Goal: Transaction & Acquisition: Book appointment/travel/reservation

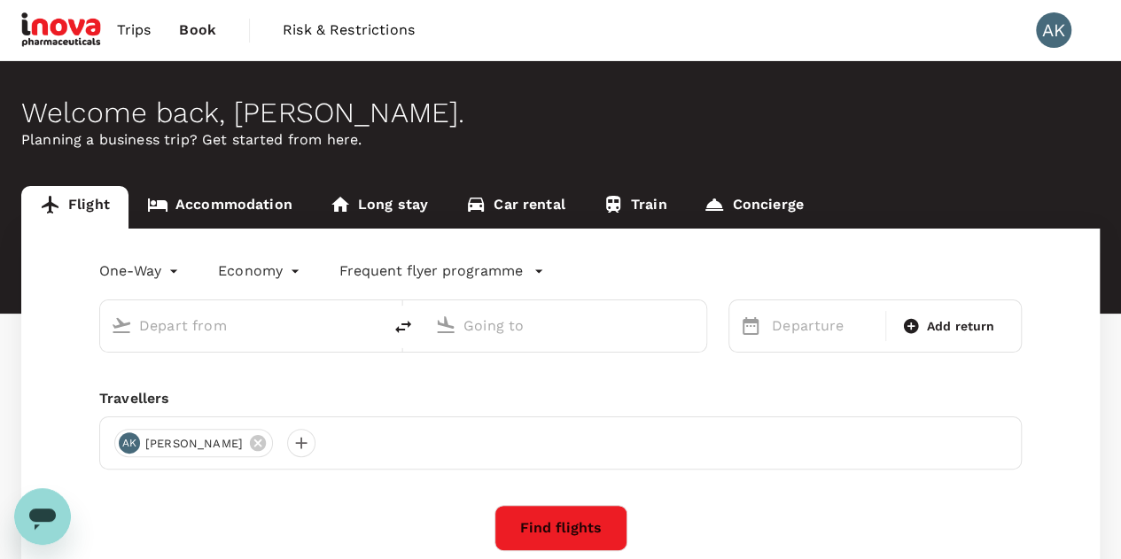
type input "roundtrip"
type input "[GEOGRAPHIC_DATA] (DUB)"
type input "Zurich (ZRH)"
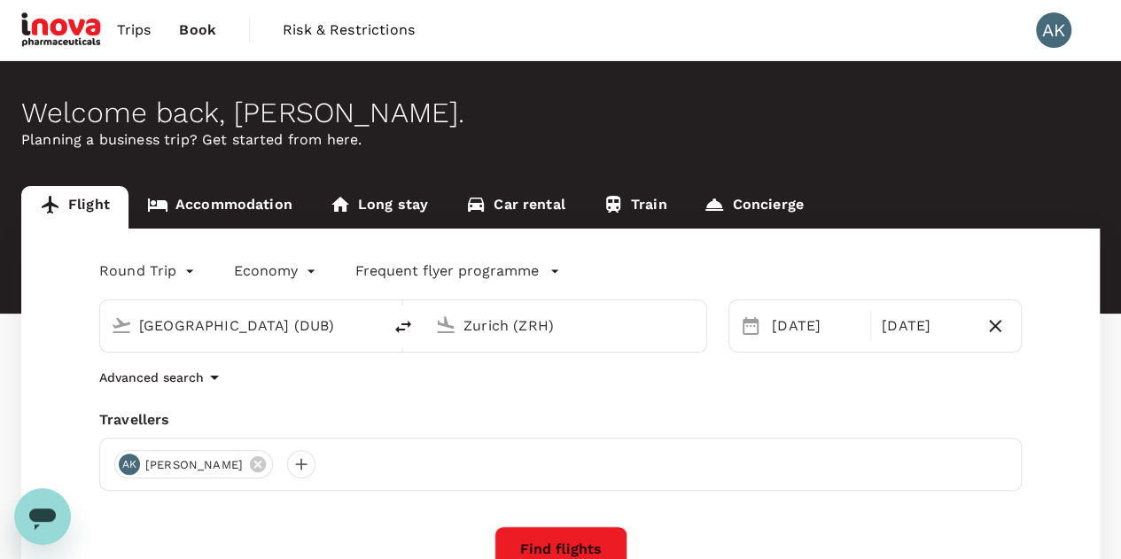
drag, startPoint x: 253, startPoint y: 325, endPoint x: 126, endPoint y: 300, distance: 129.1
click at [134, 325] on div "[GEOGRAPHIC_DATA] (DUB)" at bounding box center [251, 322] width 239 height 35
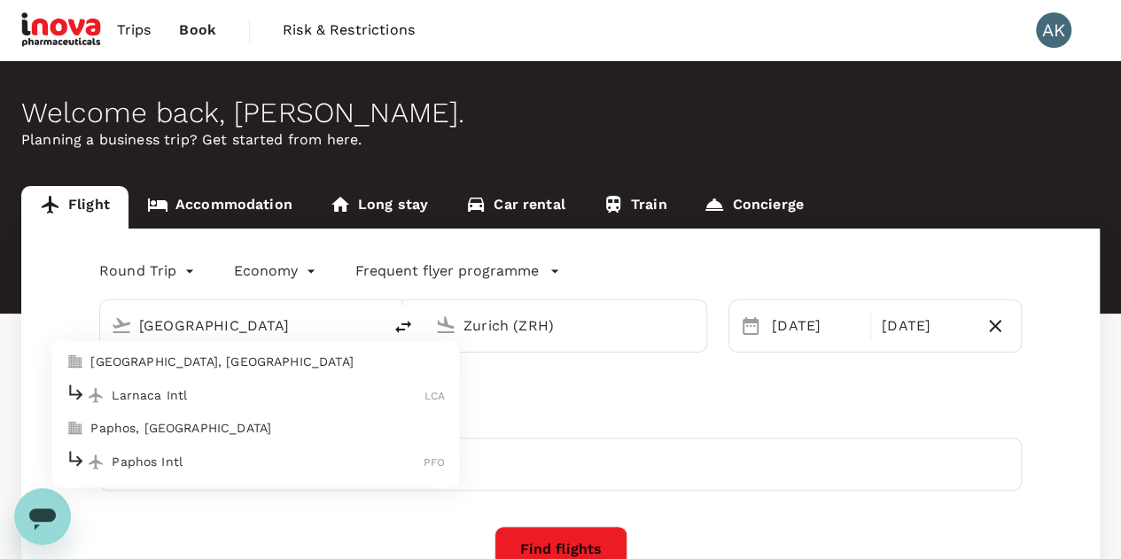
click at [206, 425] on p "Paphos, [GEOGRAPHIC_DATA]" at bounding box center [267, 429] width 354 height 18
type input "Paphos, [GEOGRAPHIC_DATA] (any)"
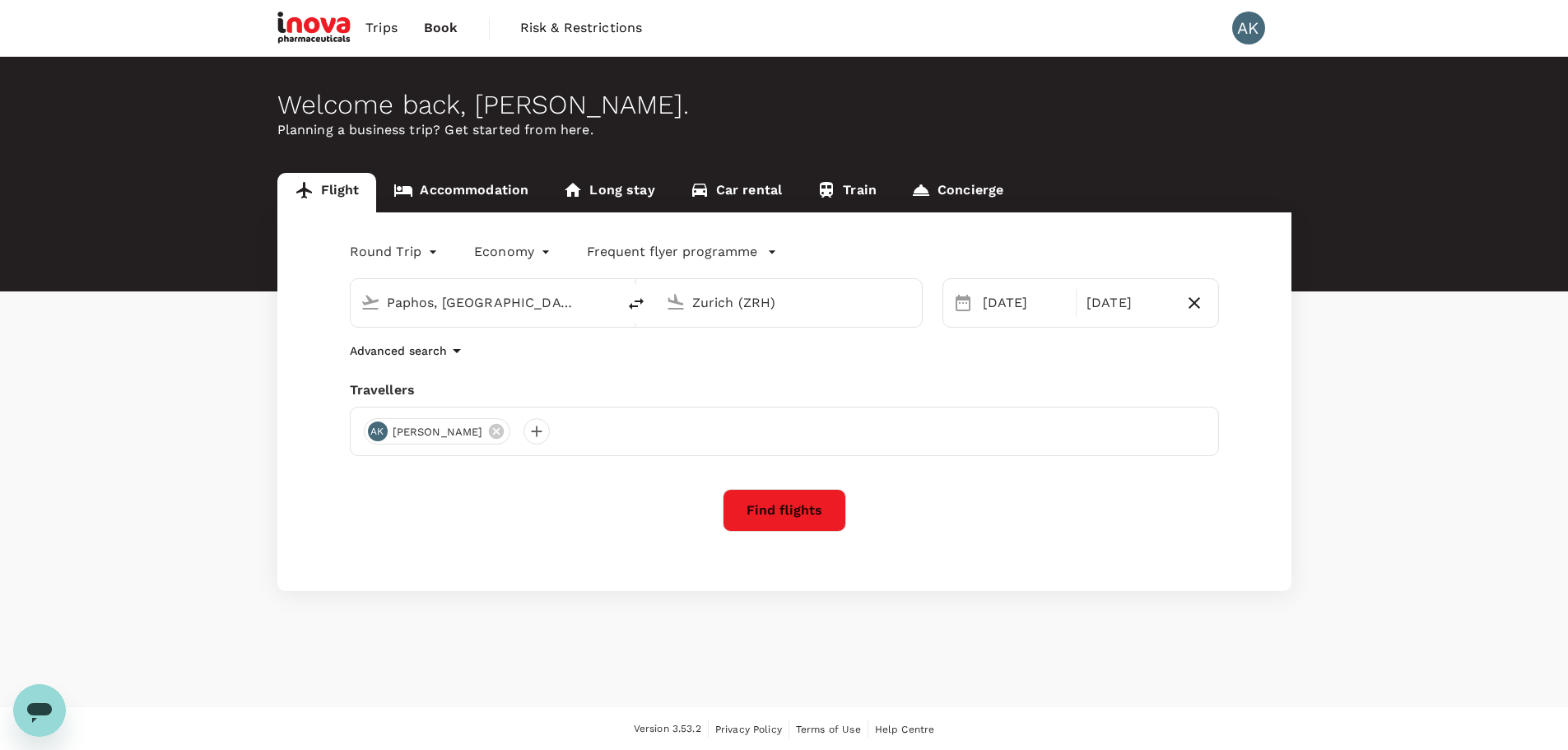
click at [797, 301] on input "Zurich (ZRH)" at bounding box center [790, 302] width 195 height 25
click at [755, 372] on p "[GEOGRAPHIC_DATA]" at bounding box center [813, 367] width 289 height 17
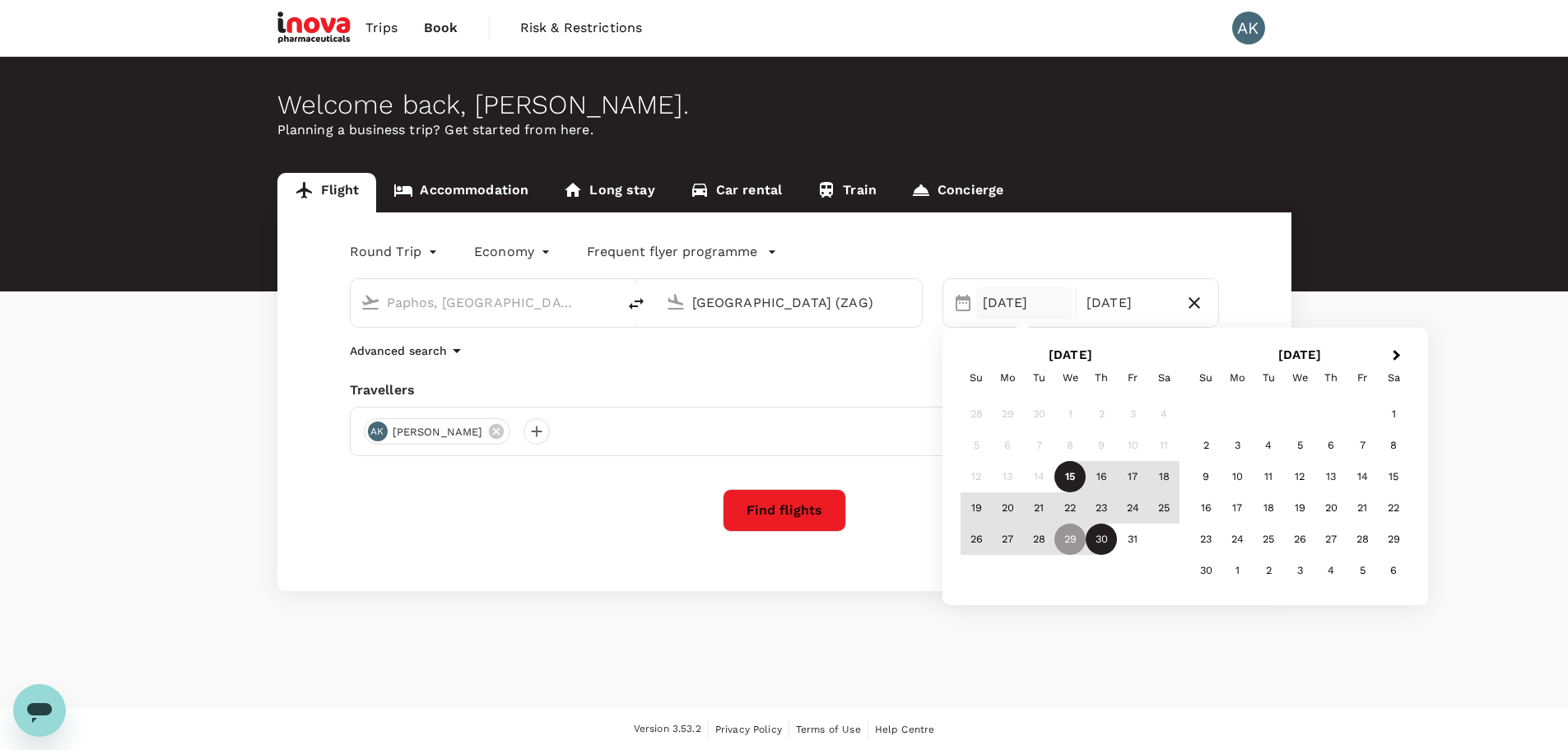
type input "[GEOGRAPHIC_DATA] (ZAG)"
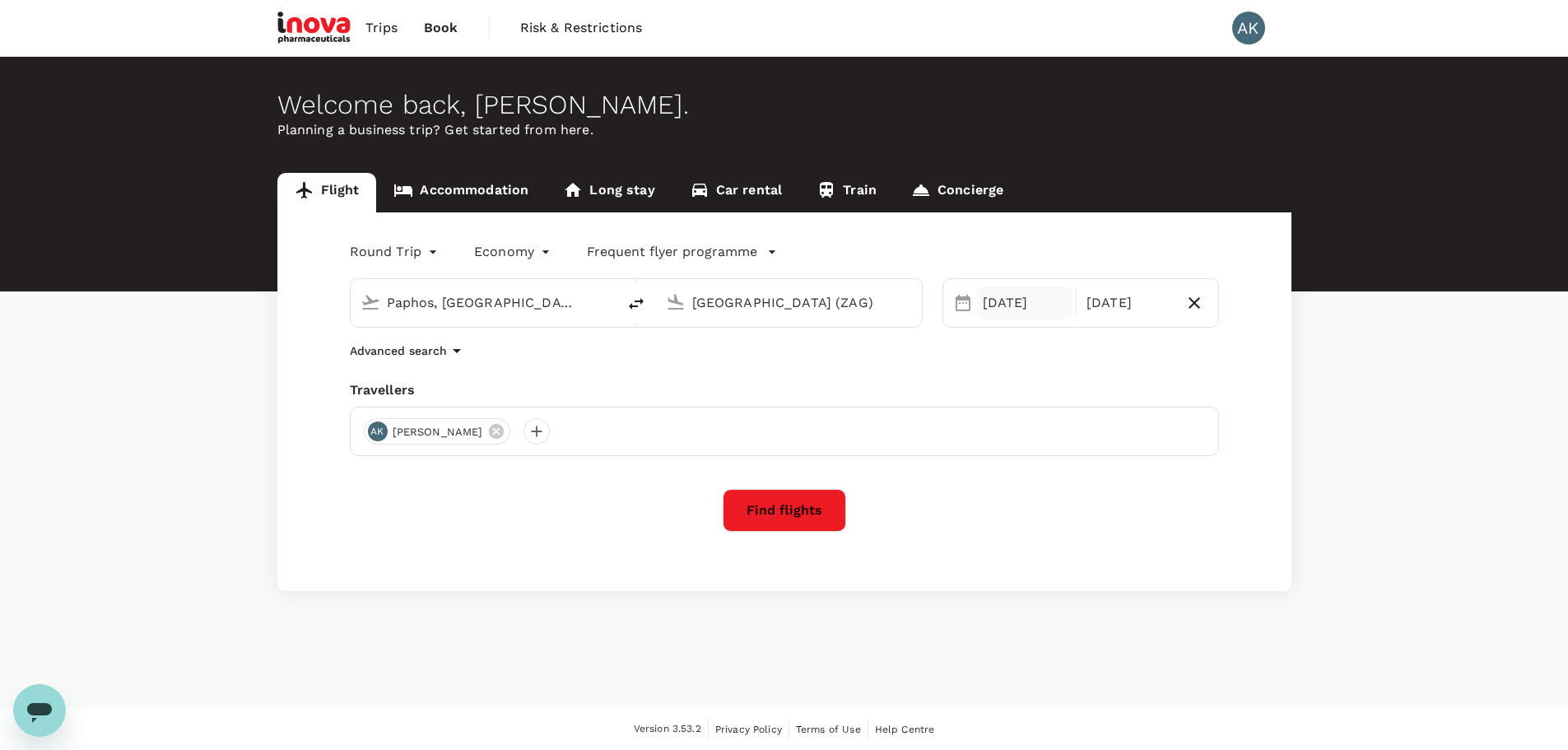
click at [1044, 301] on div "[DATE]" at bounding box center [1025, 302] width 98 height 33
click at [1052, 355] on span "Next Month" at bounding box center [1397, 356] width 0 height 19
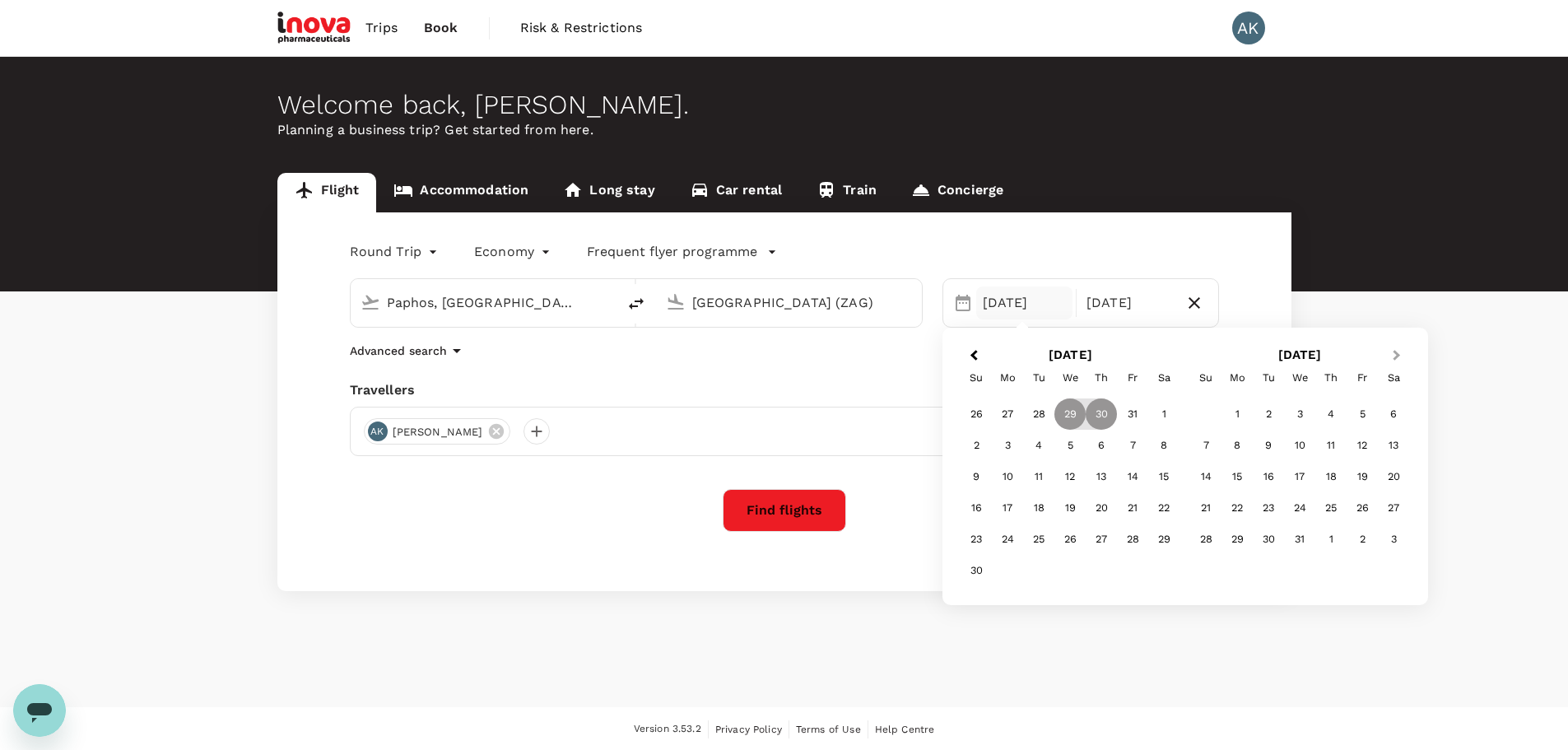
click at [1052, 355] on span "Next Month" at bounding box center [1397, 356] width 0 height 19
click at [1052, 480] on div "18" at bounding box center [1300, 477] width 32 height 32
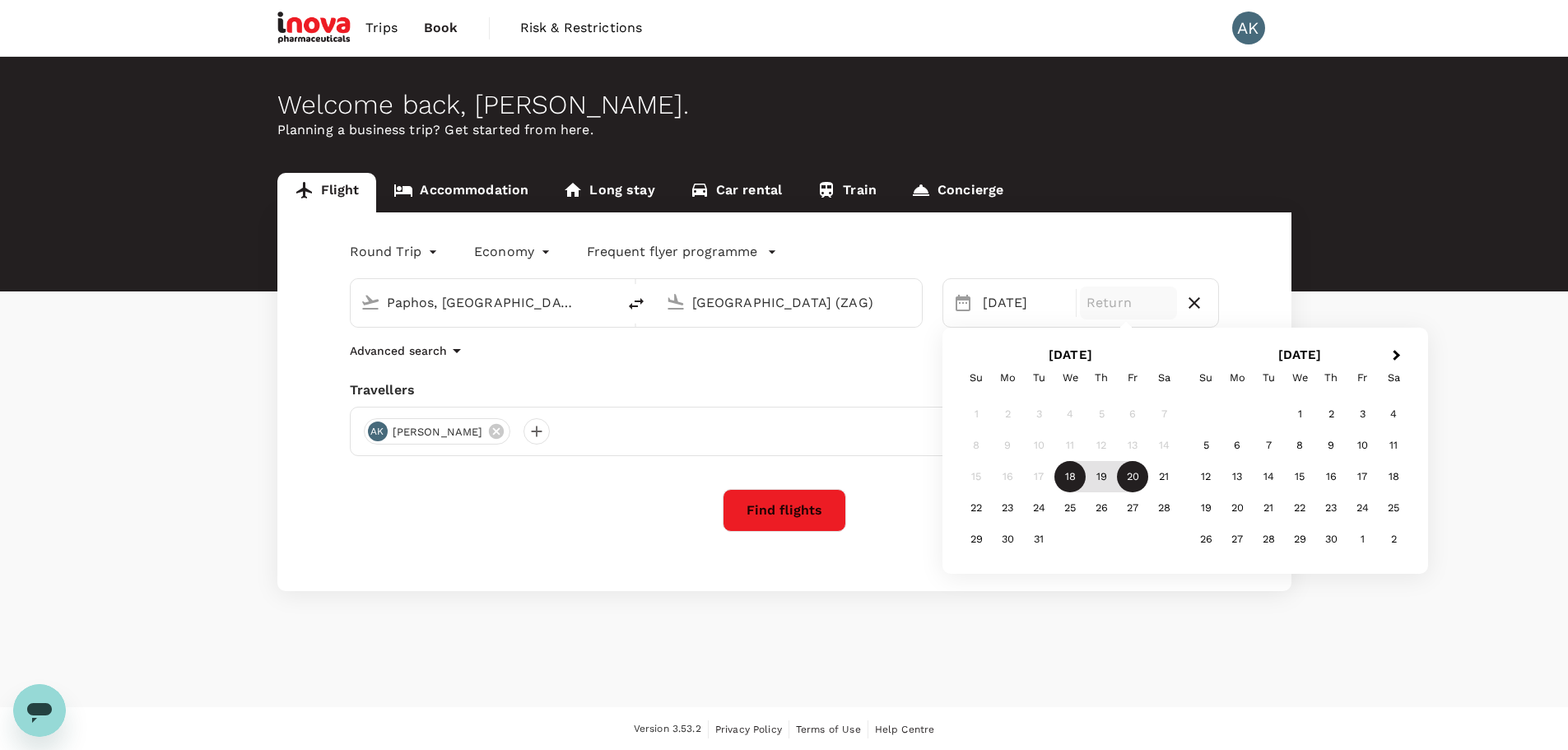
click at [1052, 480] on div "20" at bounding box center [1132, 477] width 32 height 32
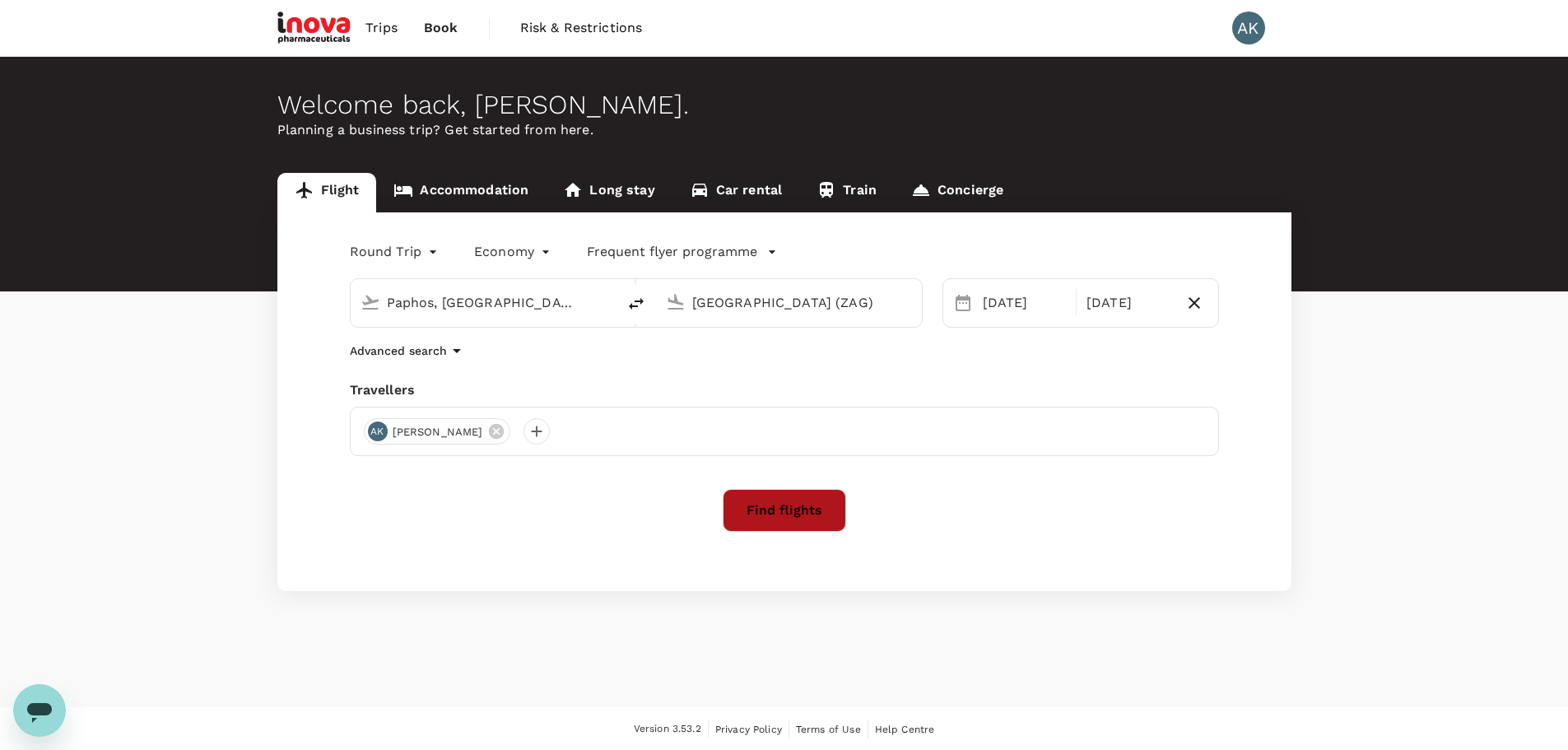
click at [777, 502] on button "Find flights" at bounding box center [784, 510] width 124 height 43
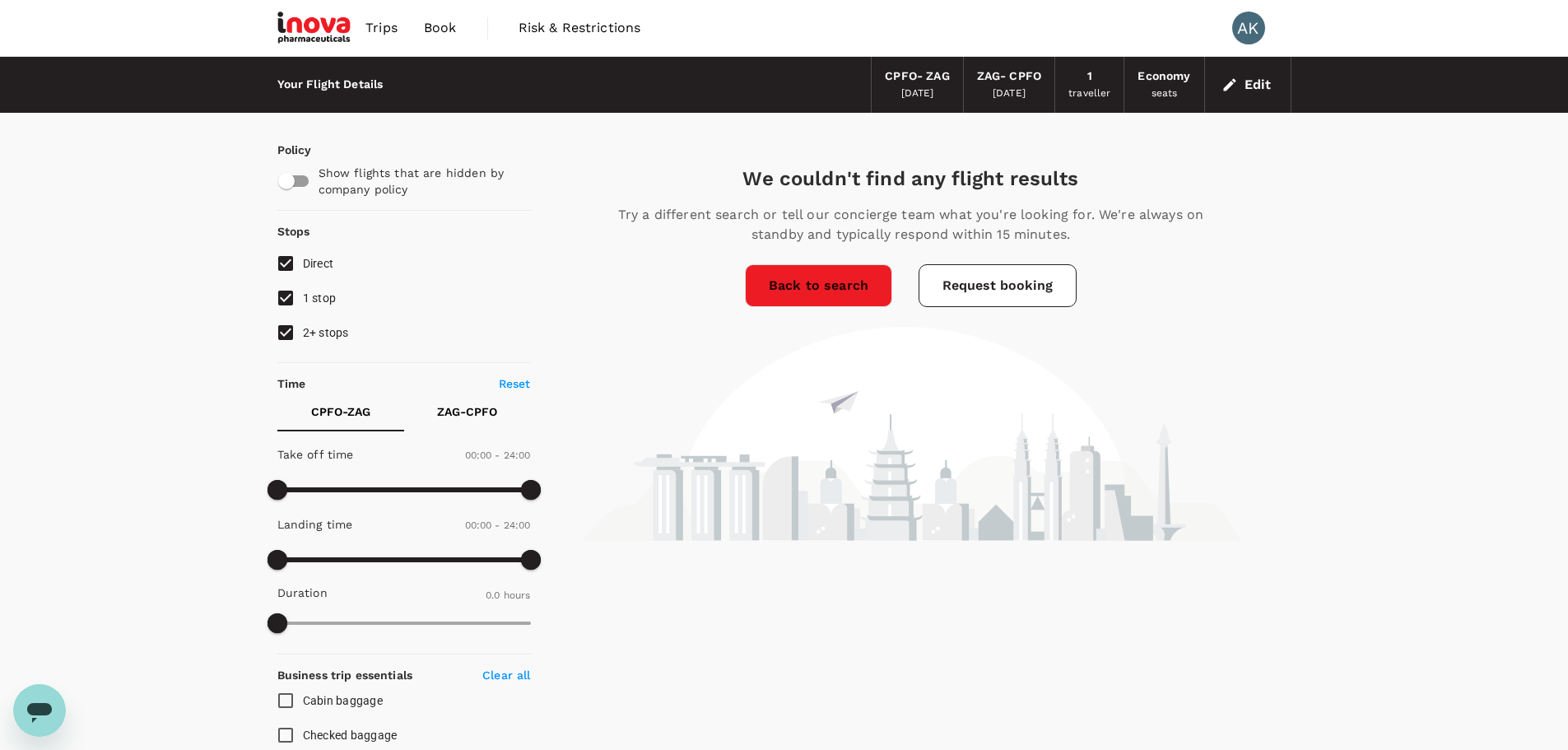
click at [844, 280] on link "Back to search" at bounding box center [818, 285] width 148 height 43
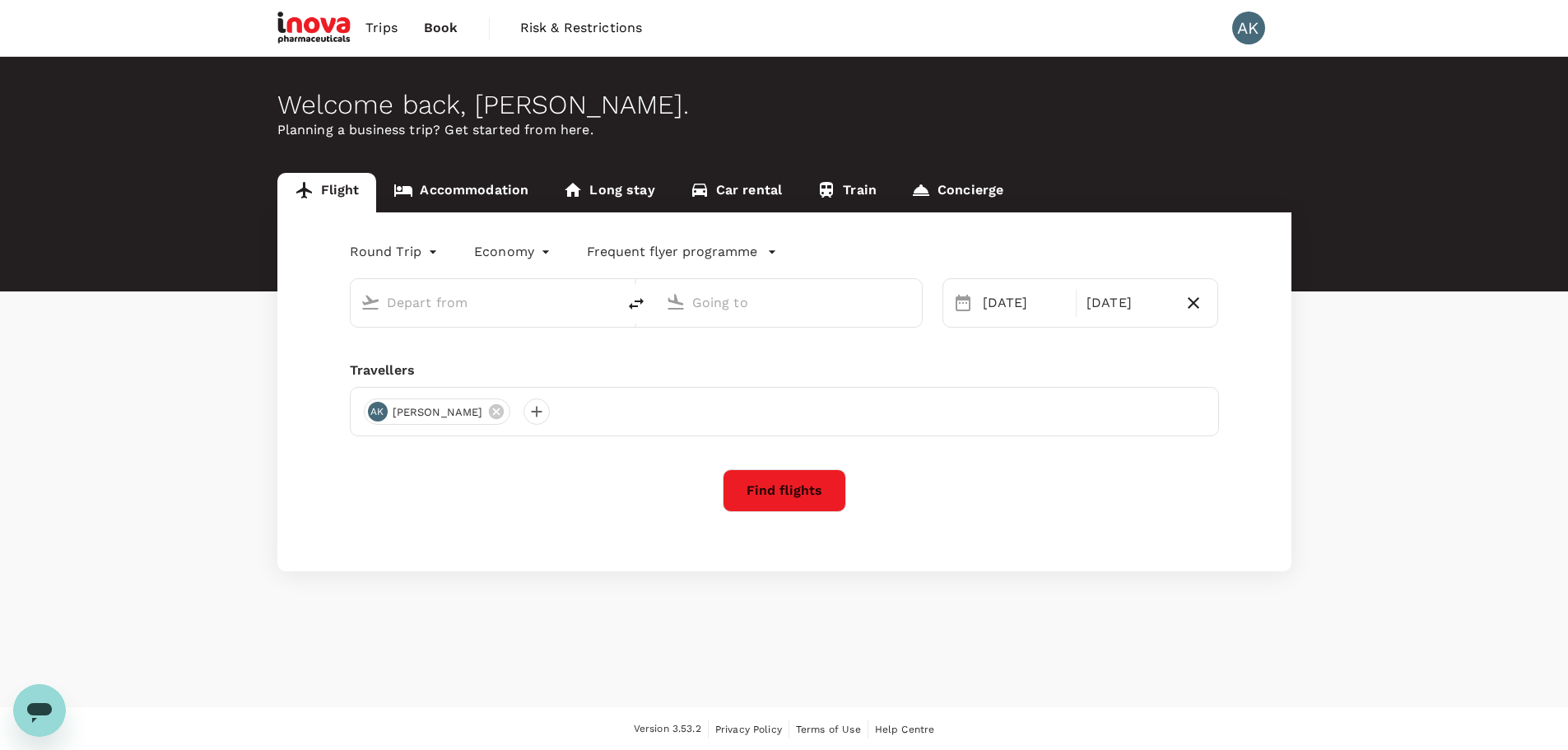
type input "Paphos, [GEOGRAPHIC_DATA] (any)"
type input "[GEOGRAPHIC_DATA] (ZAG)"
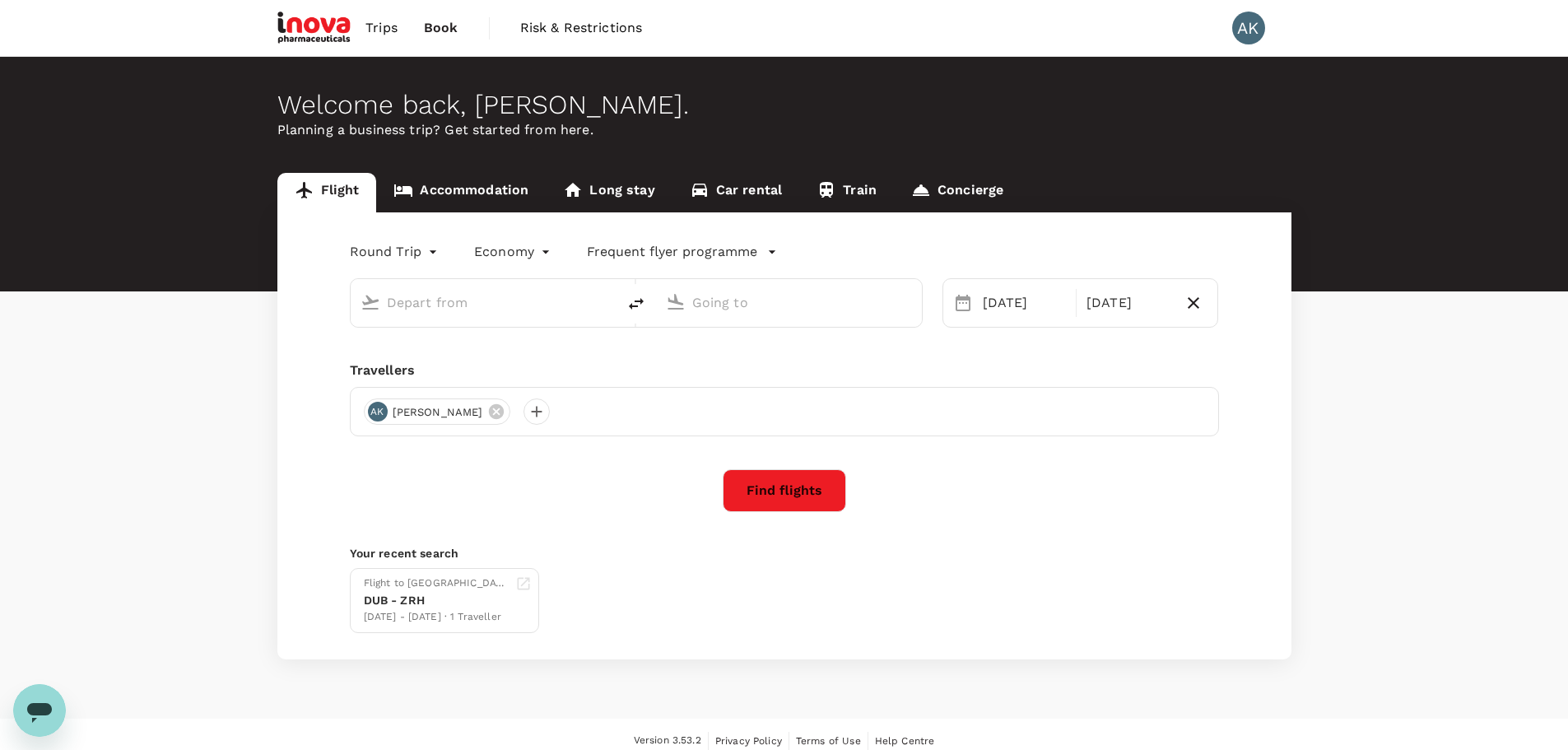
type input "Paphos, [GEOGRAPHIC_DATA] (any)"
type input "[GEOGRAPHIC_DATA] (ZAG)"
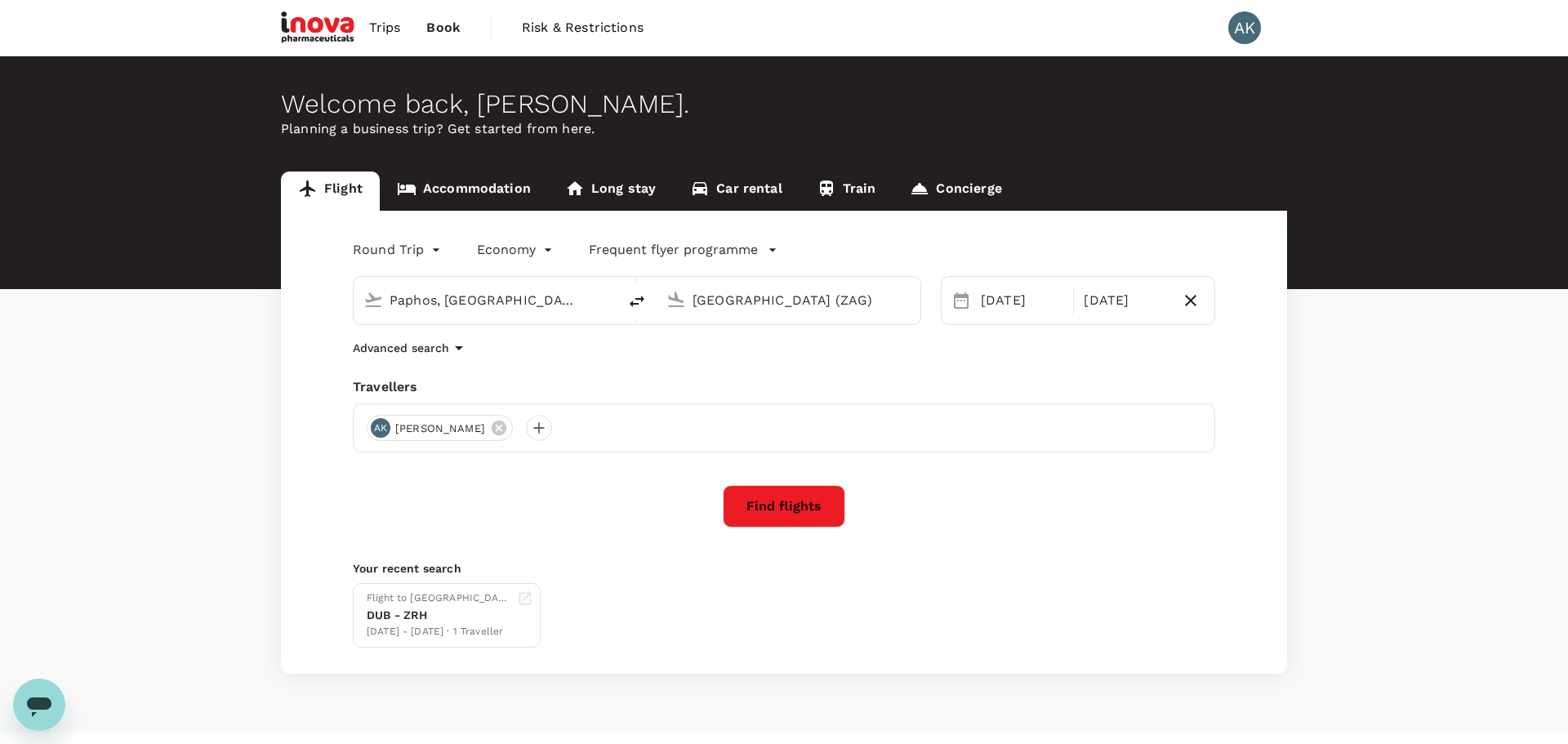
click at [426, 250] on body "Trips Book Risk & Restrictions AK Welcome back , Anna . Planning a business tri…" at bounding box center [784, 388] width 1568 height 777
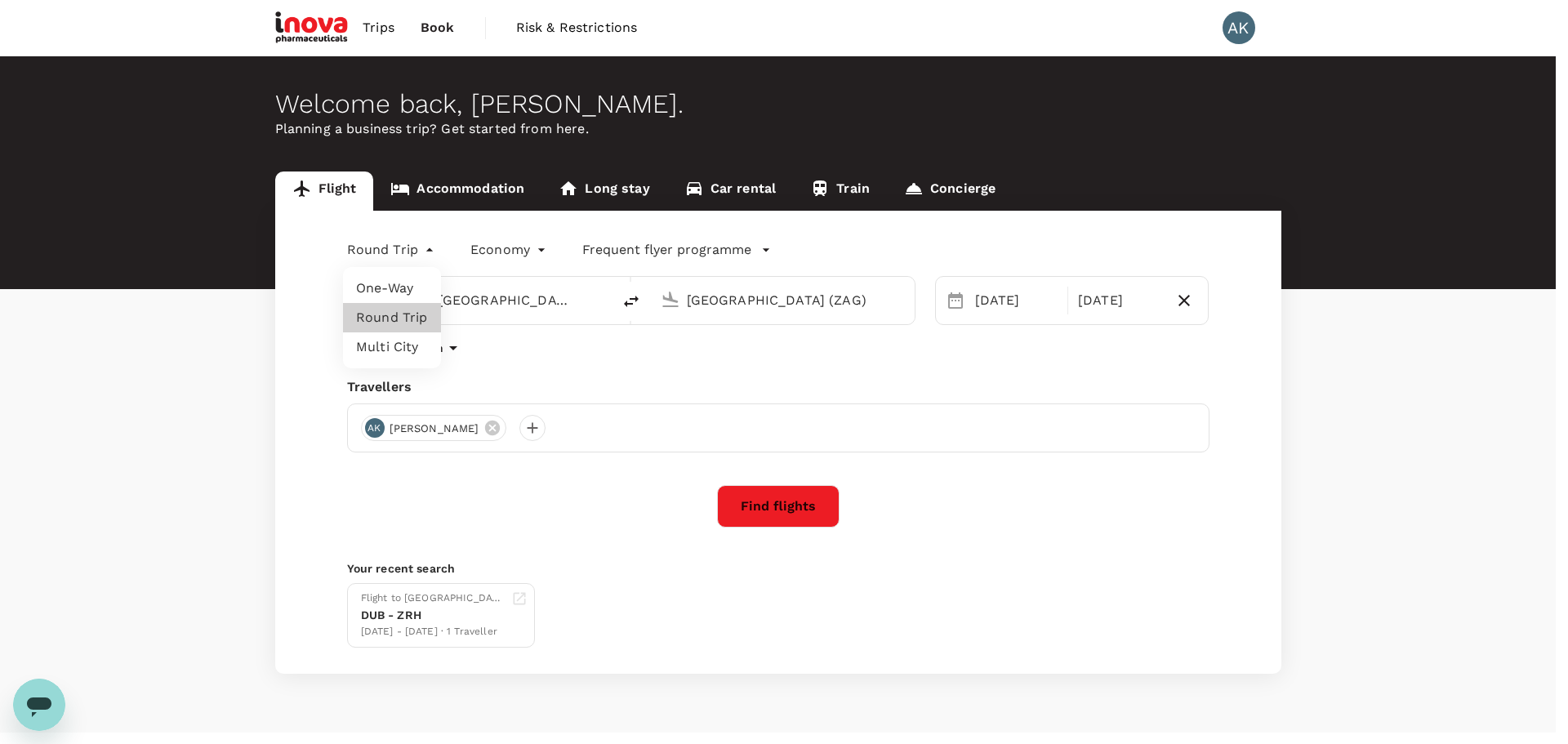
click at [412, 284] on li "One-Way" at bounding box center [392, 289] width 98 height 30
type input "oneway"
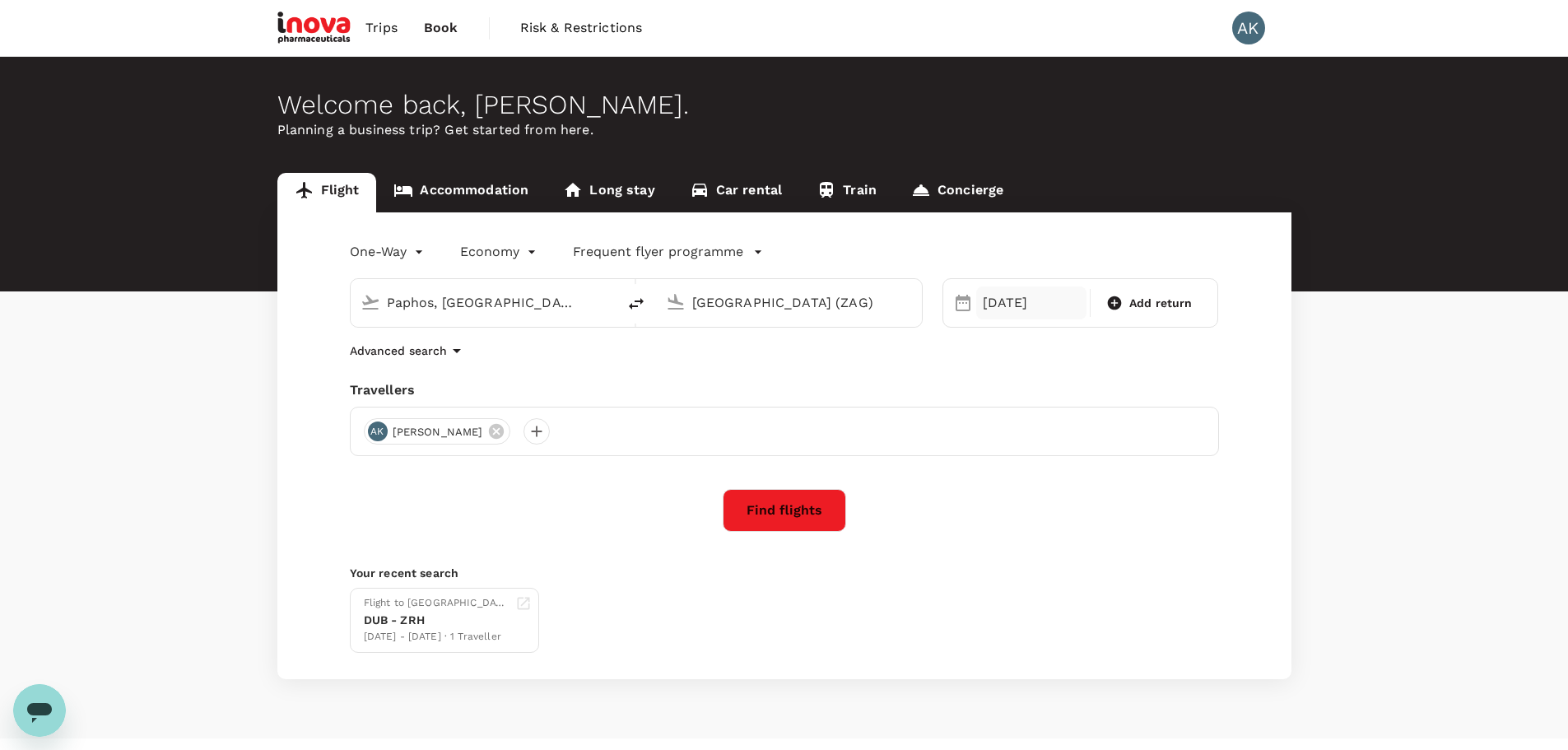
click at [1032, 305] on div "[DATE]" at bounding box center [1031, 302] width 111 height 33
click at [1135, 480] on div "20" at bounding box center [1132, 477] width 32 height 32
click at [804, 512] on button "Find flights" at bounding box center [784, 510] width 124 height 43
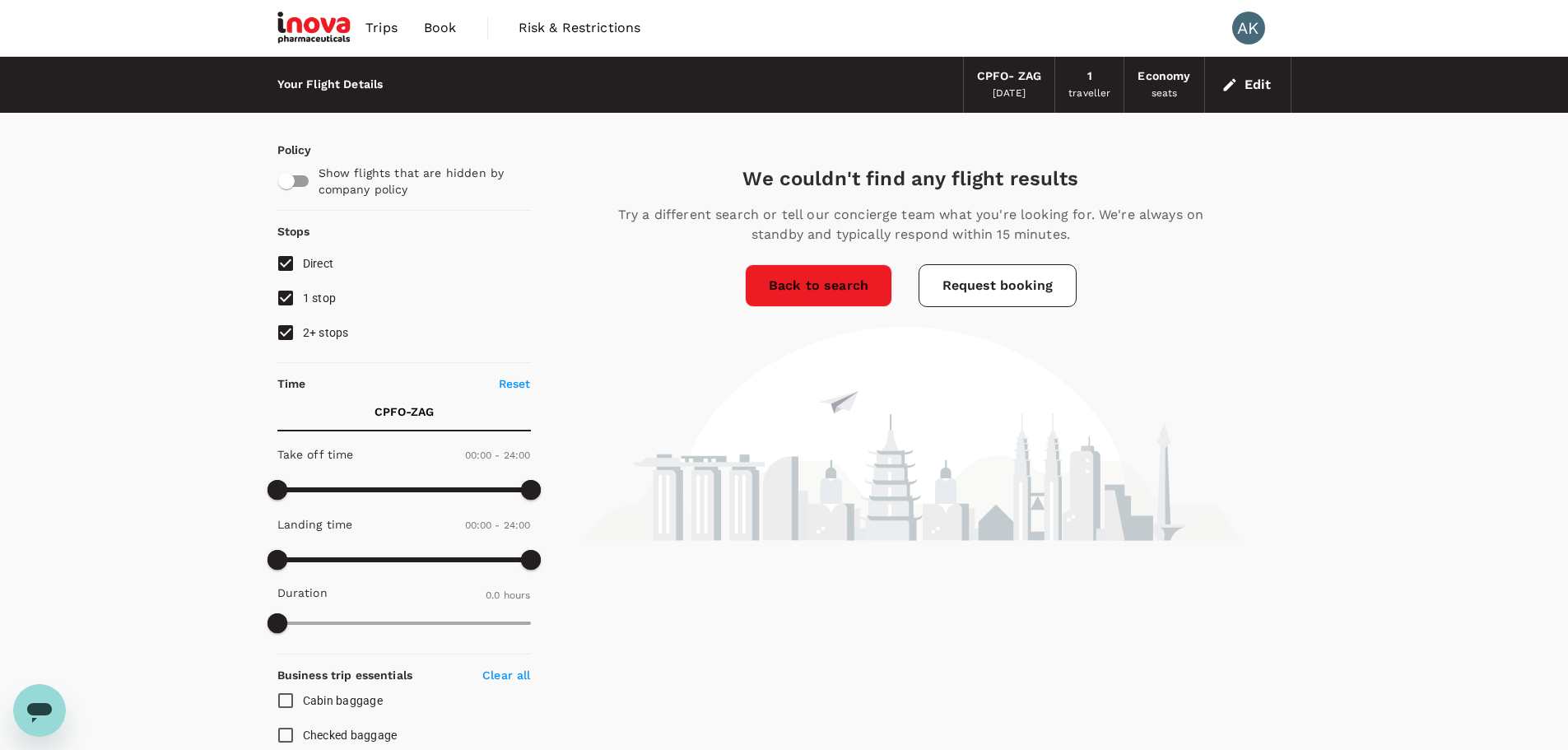
click at [800, 294] on link "Back to search" at bounding box center [818, 285] width 148 height 43
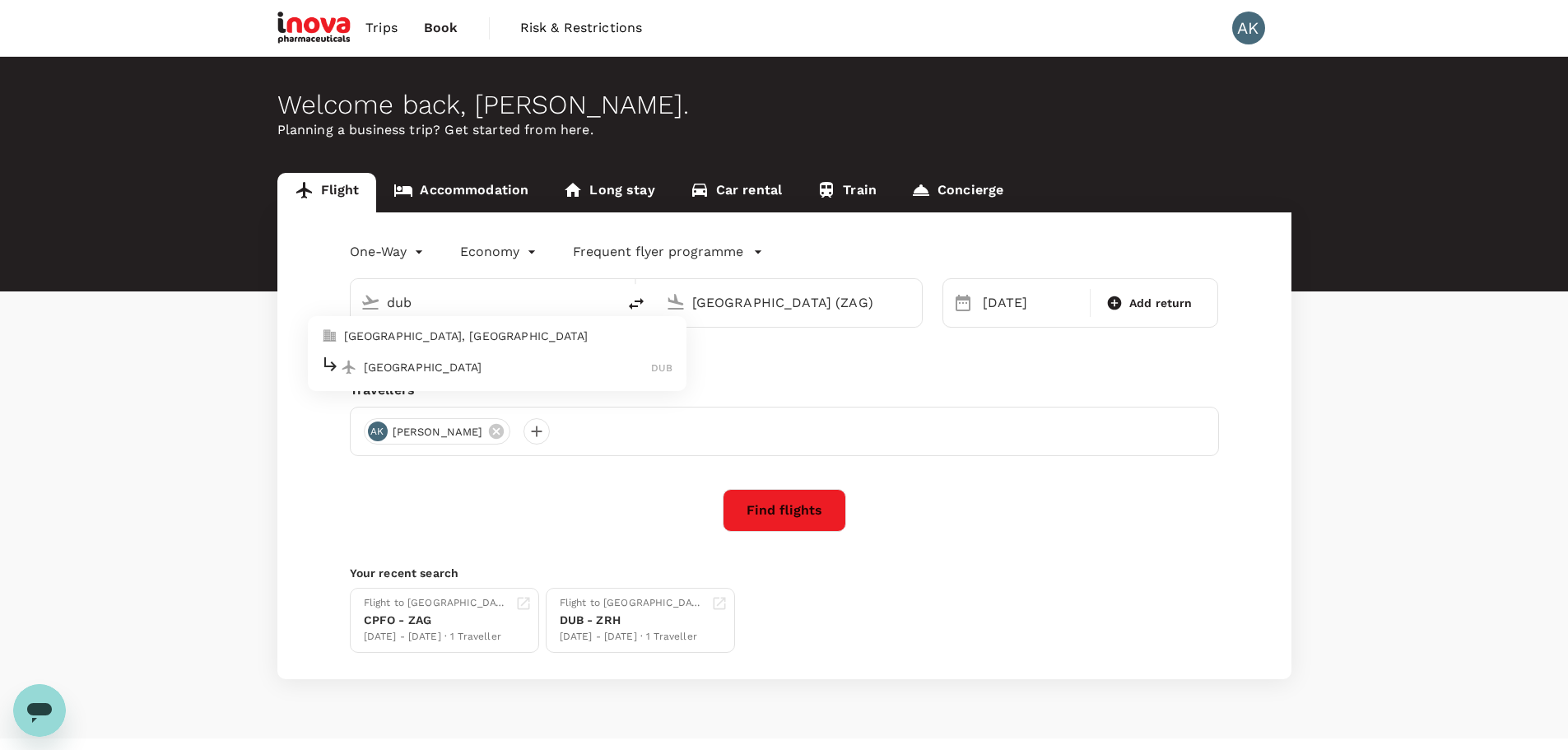
click at [439, 362] on p "Dublin" at bounding box center [508, 367] width 288 height 17
type input "[GEOGRAPHIC_DATA] (DUB)"
drag, startPoint x: 815, startPoint y: 306, endPoint x: 692, endPoint y: 307, distance: 123.0
click at [692, 307] on input "[GEOGRAPHIC_DATA] (ZAG)" at bounding box center [790, 302] width 195 height 25
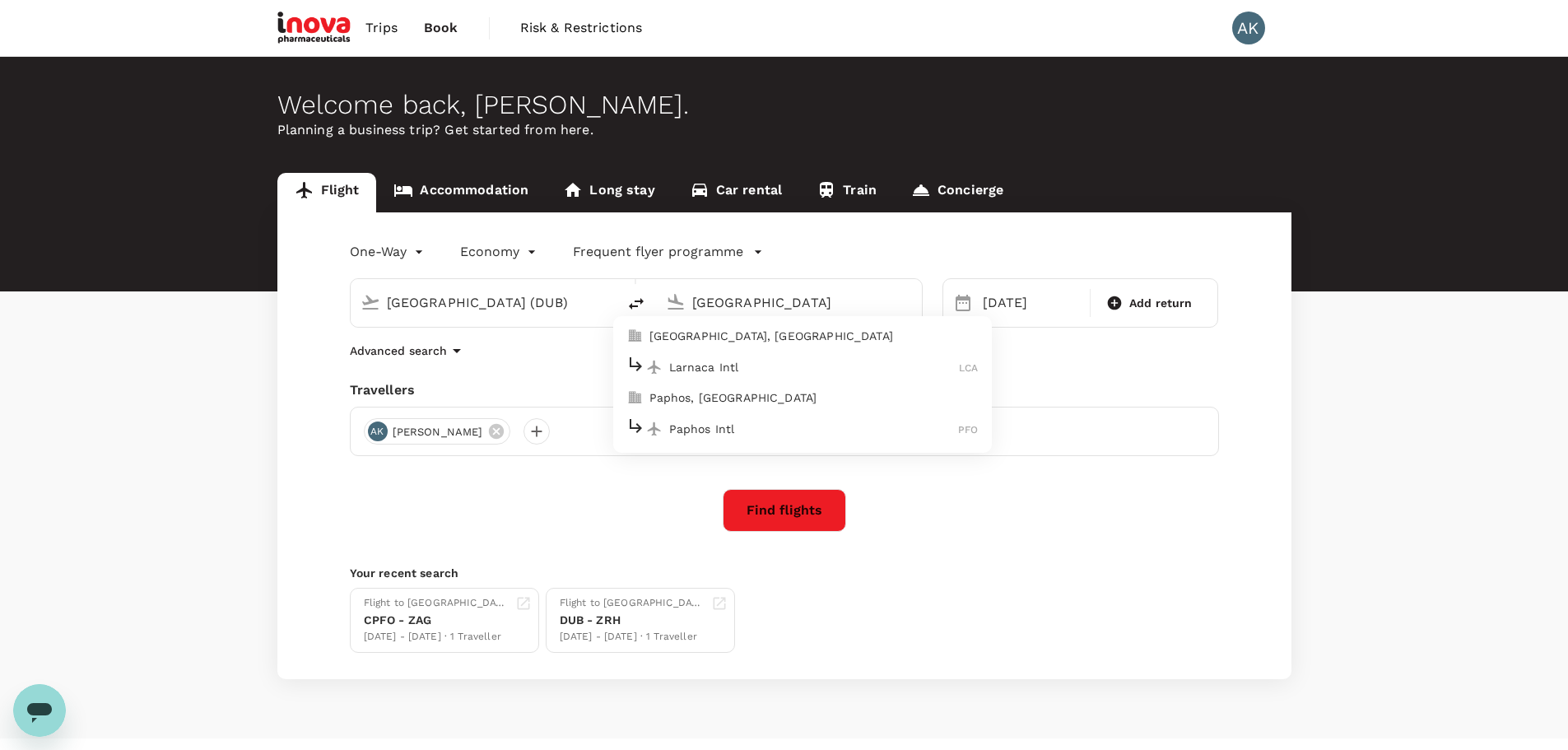
click at [790, 356] on div "Larnaca Intl LCA" at bounding box center [802, 366] width 352 height 25
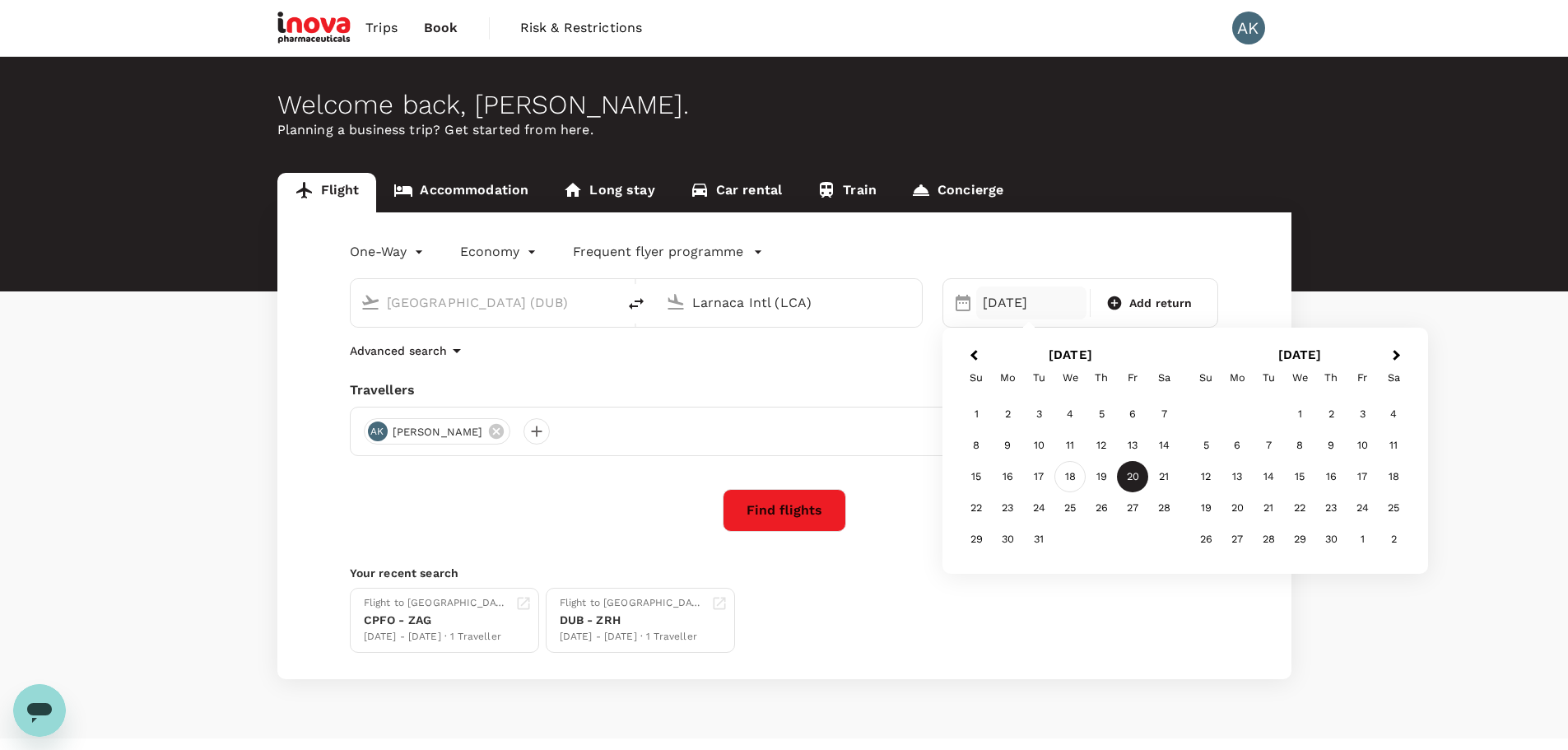
type input "Larnaca Intl (LCA)"
click at [1069, 480] on div "18" at bounding box center [1070, 477] width 32 height 32
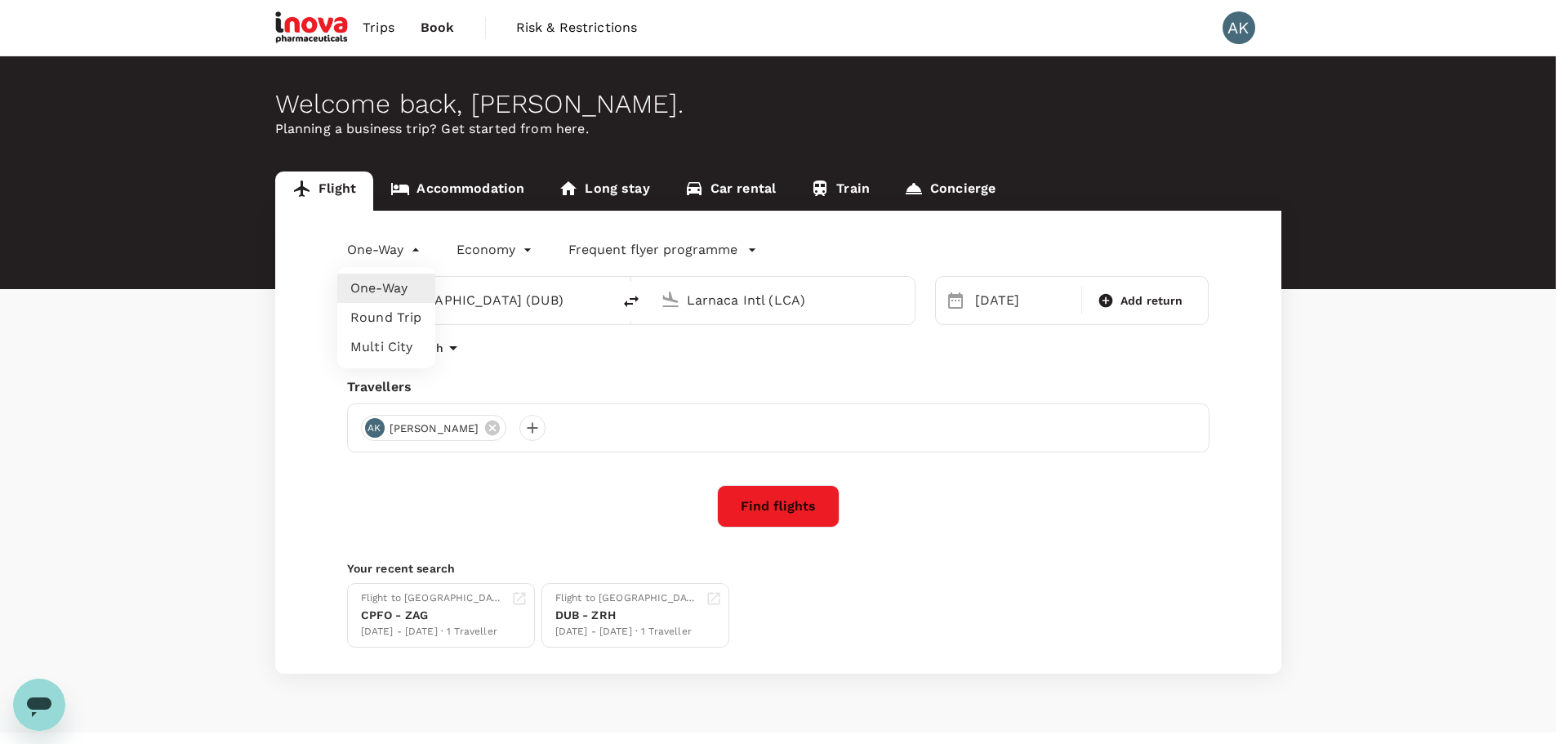
click at [413, 253] on body "Trips Book Risk & Restrictions AK Welcome back , Anna . Planning a business tri…" at bounding box center [784, 388] width 1568 height 777
drag, startPoint x: 395, startPoint y: 319, endPoint x: 447, endPoint y: 314, distance: 52.2
click at [398, 319] on li "Round Trip" at bounding box center [386, 318] width 98 height 30
type input "roundtrip"
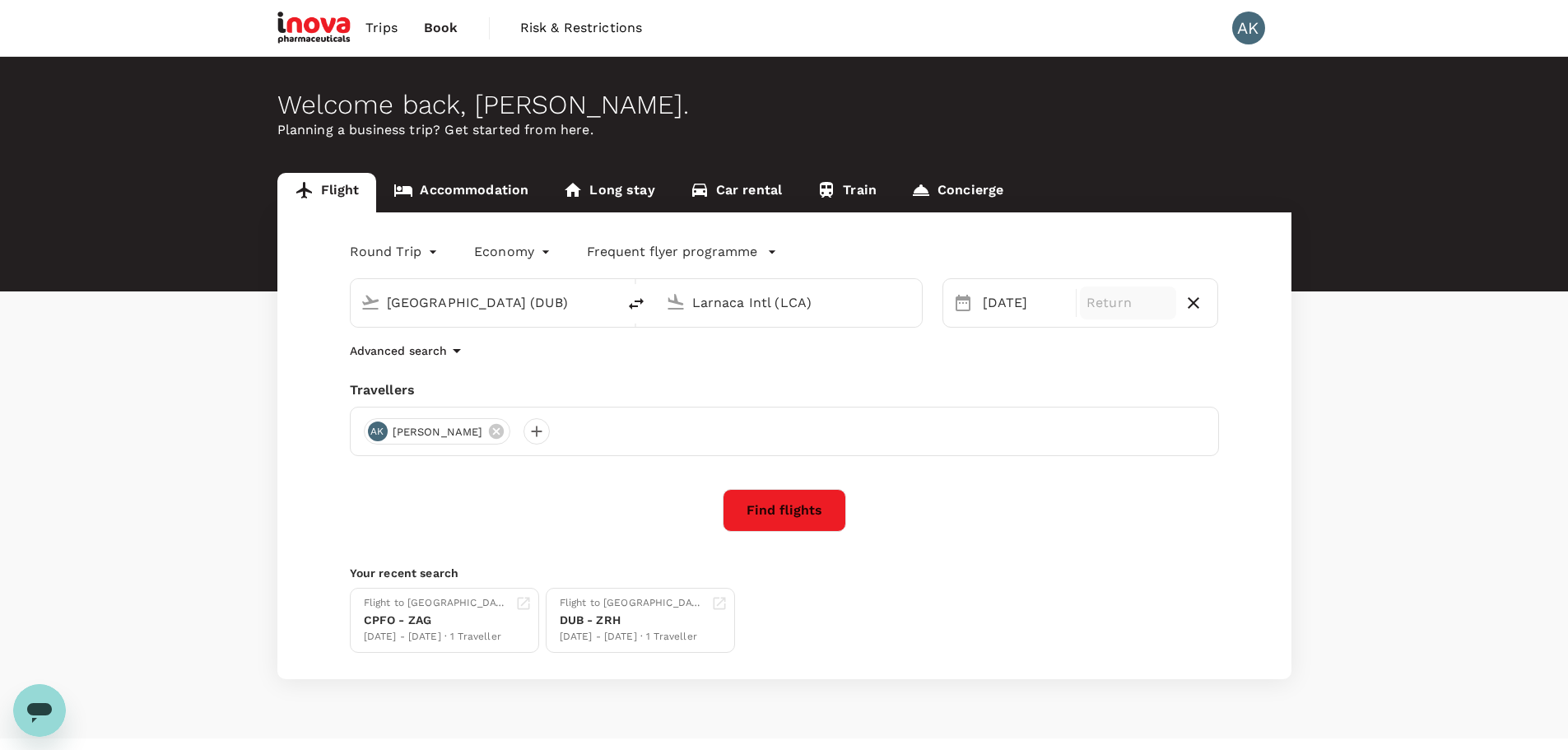
click at [1124, 304] on p "Return" at bounding box center [1128, 302] width 83 height 20
click at [1133, 478] on div "20" at bounding box center [1132, 477] width 32 height 32
click at [795, 514] on button "Find flights" at bounding box center [784, 510] width 124 height 43
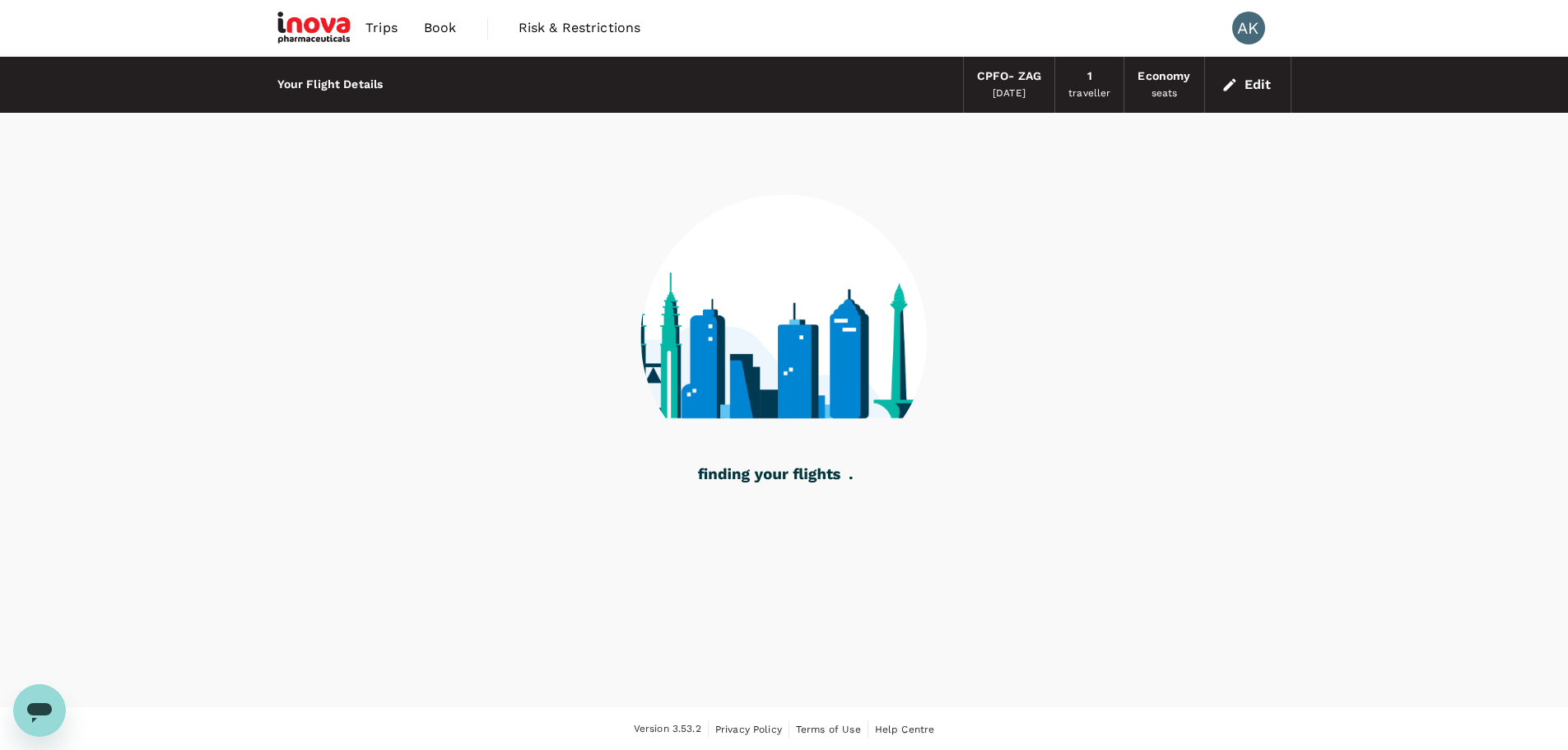
click at [1018, 87] on div "[DATE]" at bounding box center [1009, 94] width 33 height 17
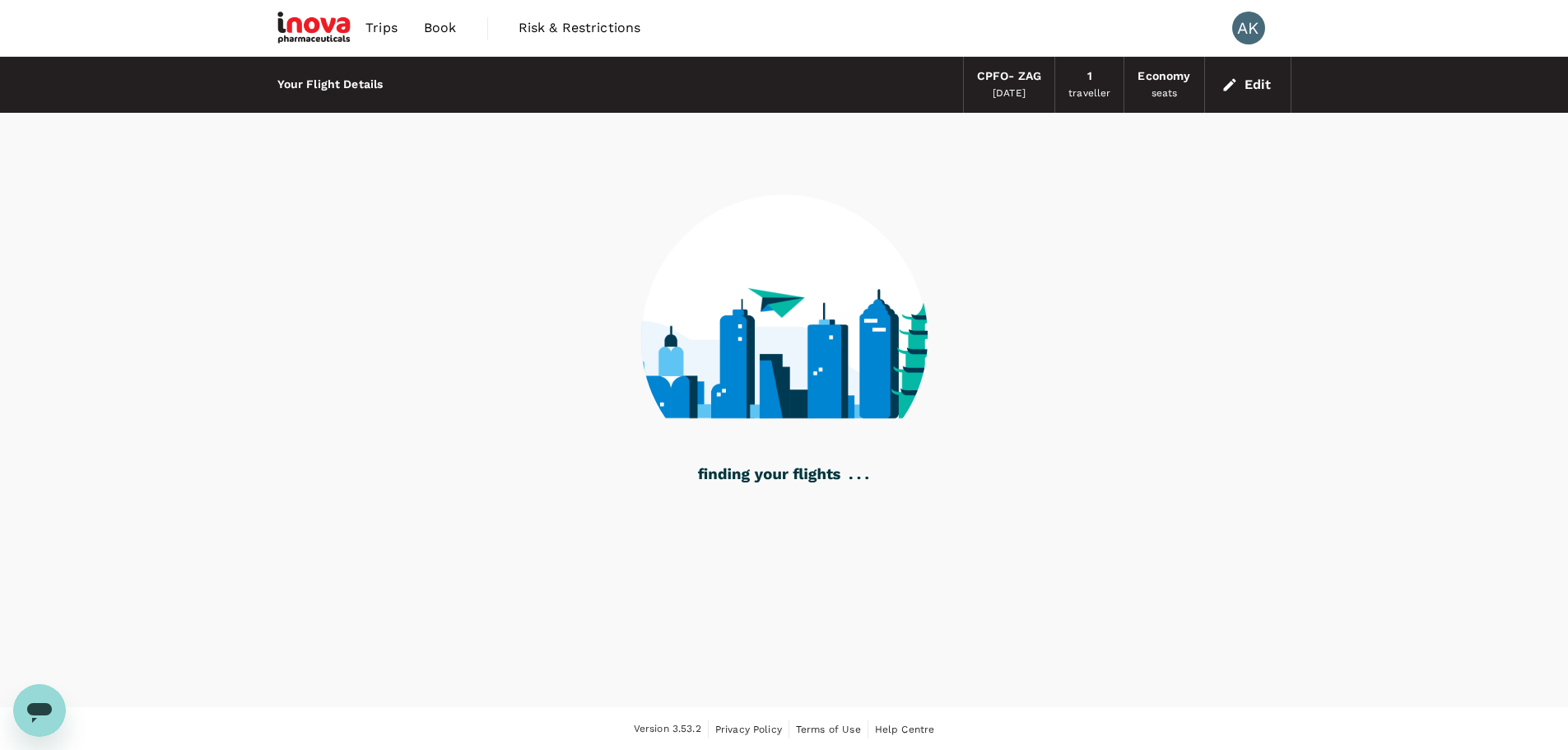
click at [392, 28] on span "Trips" at bounding box center [381, 27] width 33 height 20
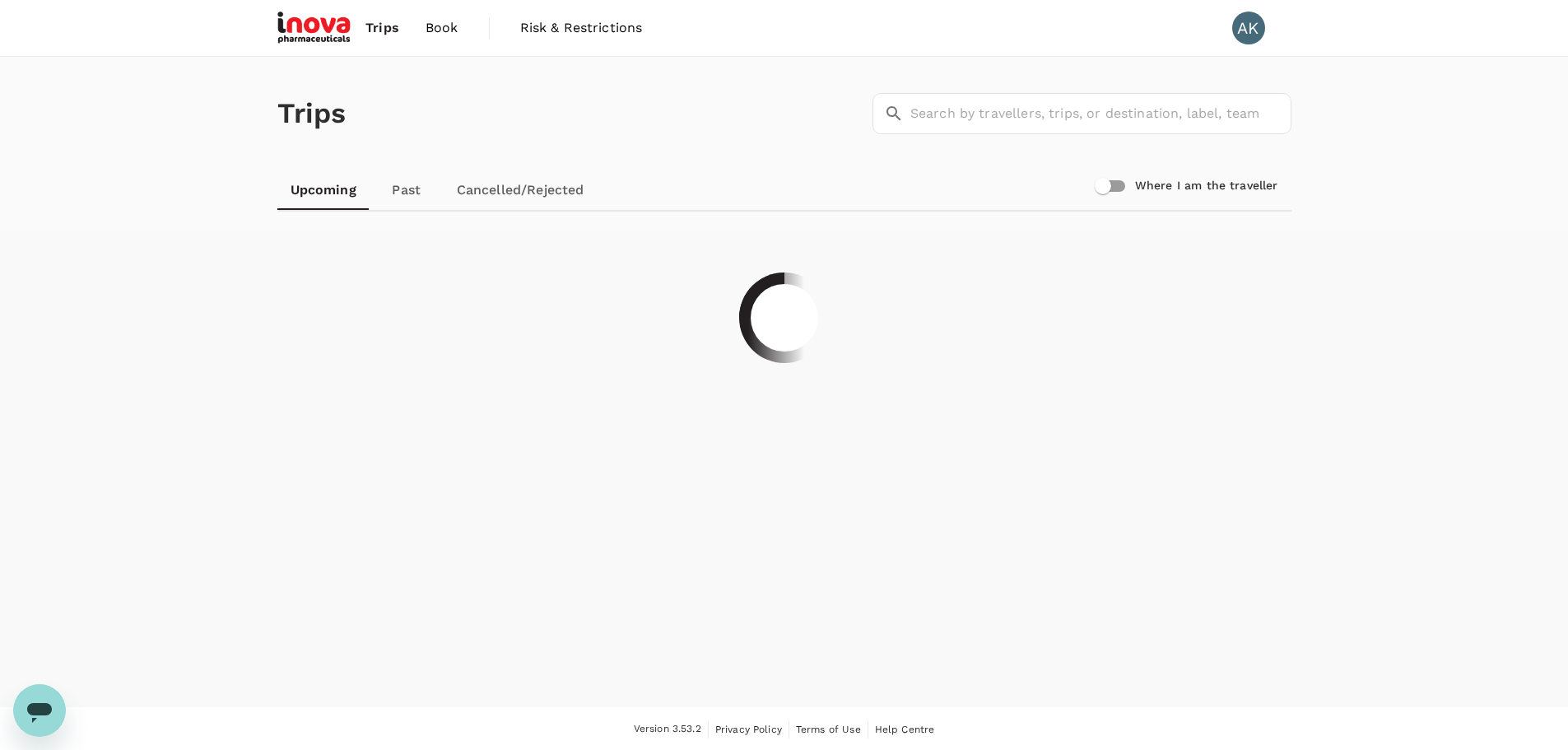
click at [451, 22] on span "Book" at bounding box center [441, 27] width 33 height 20
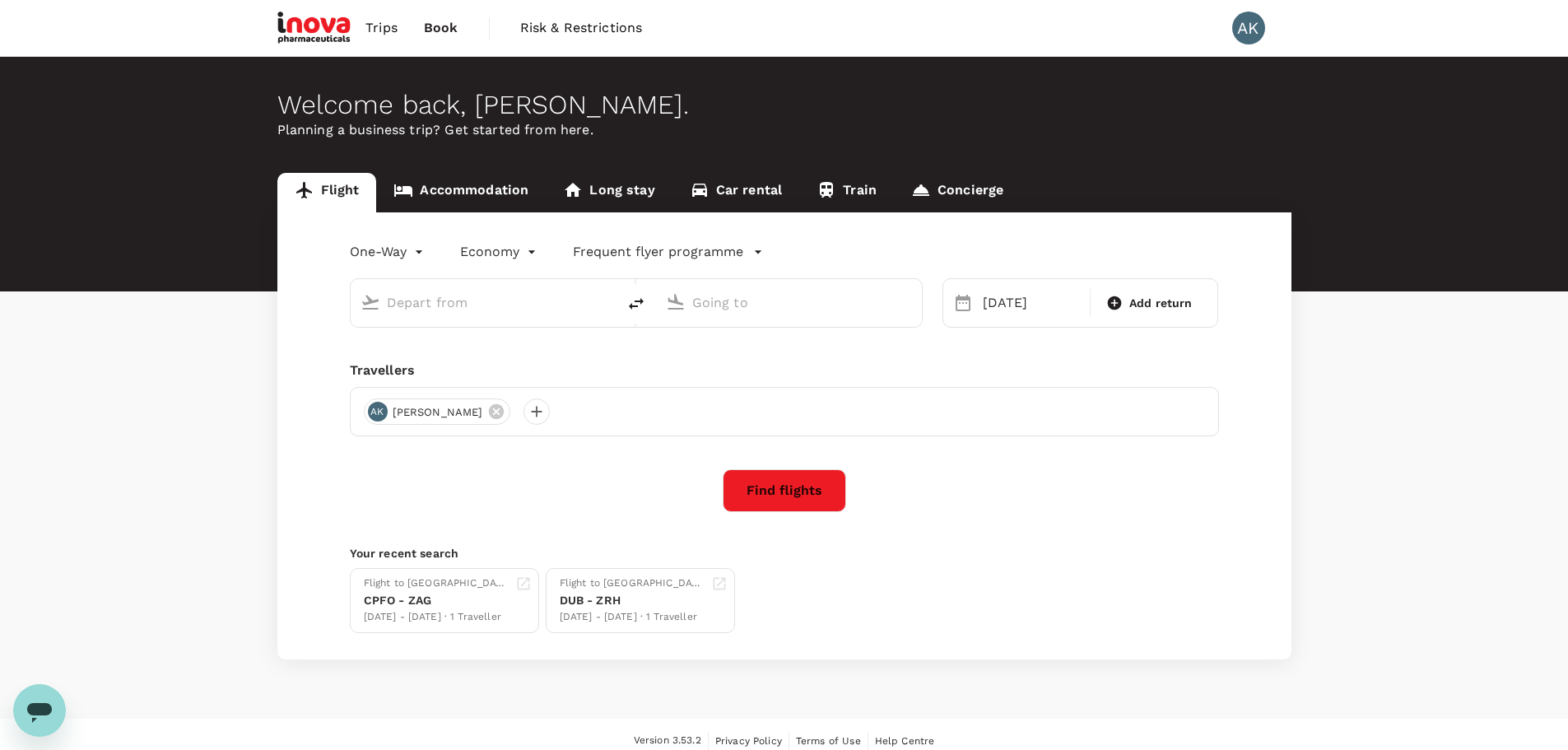
type input "roundtrip"
type input "[GEOGRAPHIC_DATA] (DUB)"
type input "Larnaca Intl (LCA)"
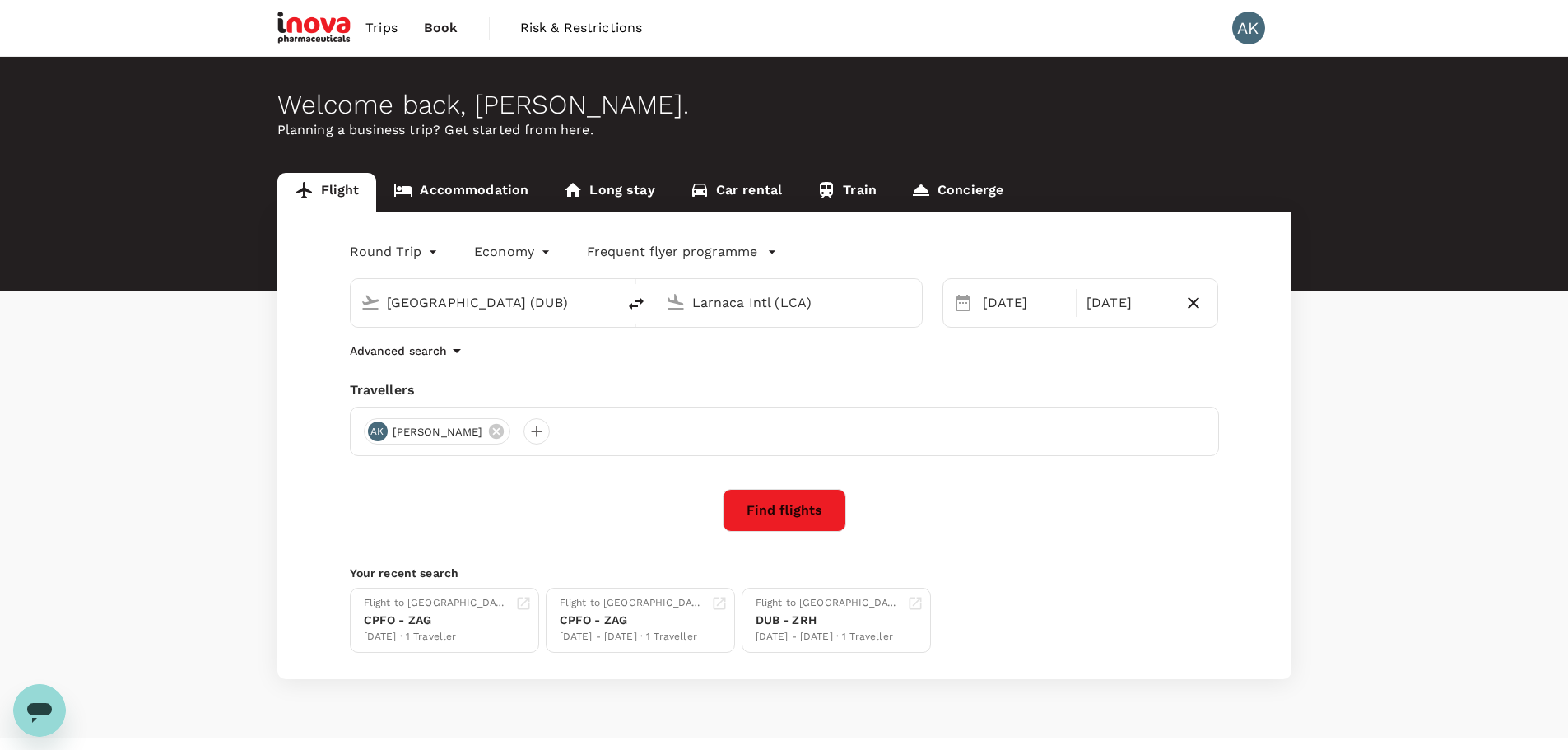
click at [849, 305] on input "Larnaca Intl (LCA)" at bounding box center [790, 302] width 195 height 25
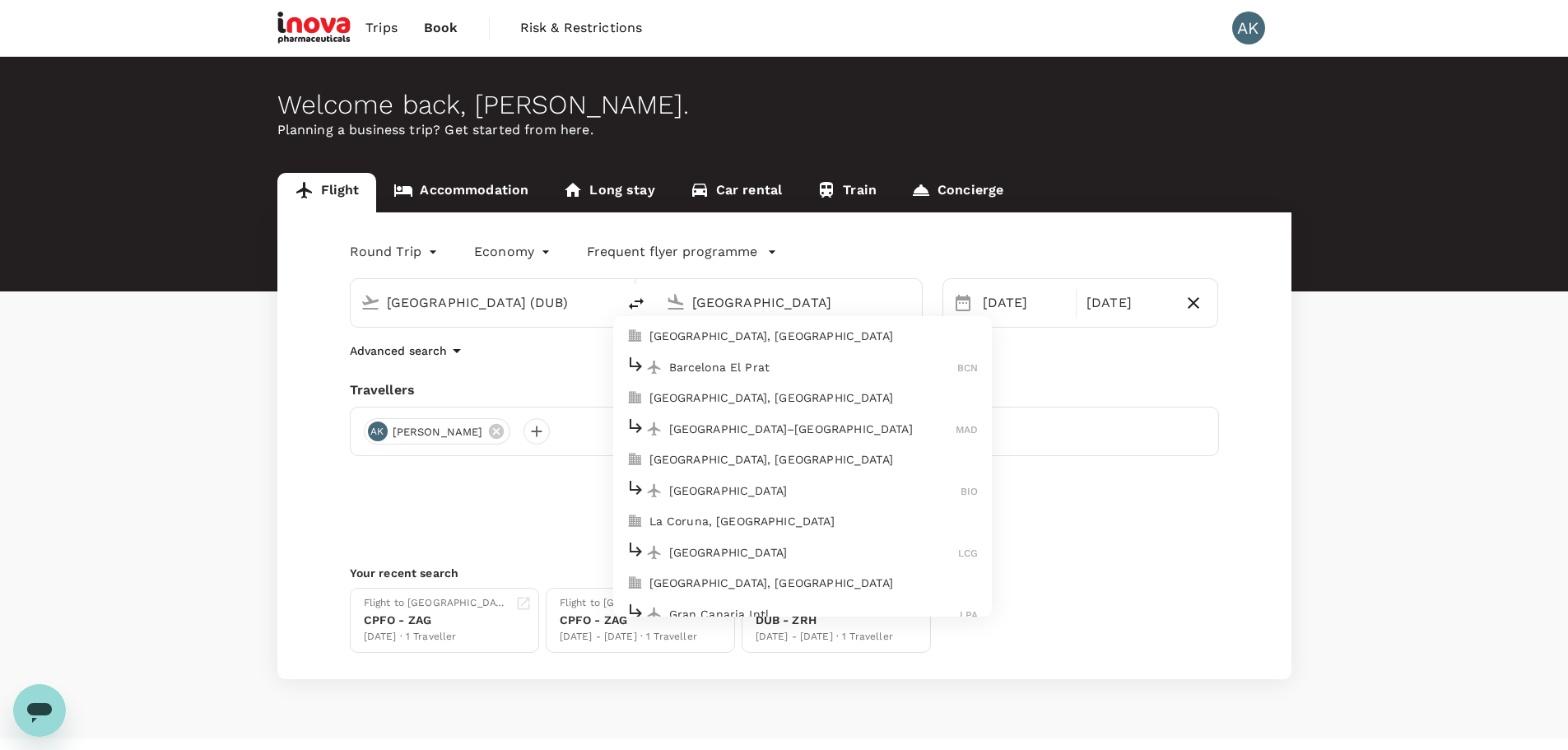
click at [723, 402] on p "Madrid, Spain" at bounding box center [814, 398] width 329 height 17
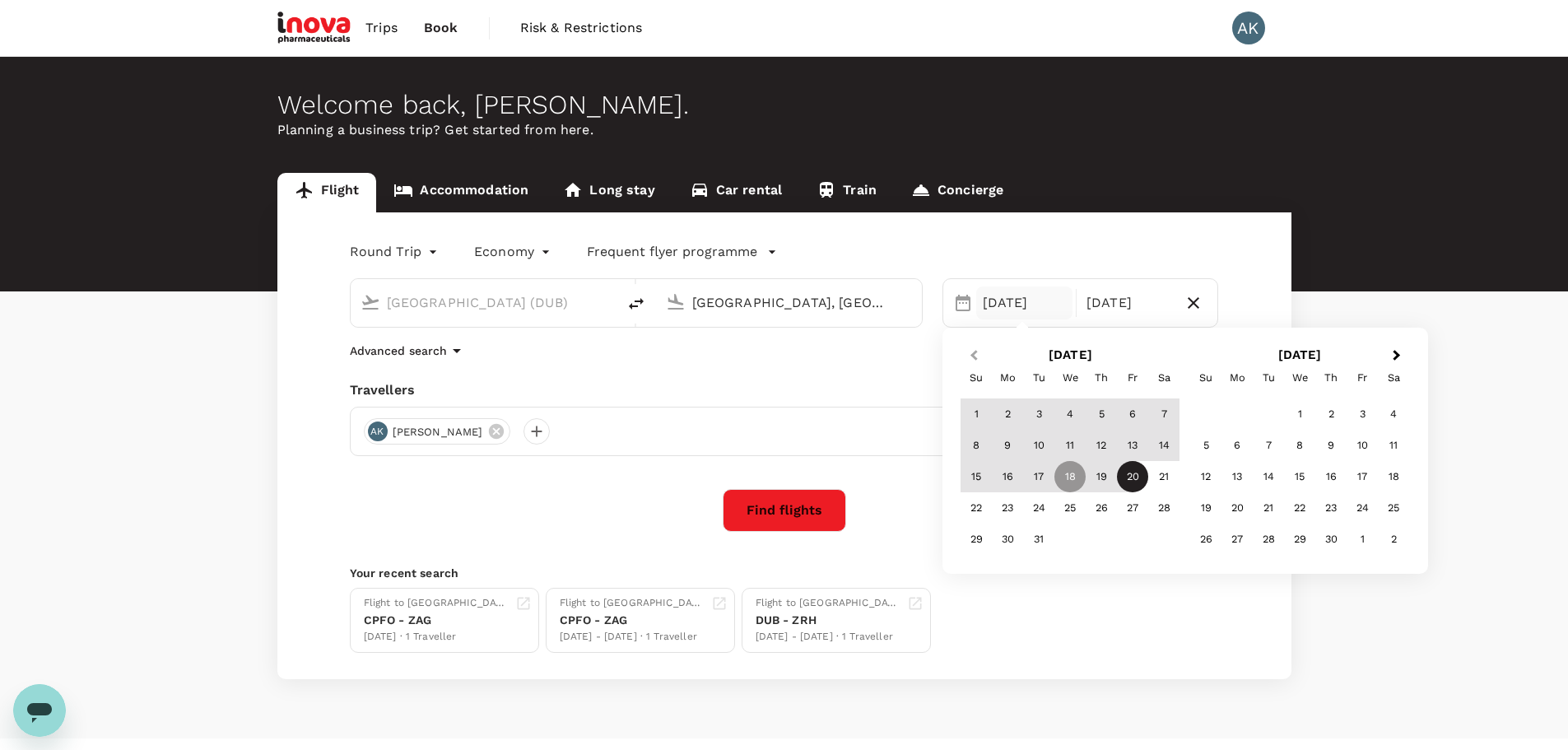
type input "Madrid, Spain (any)"
click at [973, 351] on span "Previous Month" at bounding box center [973, 356] width 0 height 19
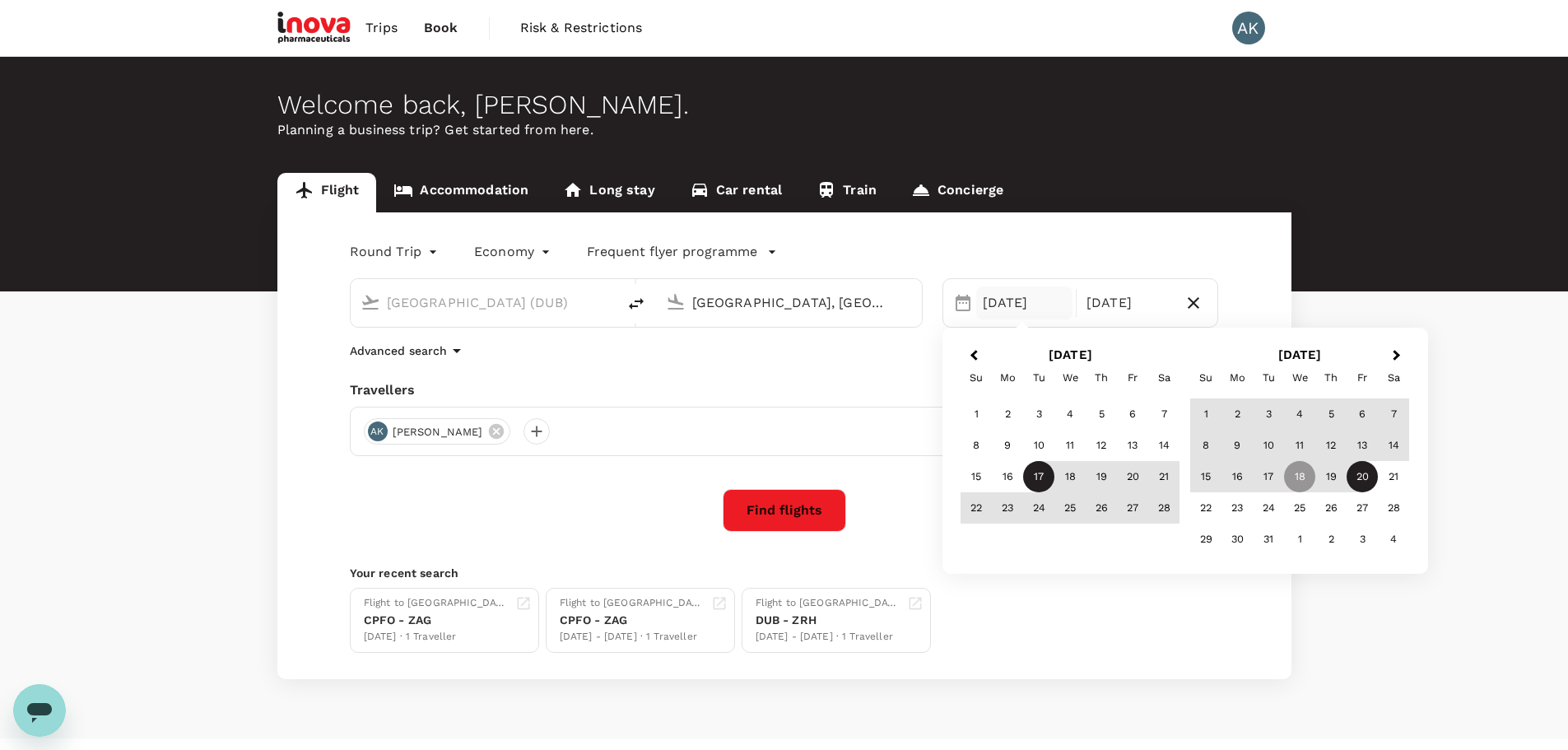
click at [1041, 477] on div "17" at bounding box center [1039, 477] width 32 height 32
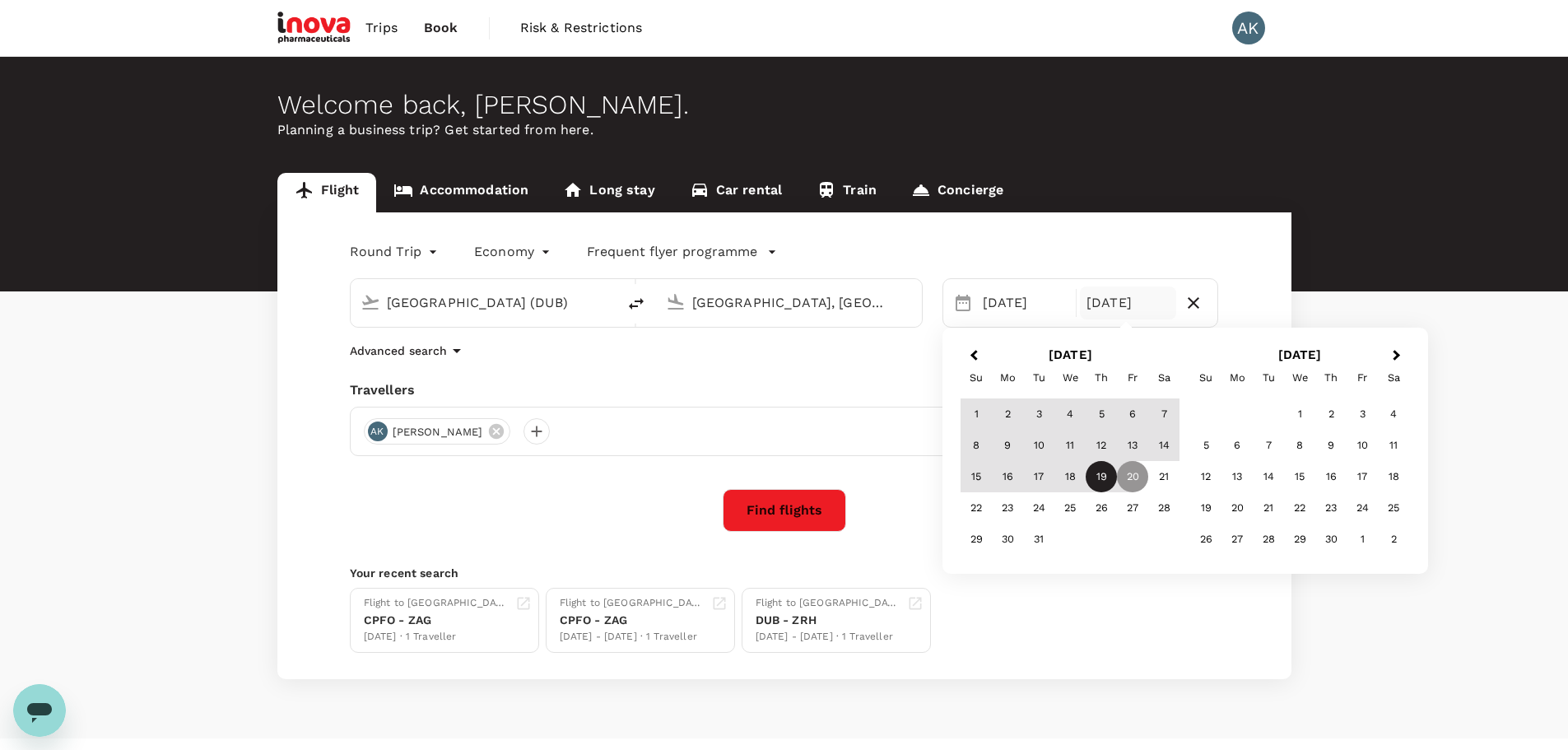
click at [1099, 477] on div "19" at bounding box center [1102, 477] width 32 height 32
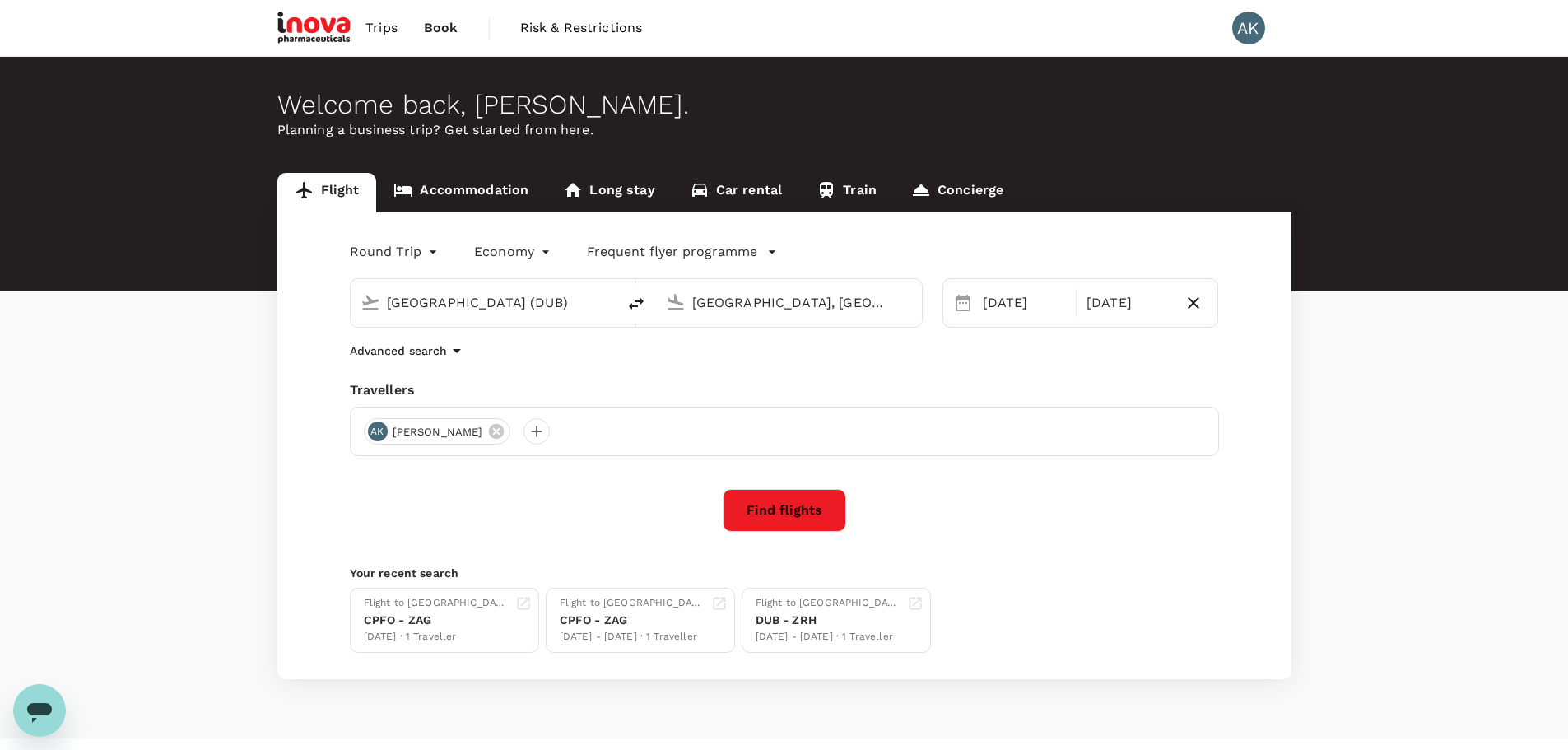
click at [810, 505] on button "Find flights" at bounding box center [784, 510] width 124 height 43
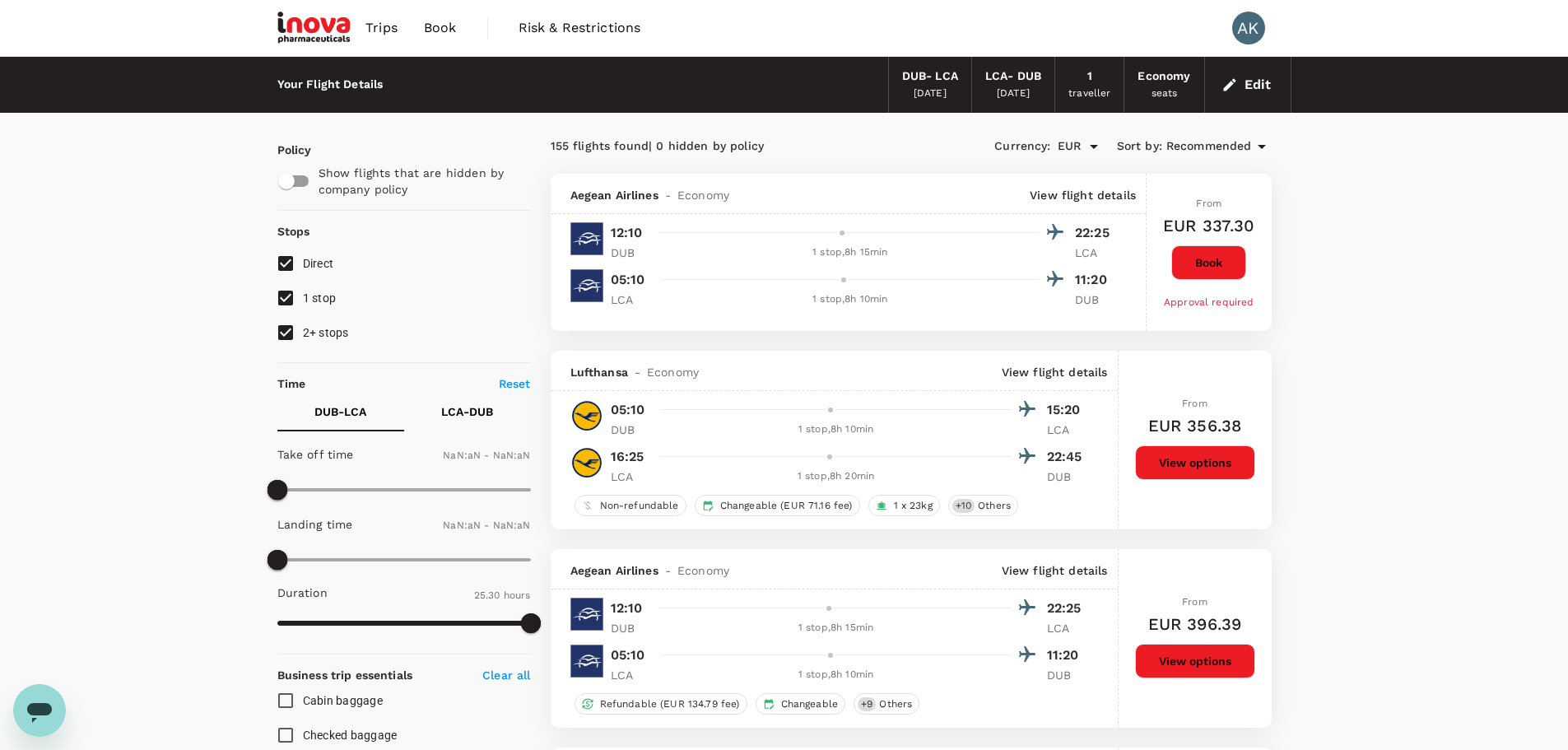
type input "1440"
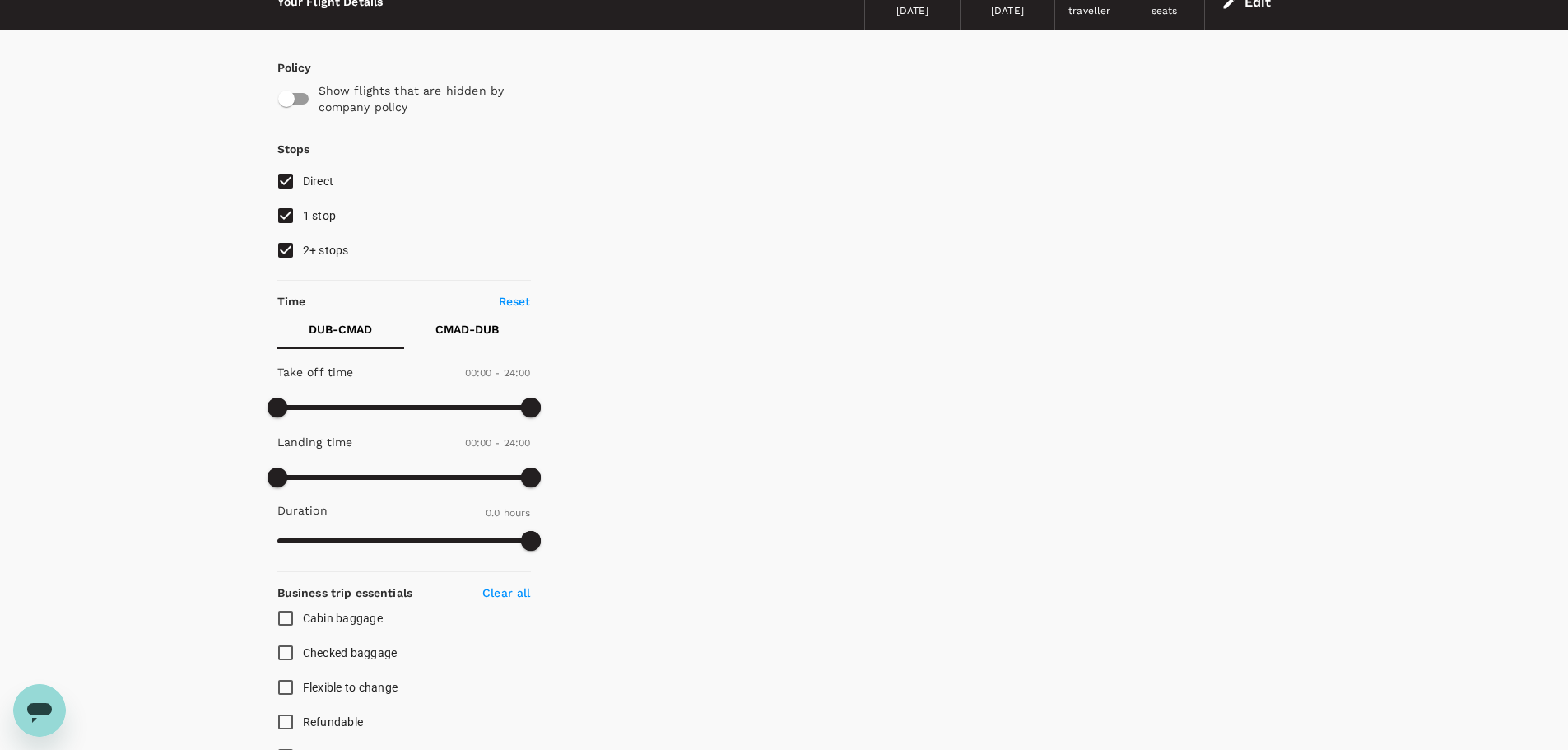
type input "935"
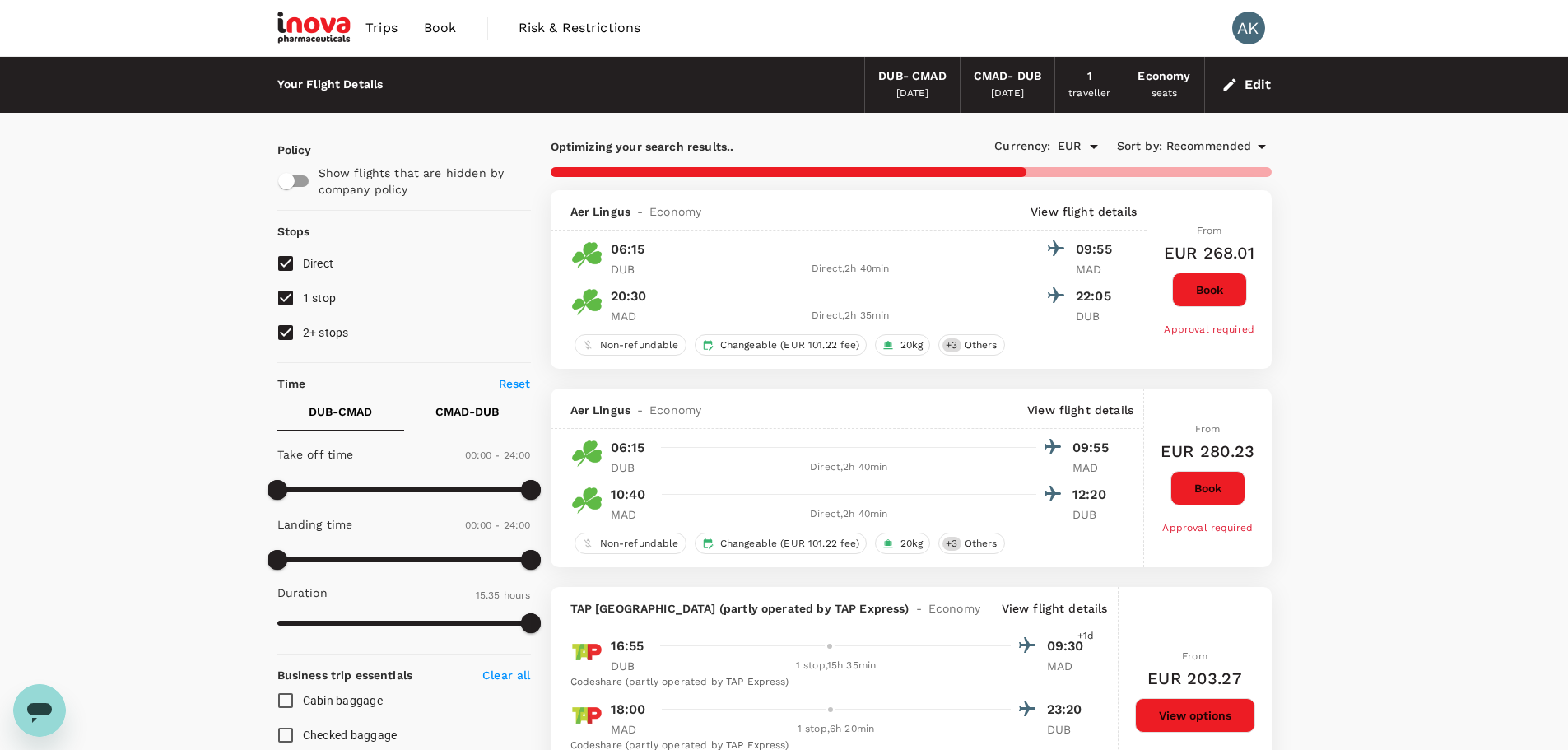
click at [284, 298] on input "1 stop" at bounding box center [285, 297] width 34 height 34
checkbox input "false"
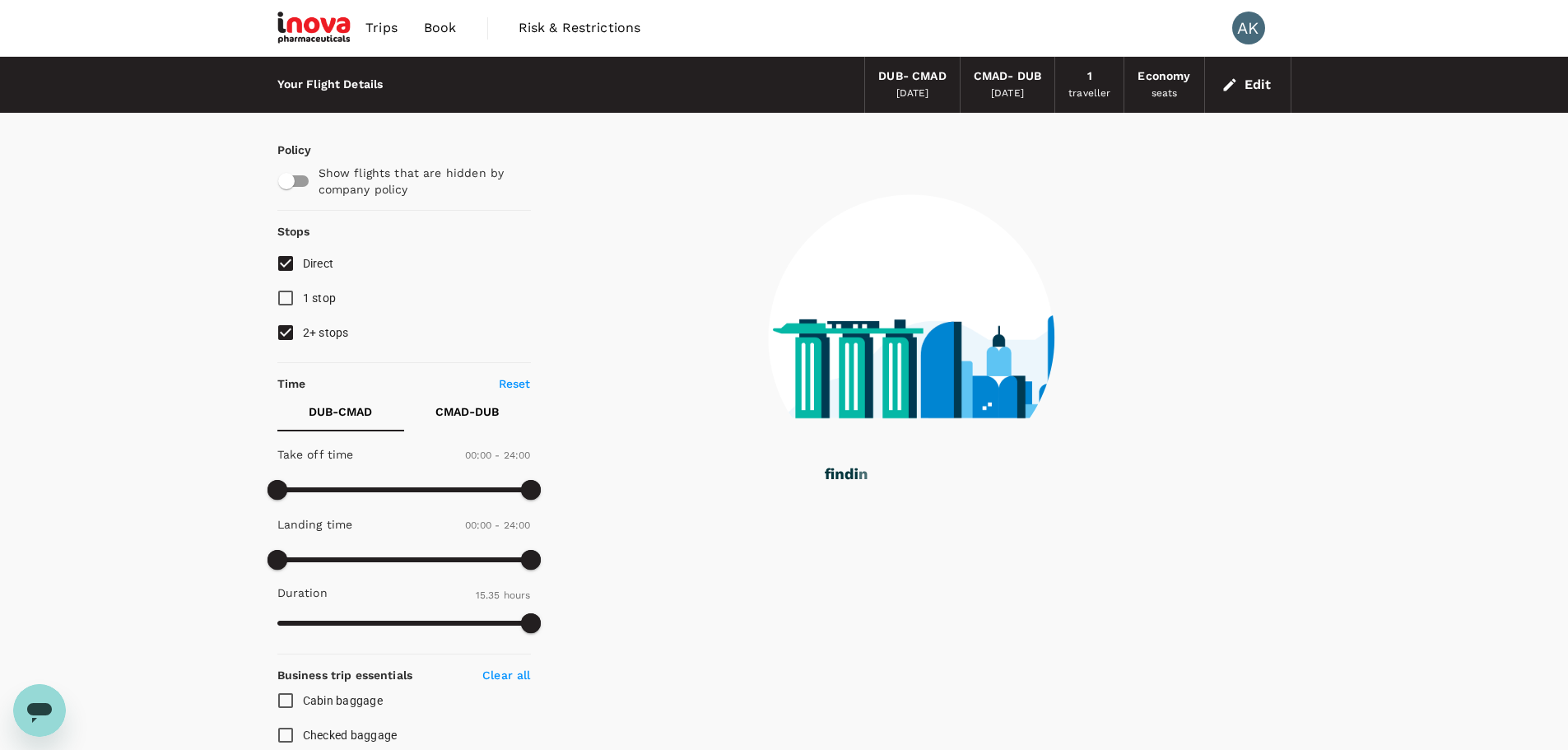
click at [281, 329] on input "2+ stops" at bounding box center [285, 332] width 34 height 34
checkbox input "false"
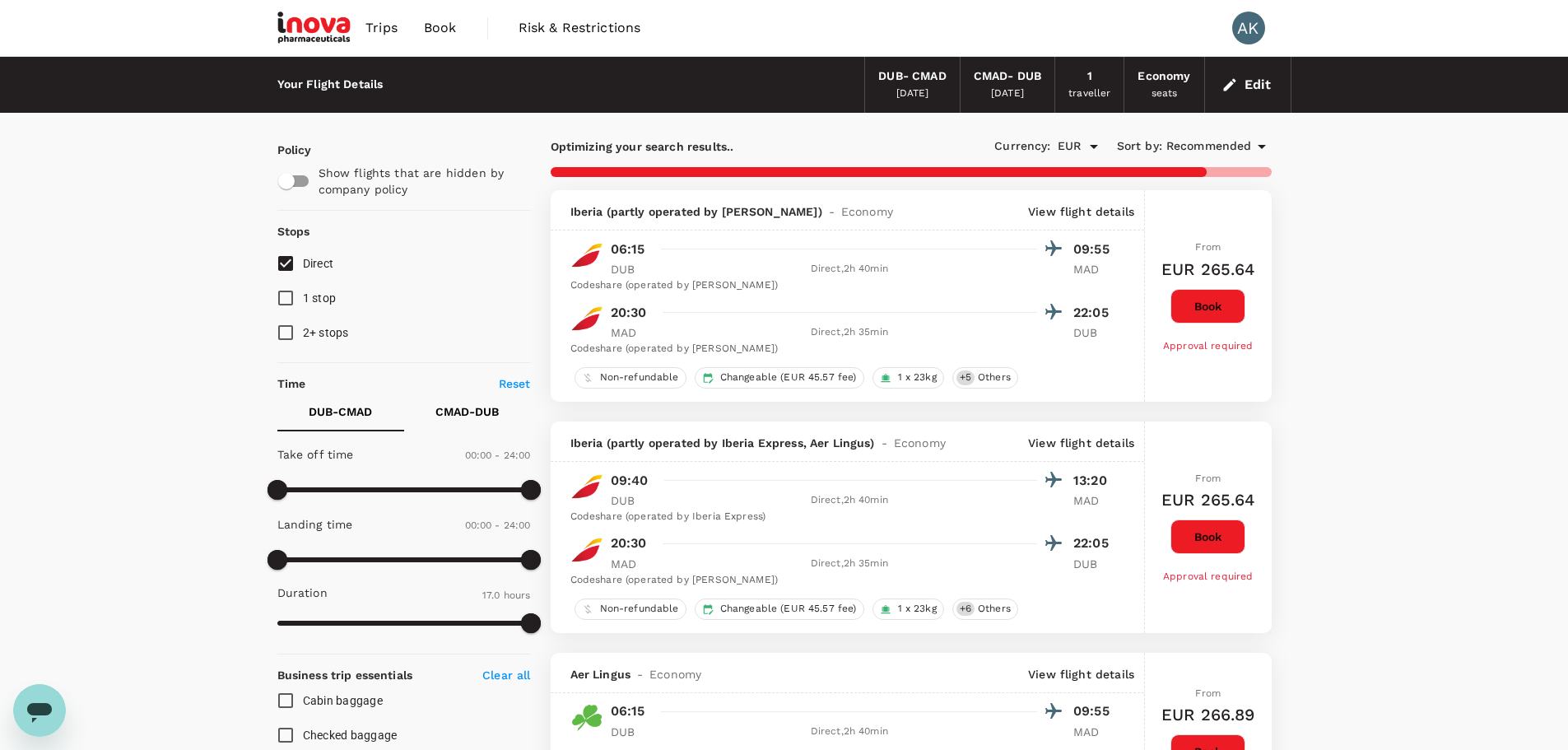
type input "1585"
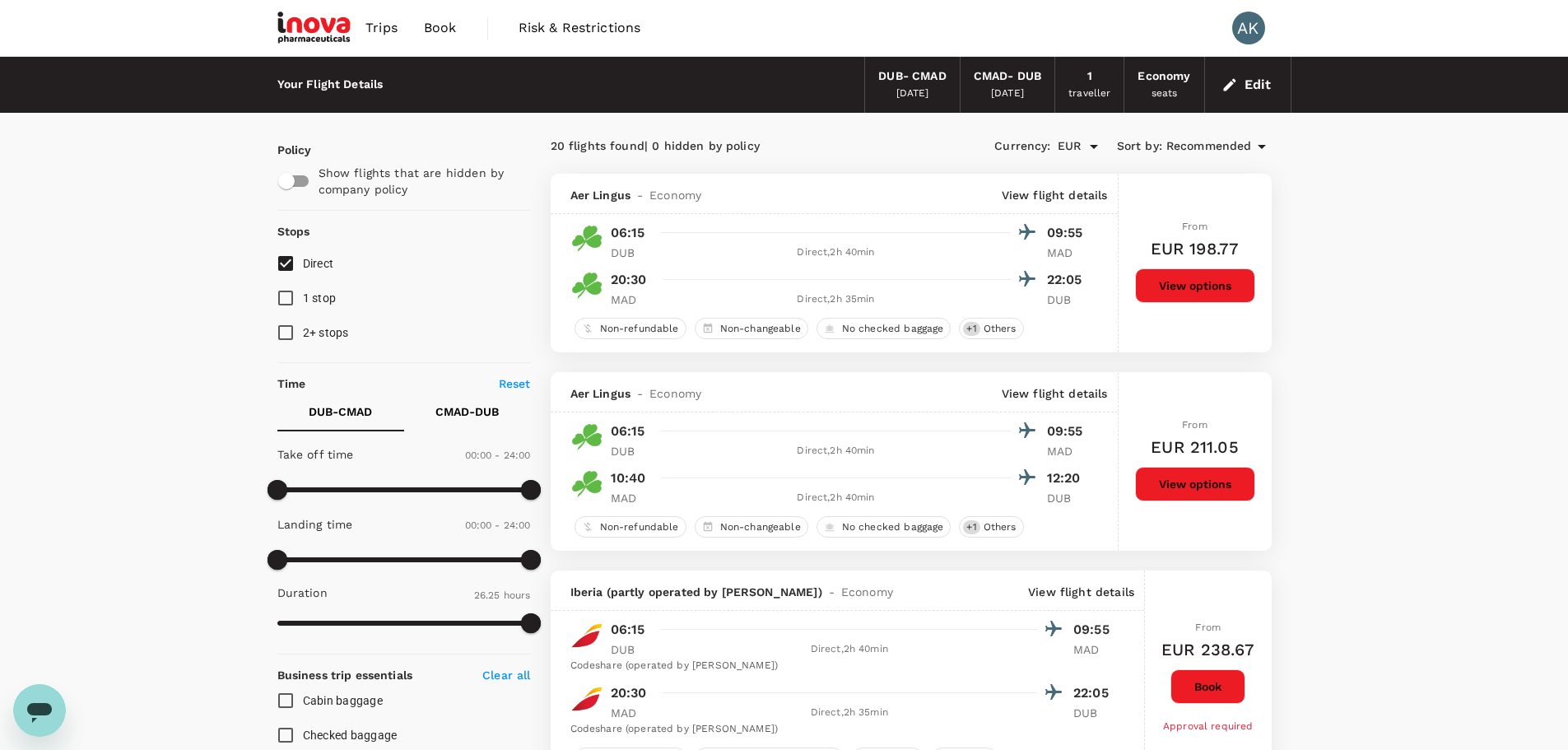
click at [1023, 93] on div "19 Mar 2026" at bounding box center [1007, 94] width 33 height 17
click at [1004, 77] on div "CMAD - DUB" at bounding box center [1007, 76] width 68 height 18
click at [1261, 76] on button "Edit" at bounding box center [1248, 85] width 59 height 26
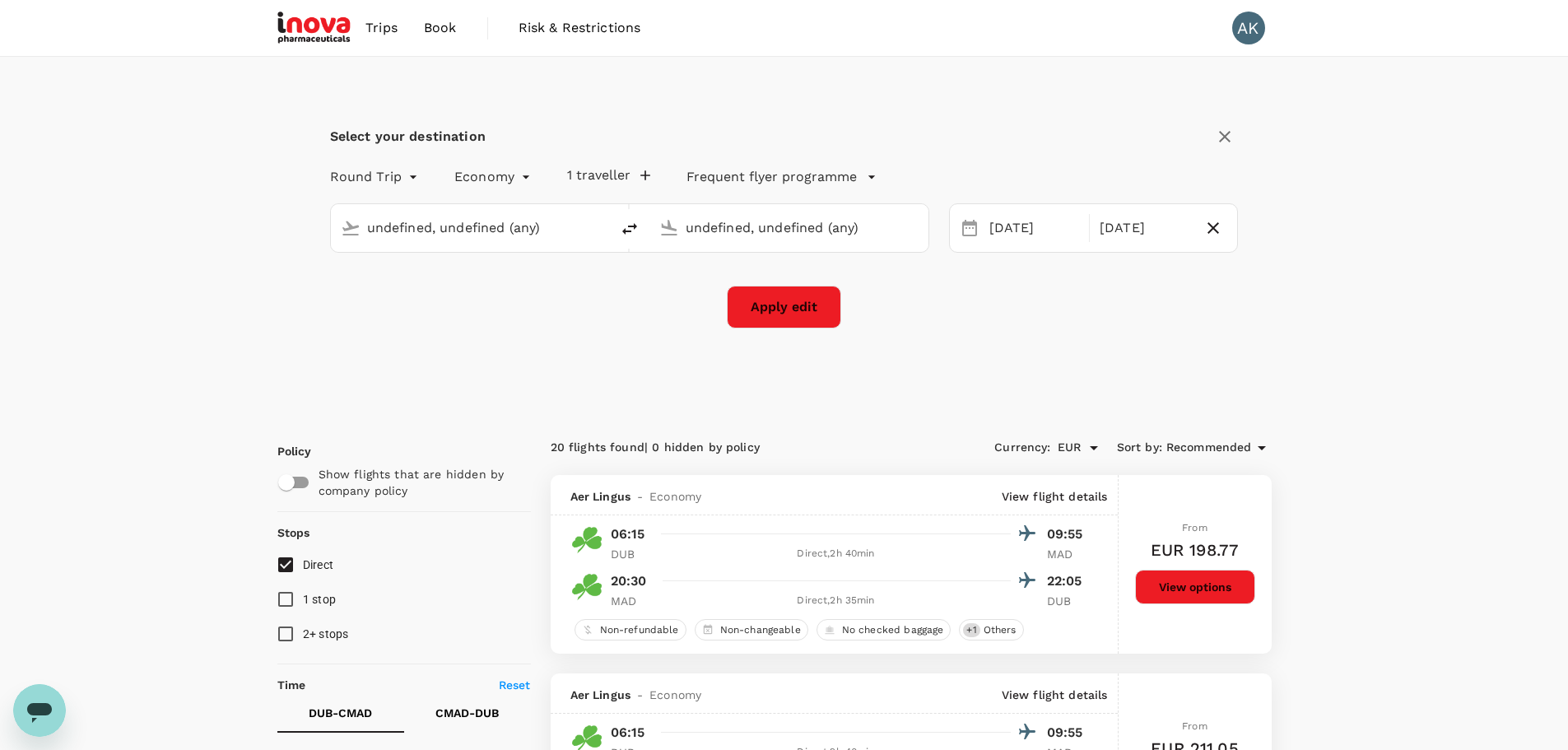
type input "[GEOGRAPHIC_DATA] (DUB)"
type input "Madrid, Spain (any)"
type input "[GEOGRAPHIC_DATA] (DUB)"
type input "Madrid, Spain (any)"
click at [1137, 228] on div "19 Mar" at bounding box center [1144, 229] width 103 height 33
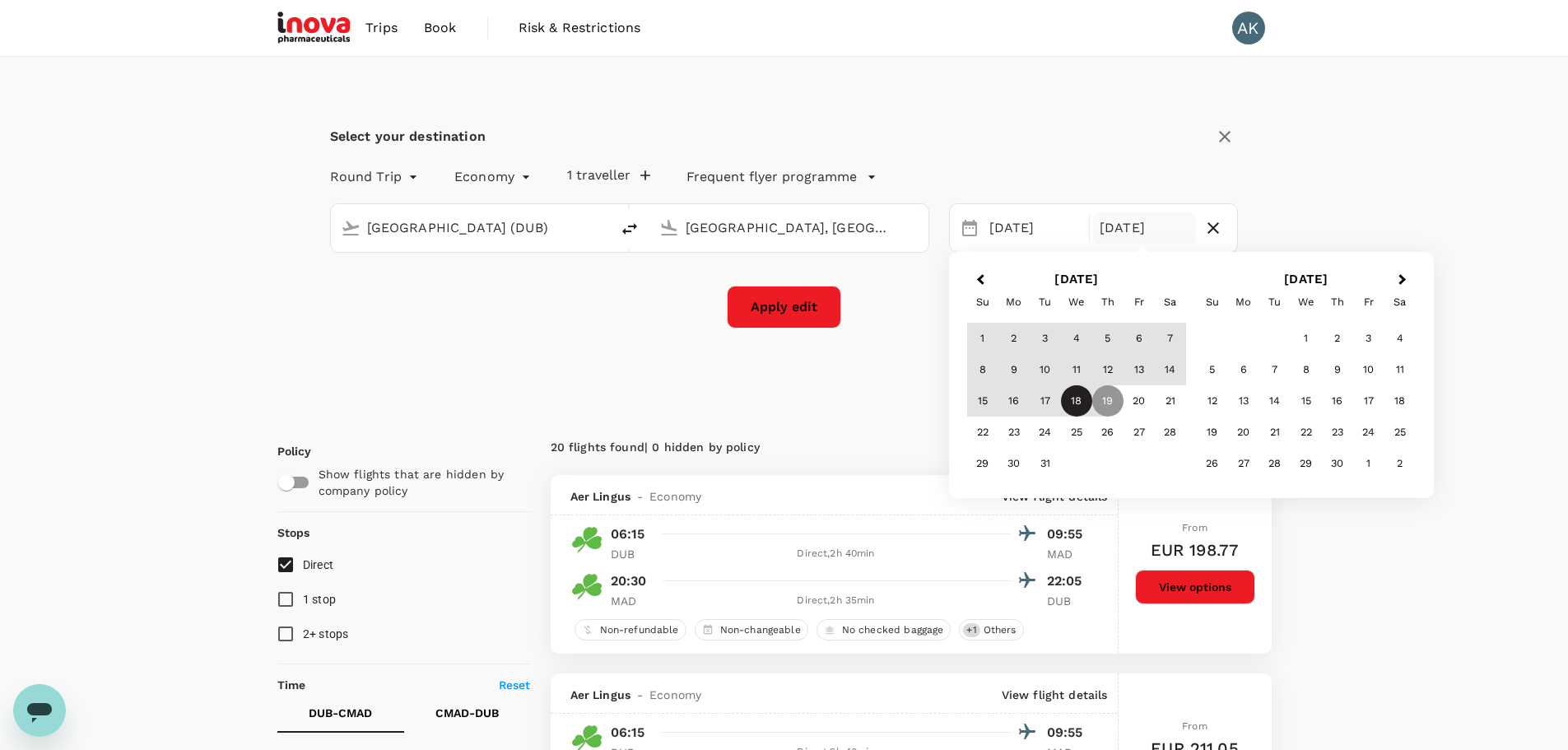
click at [1086, 405] on div "18" at bounding box center [1077, 401] width 32 height 32
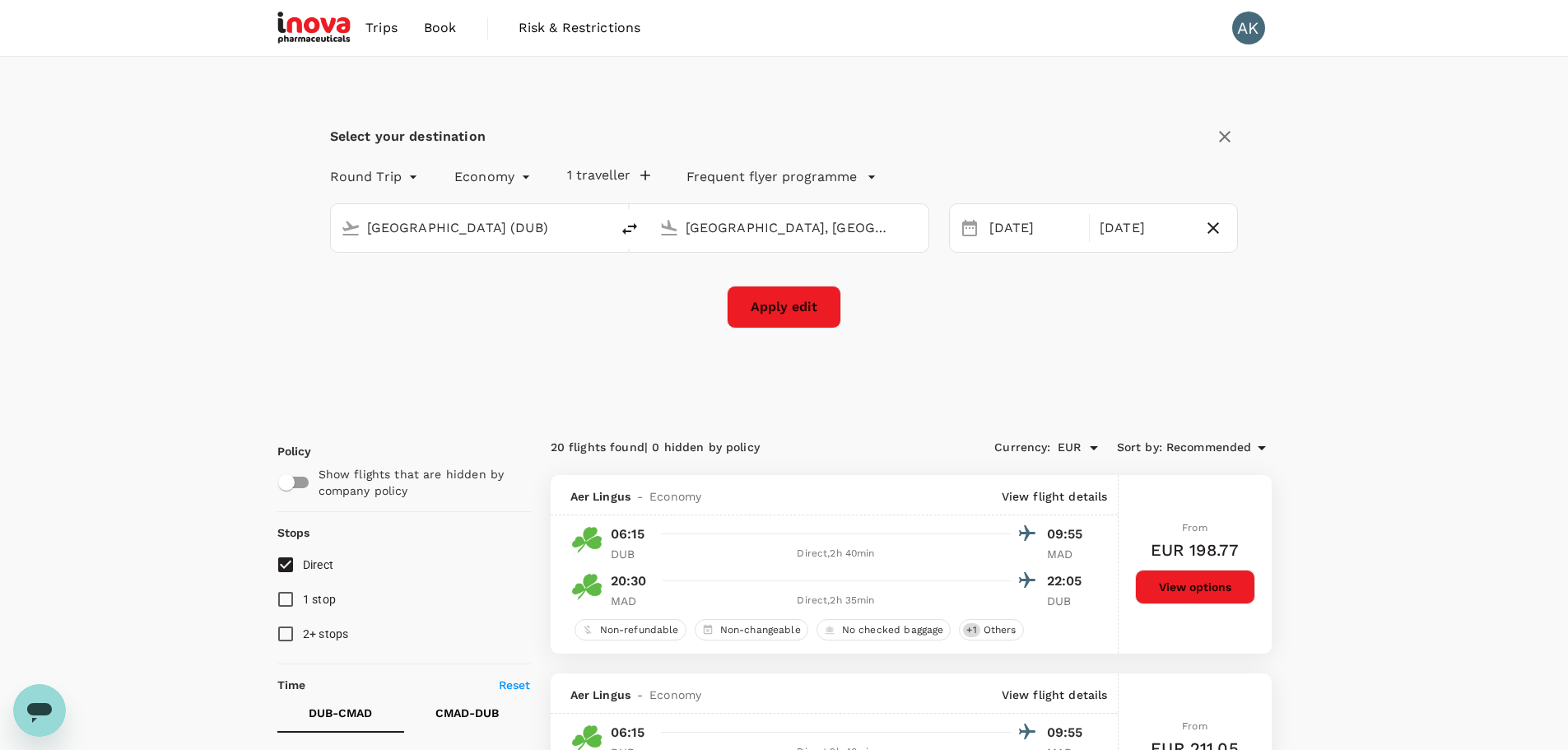
click at [811, 308] on button "Apply edit" at bounding box center [783, 307] width 114 height 43
checkbox input "false"
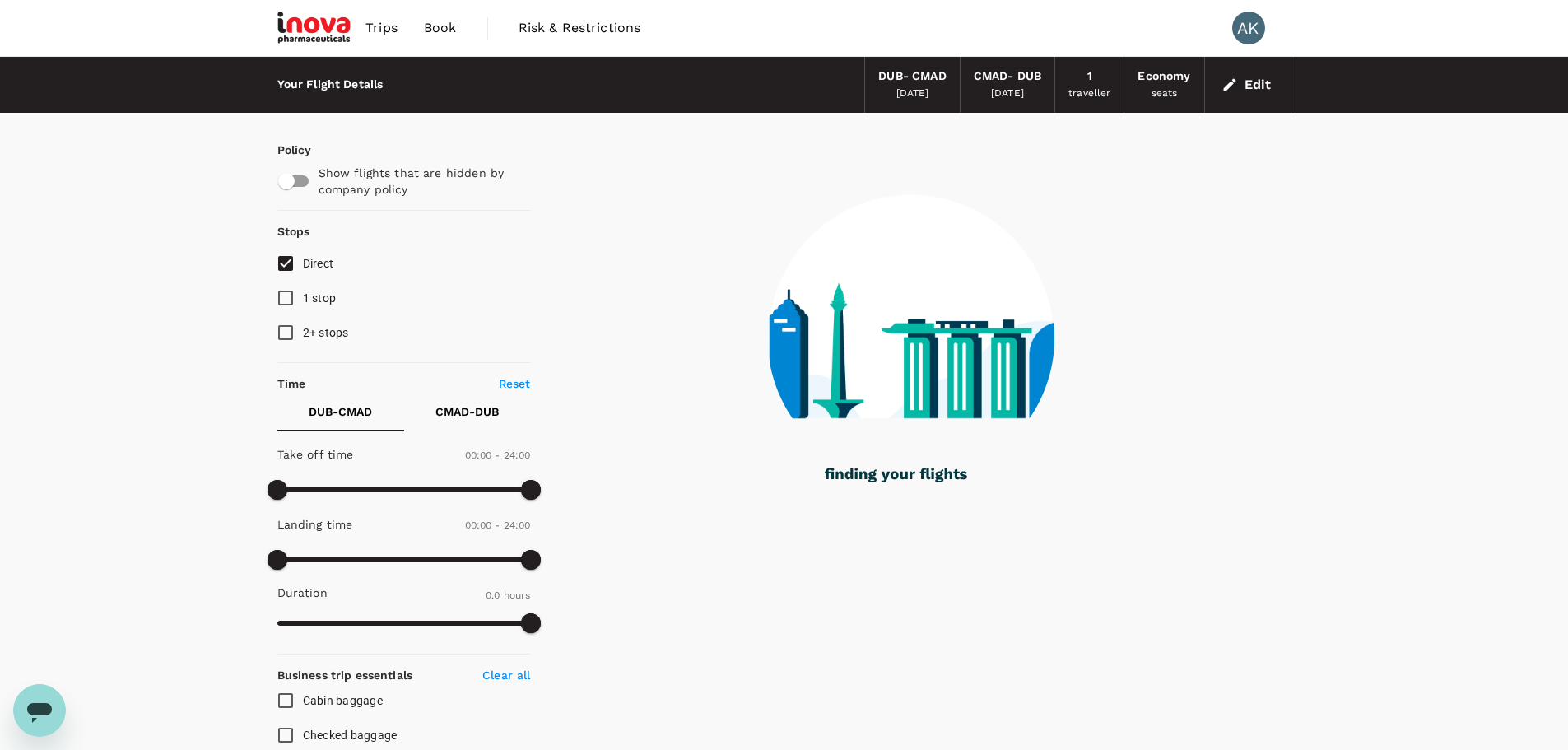
type input "935"
checkbox input "true"
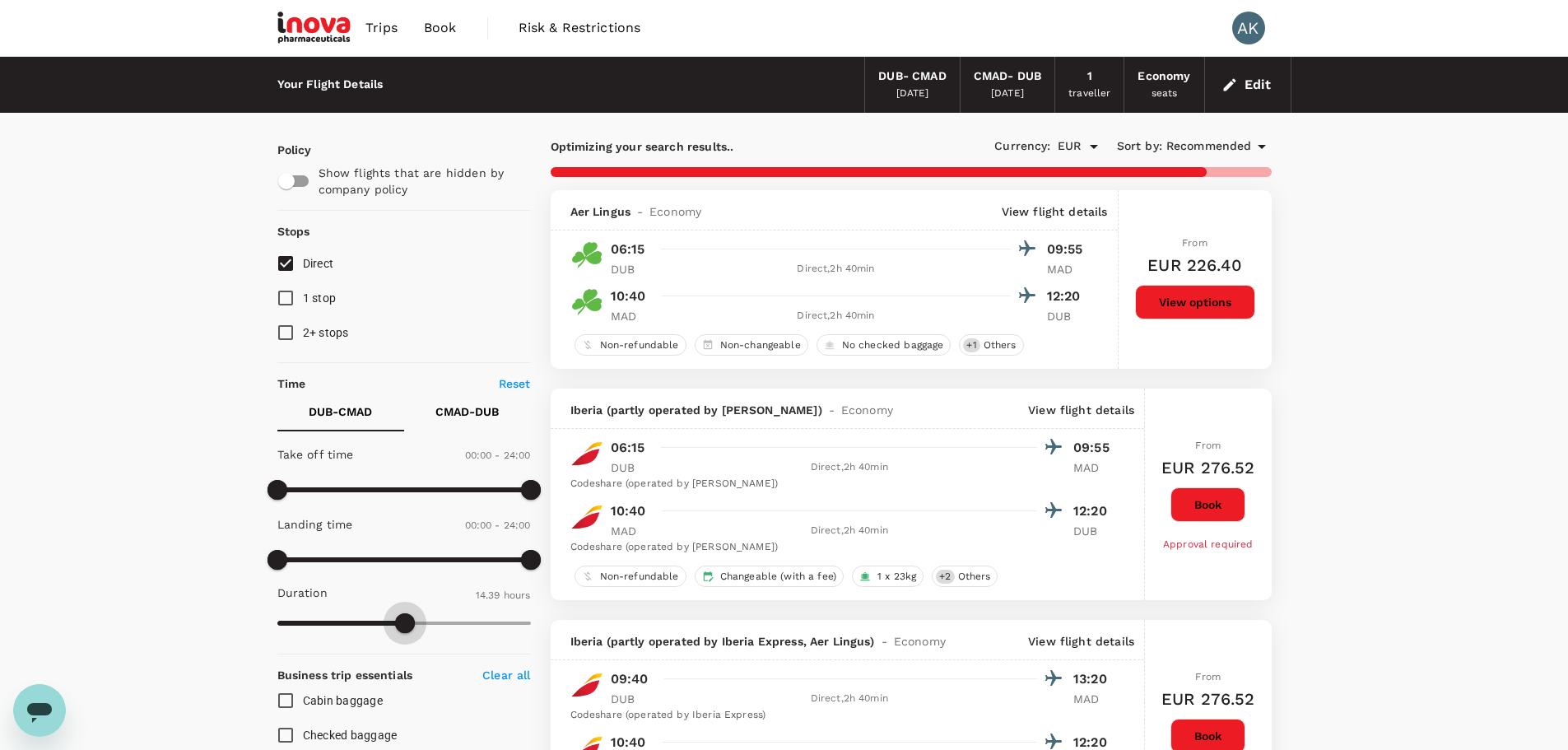
drag, startPoint x: 532, startPoint y: 619, endPoint x: 399, endPoint y: 620, distance: 133.0
click at [399, 620] on span at bounding box center [404, 623] width 20 height 20
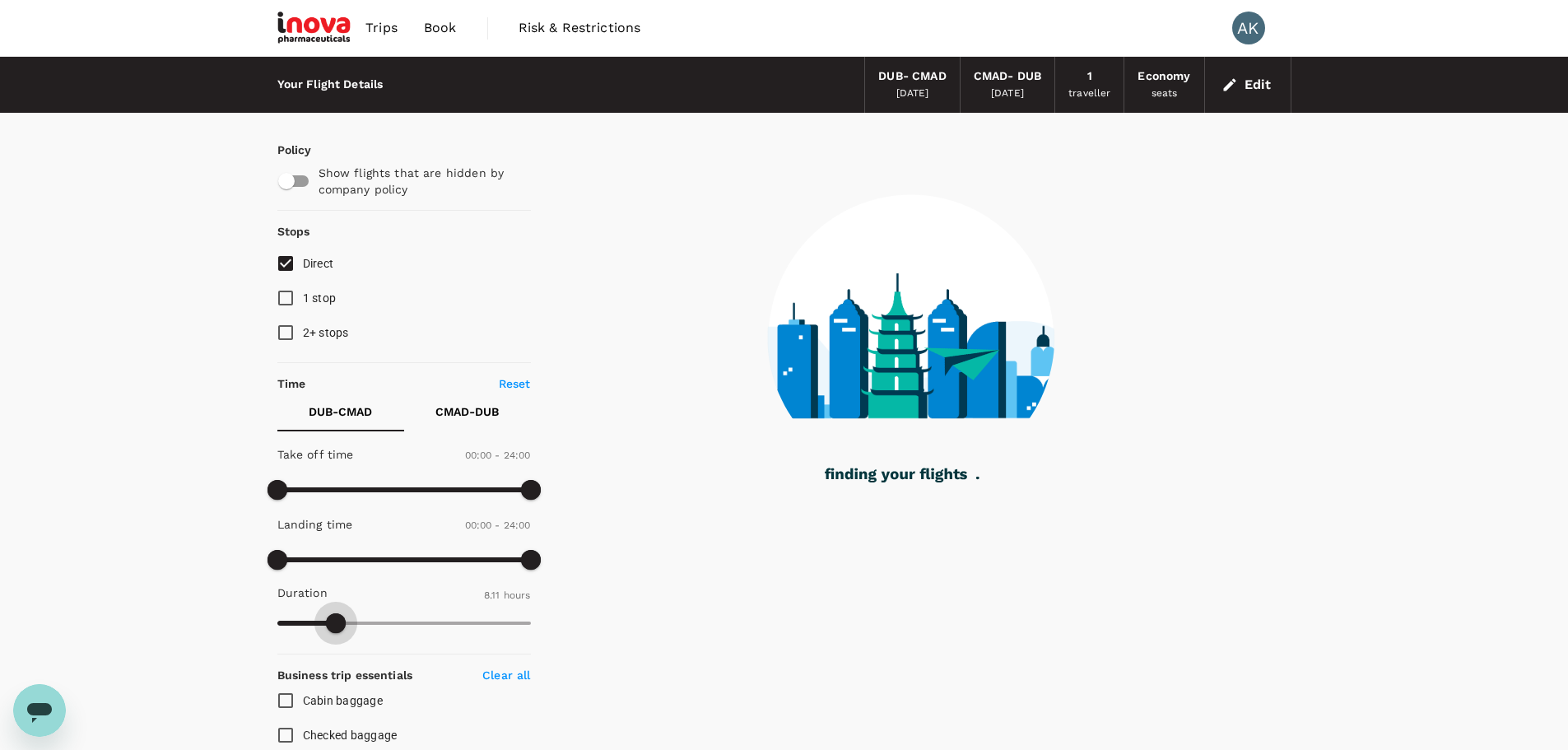
type input "477"
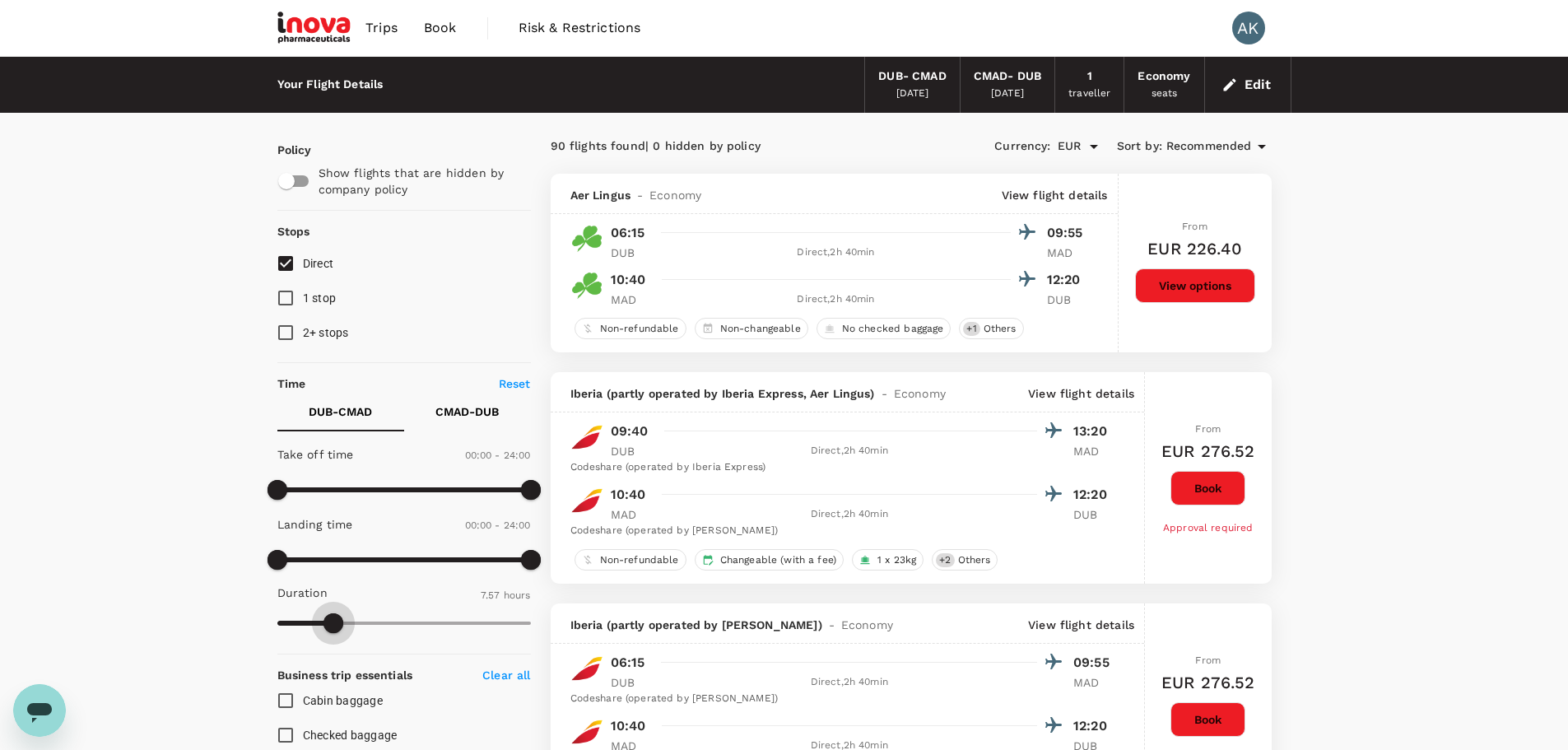
drag, startPoint x: 393, startPoint y: 621, endPoint x: 333, endPoint y: 625, distance: 60.1
click at [333, 625] on span at bounding box center [333, 623] width 20 height 20
type input "EUR"
click at [1254, 83] on button "Edit" at bounding box center [1248, 85] width 59 height 26
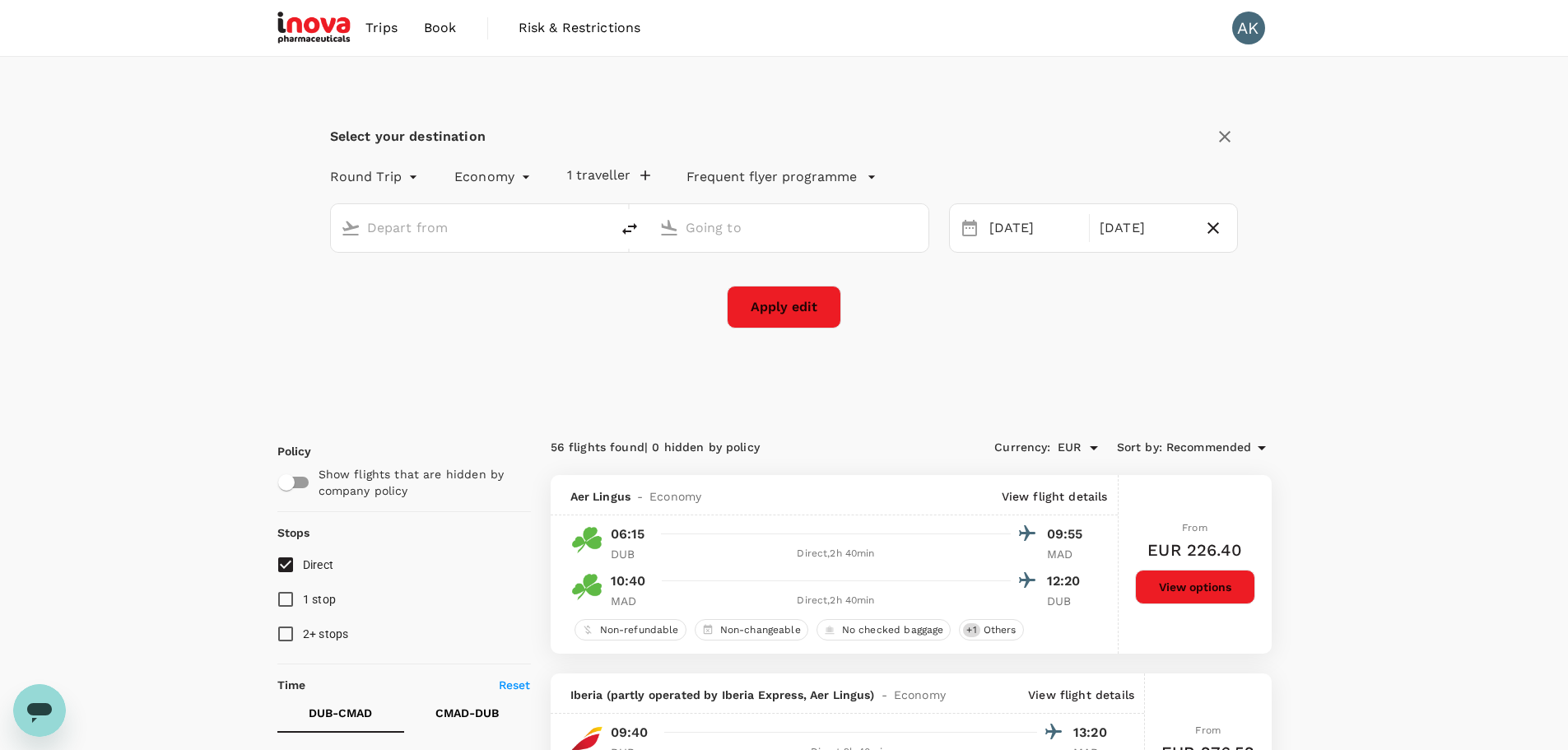
type input "[GEOGRAPHIC_DATA] (DUB)"
type input "Madrid, Spain (any)"
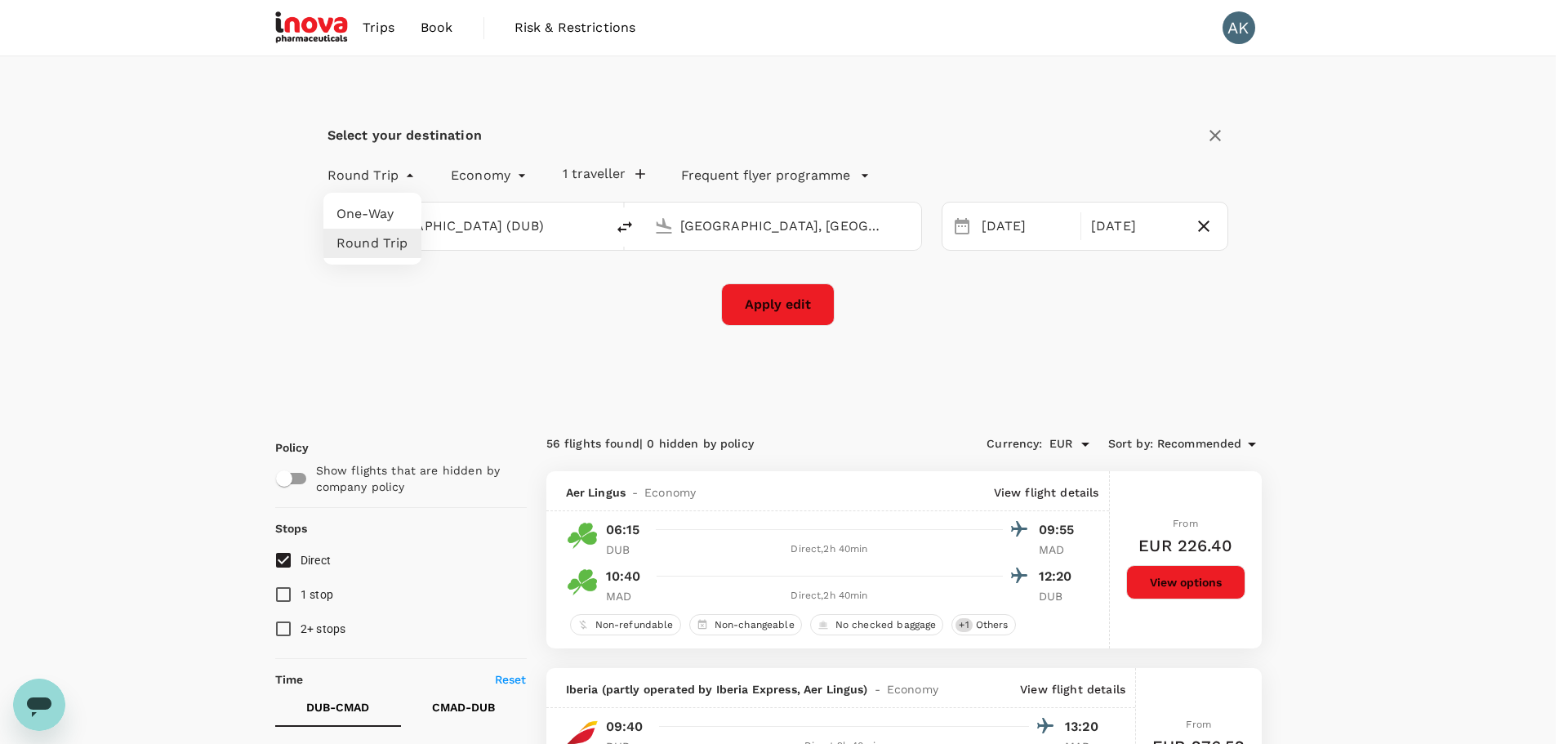
click at [383, 214] on li "One-Way" at bounding box center [372, 214] width 98 height 30
type input "oneway"
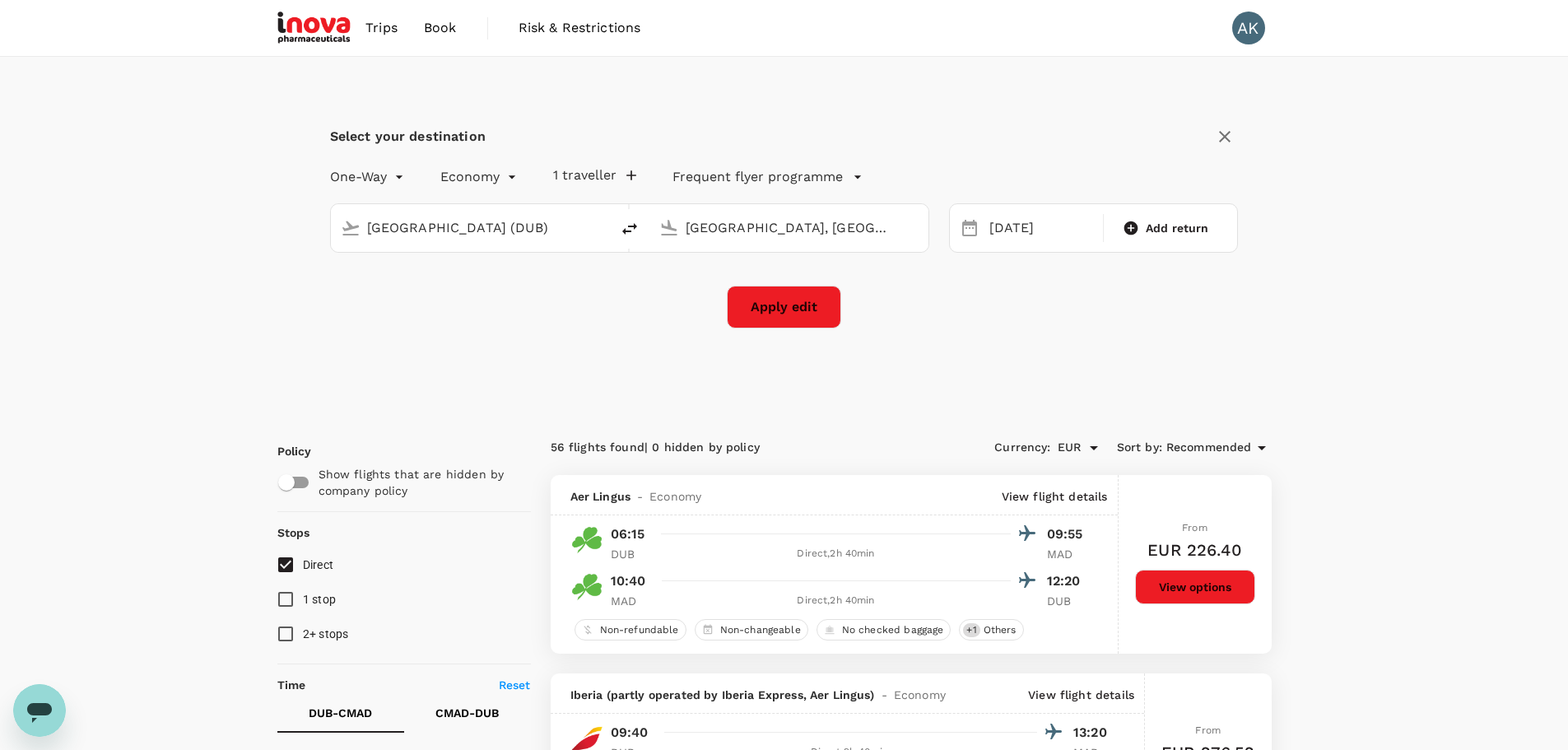
click at [635, 228] on icon "delete" at bounding box center [630, 229] width 15 height 11
type input "Madrid, Spain (any)"
type input "[GEOGRAPHIC_DATA] (DUB)"
click at [1065, 226] on div "17 Feb" at bounding box center [1041, 229] width 117 height 33
click at [1080, 401] on div "18" at bounding box center [1077, 401] width 32 height 32
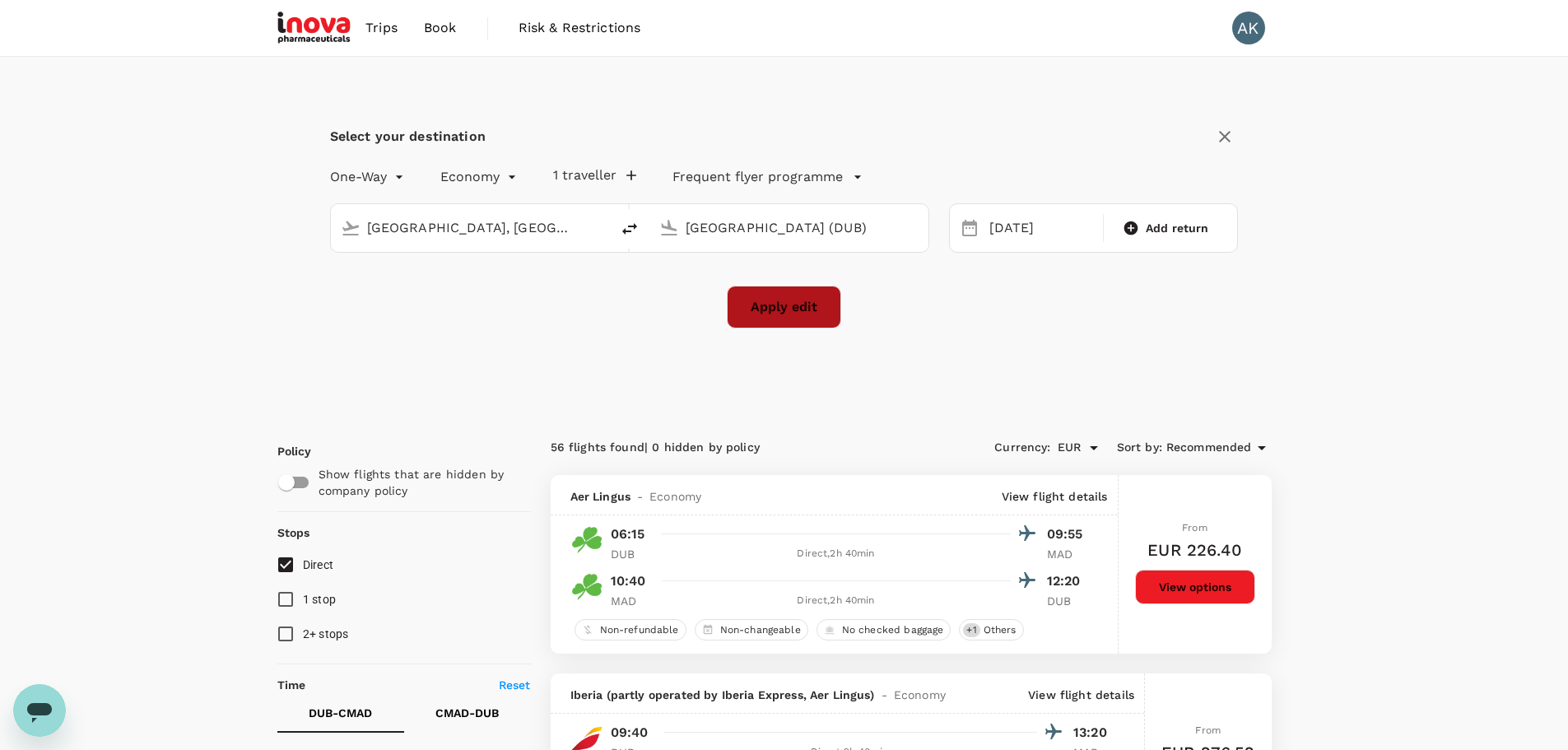
click at [796, 308] on button "Apply edit" at bounding box center [783, 307] width 114 height 43
checkbox input "false"
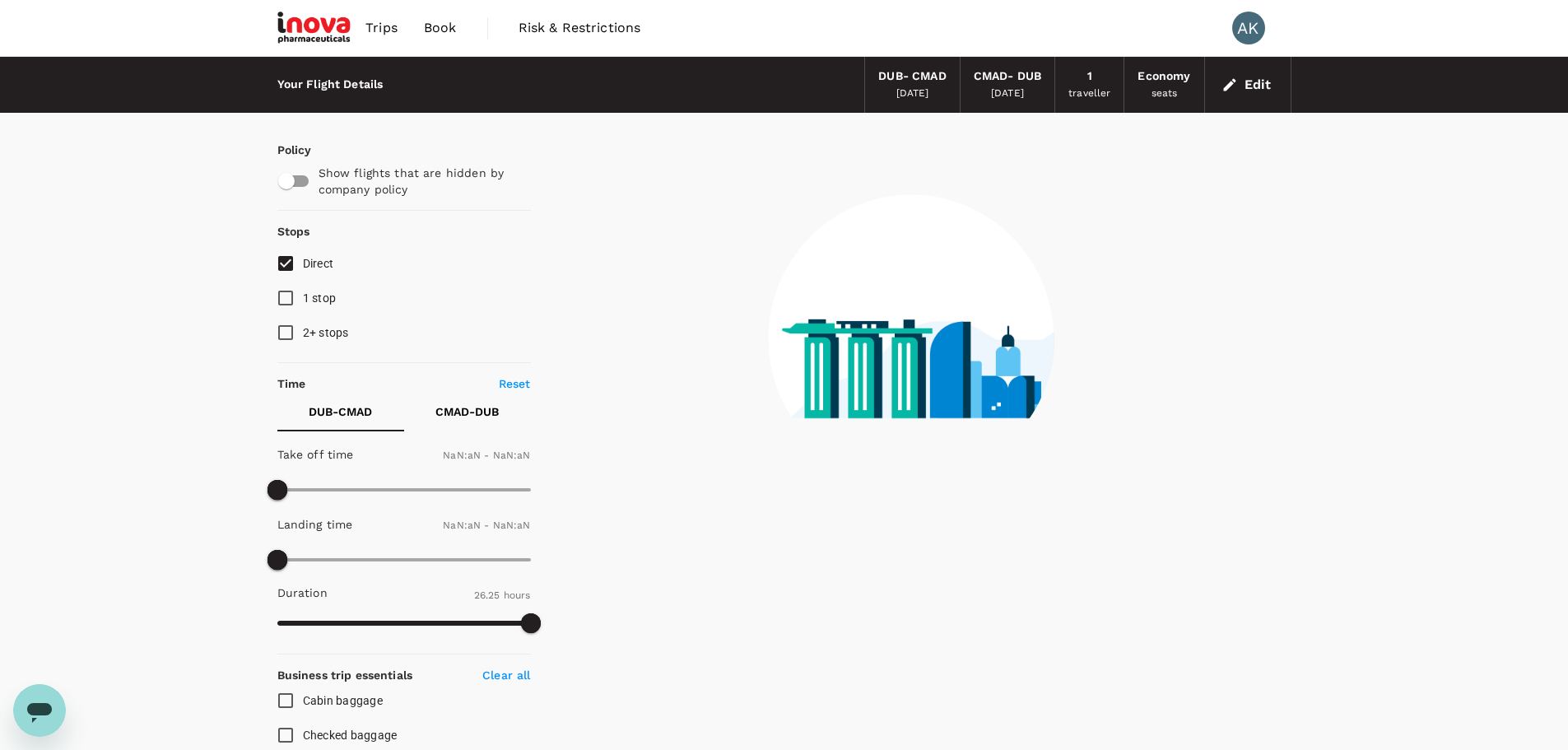
type input "1440"
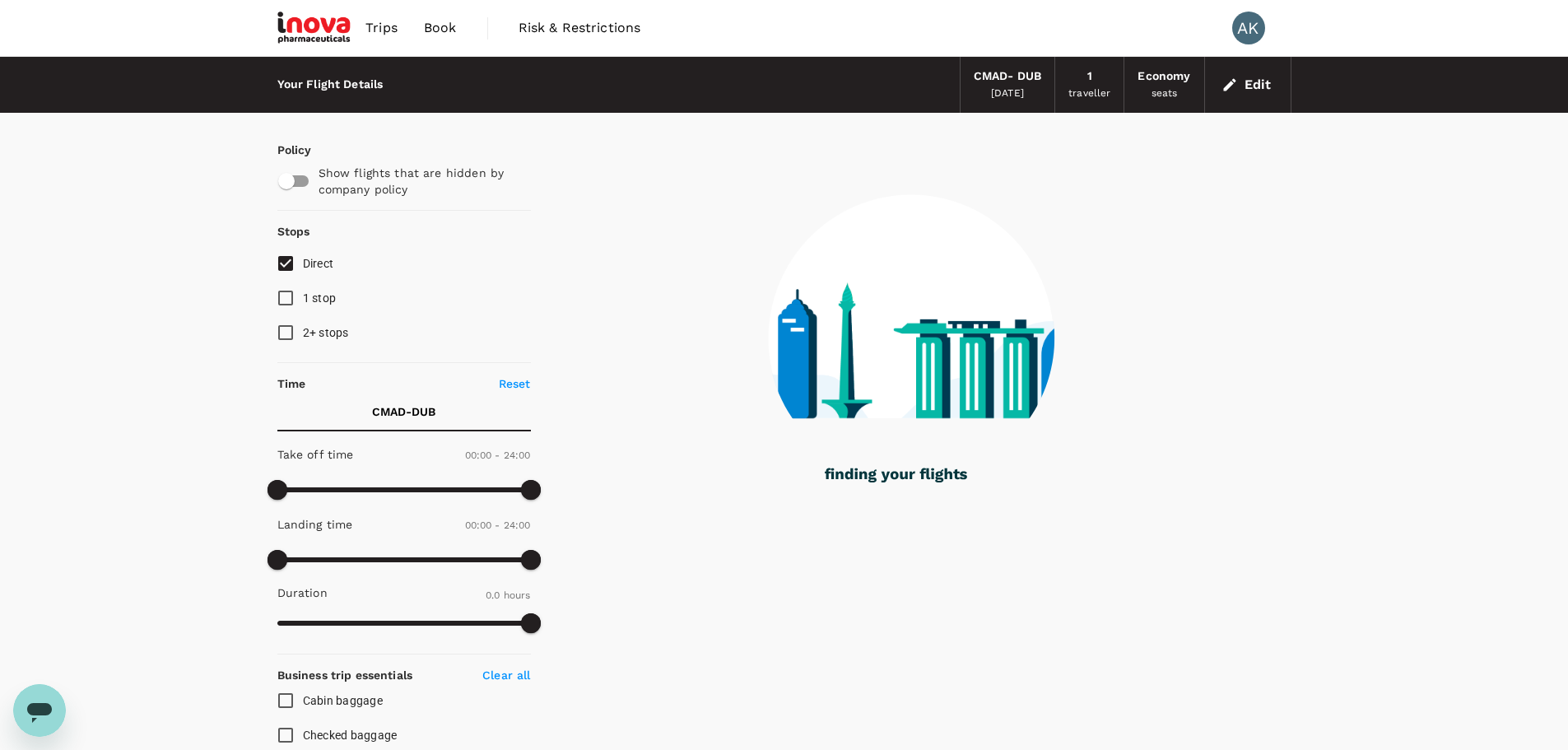
type input "1245"
checkbox input "true"
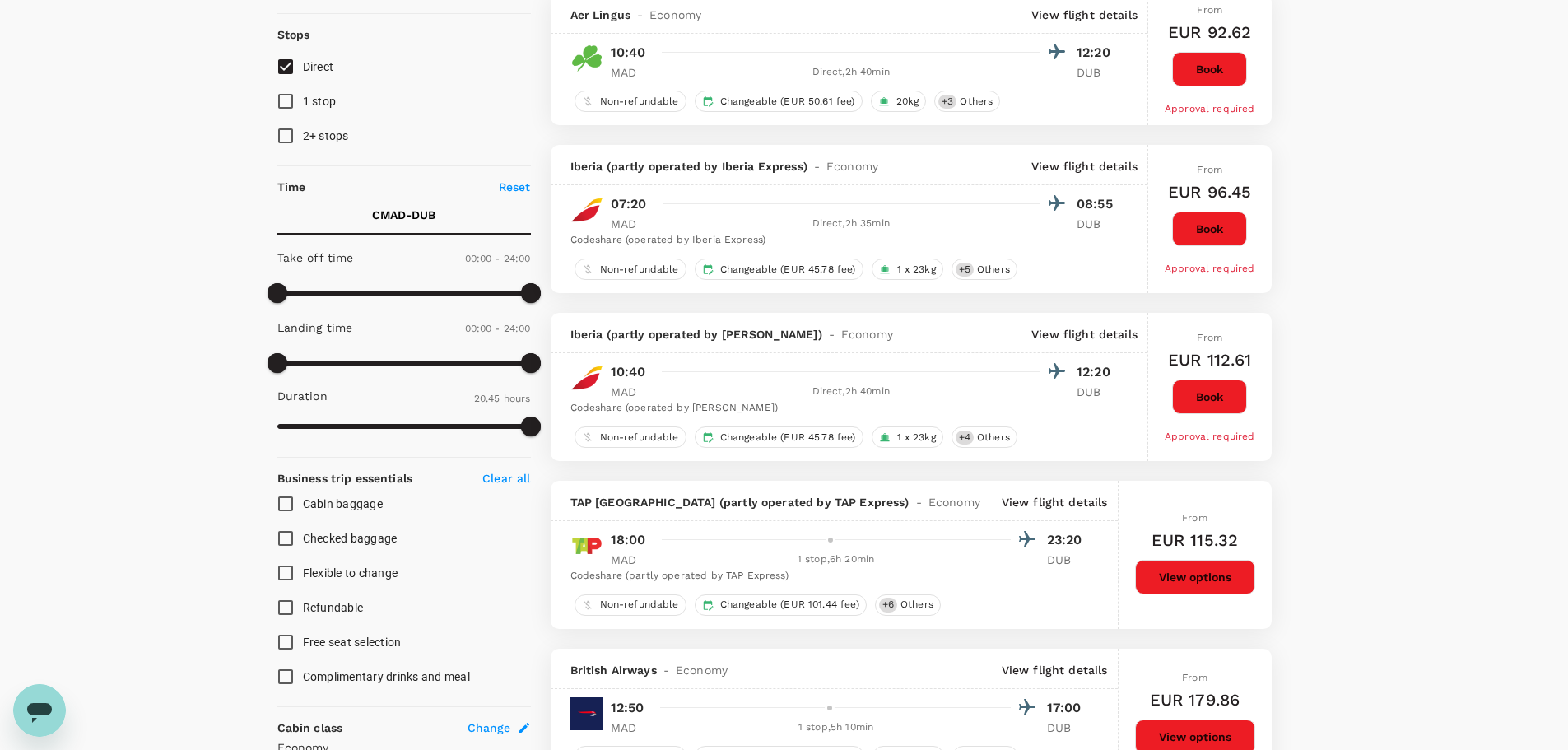
scroll to position [247, 0]
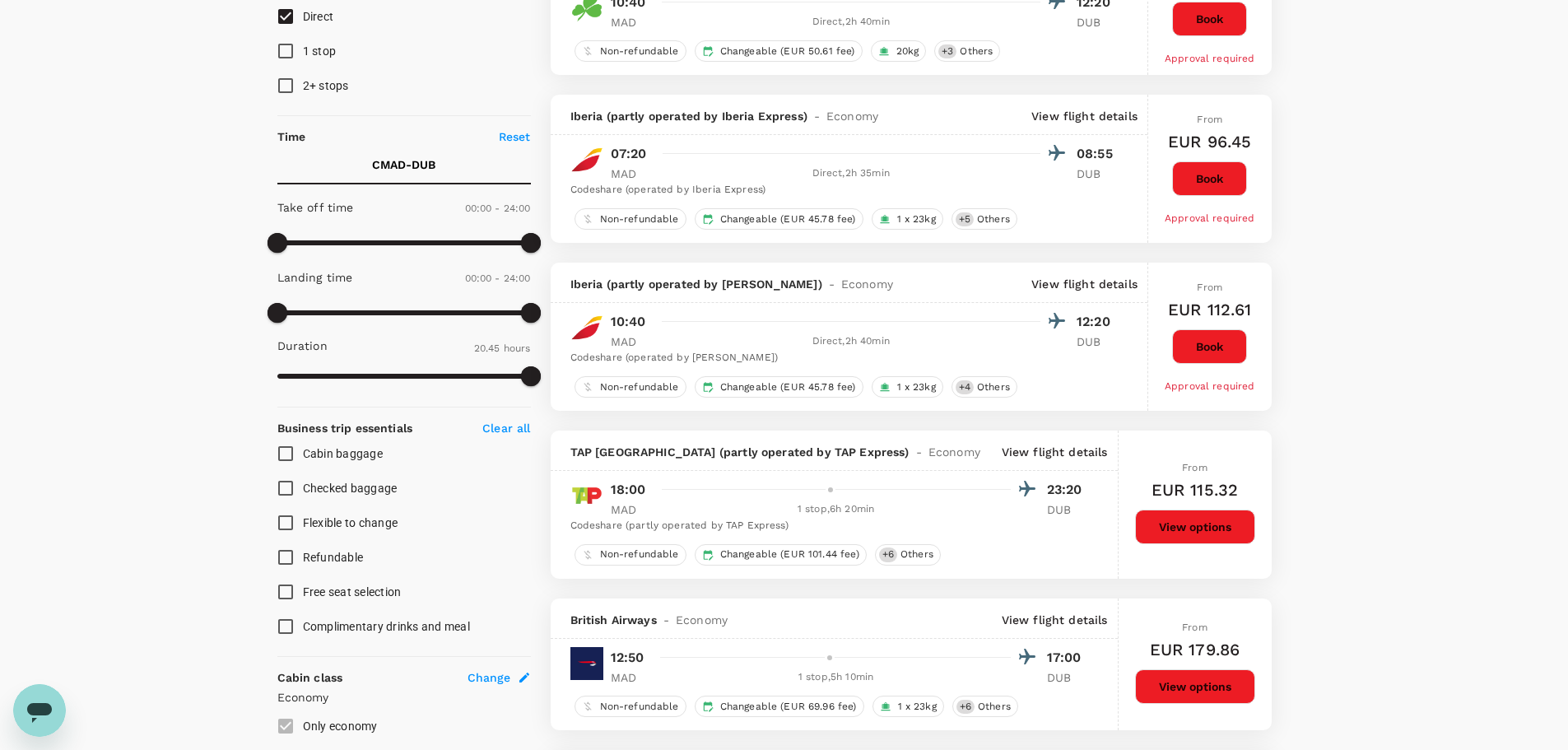
type input "2185"
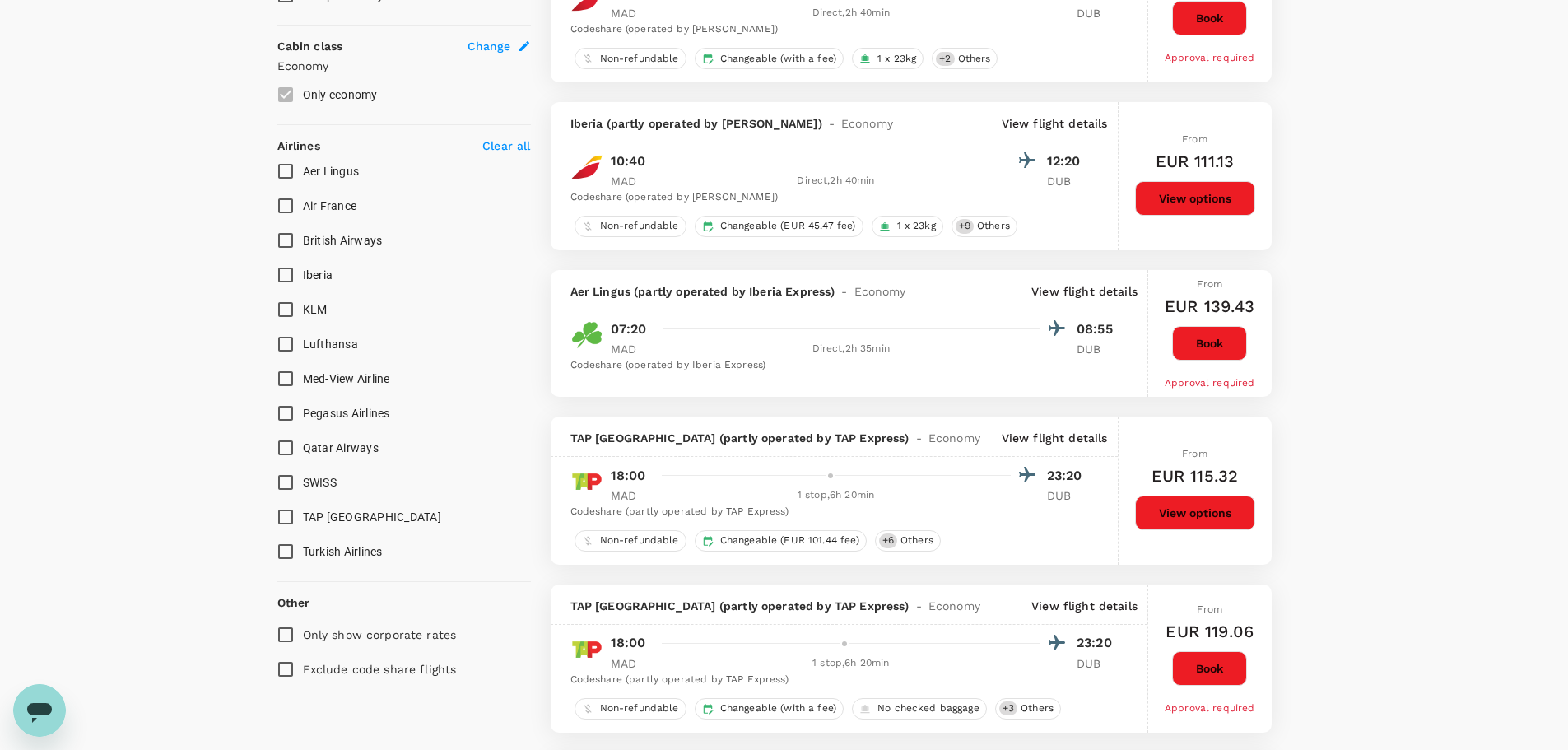
scroll to position [906, 0]
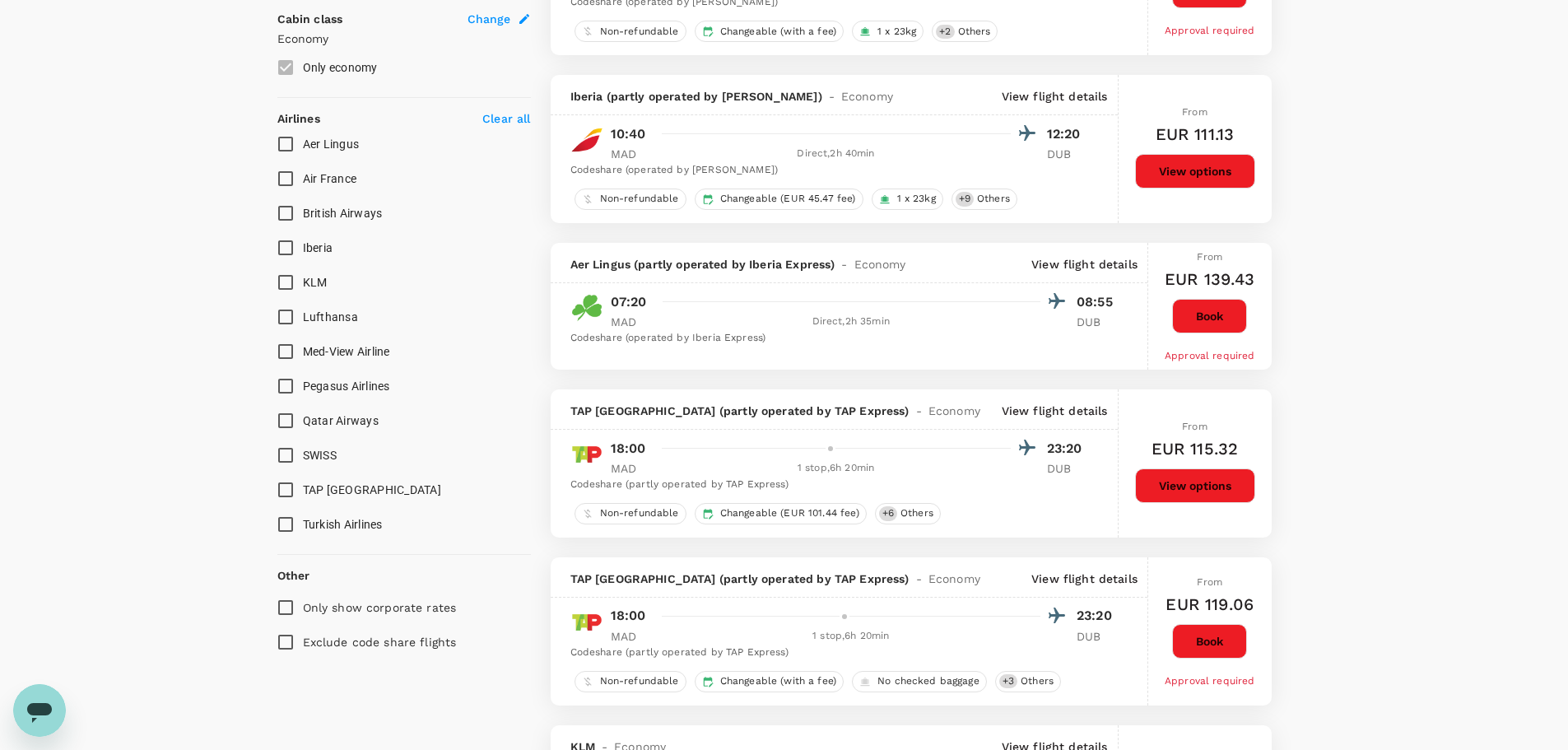
click at [1162, 488] on button "View options" at bounding box center [1195, 485] width 120 height 34
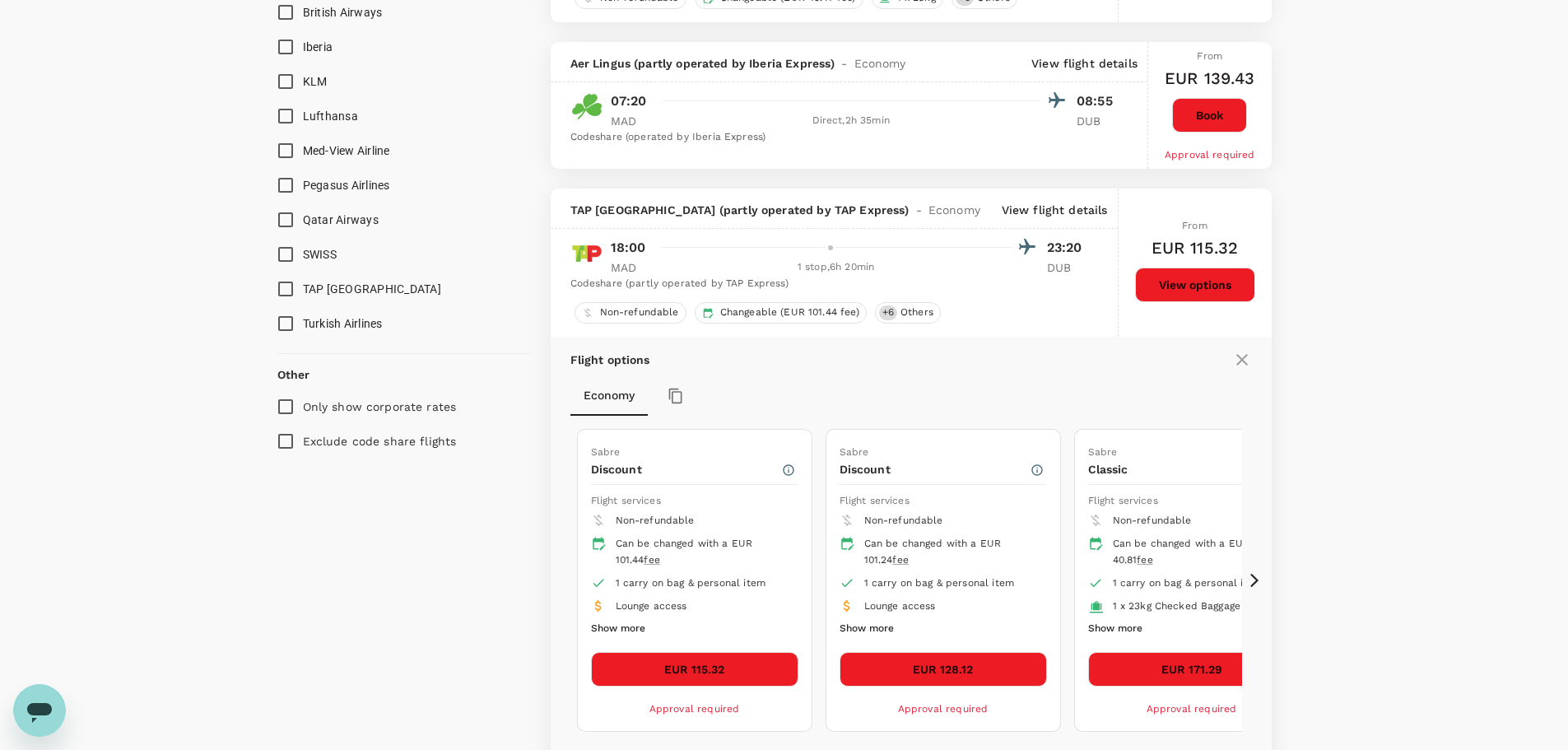
scroll to position [1213, 0]
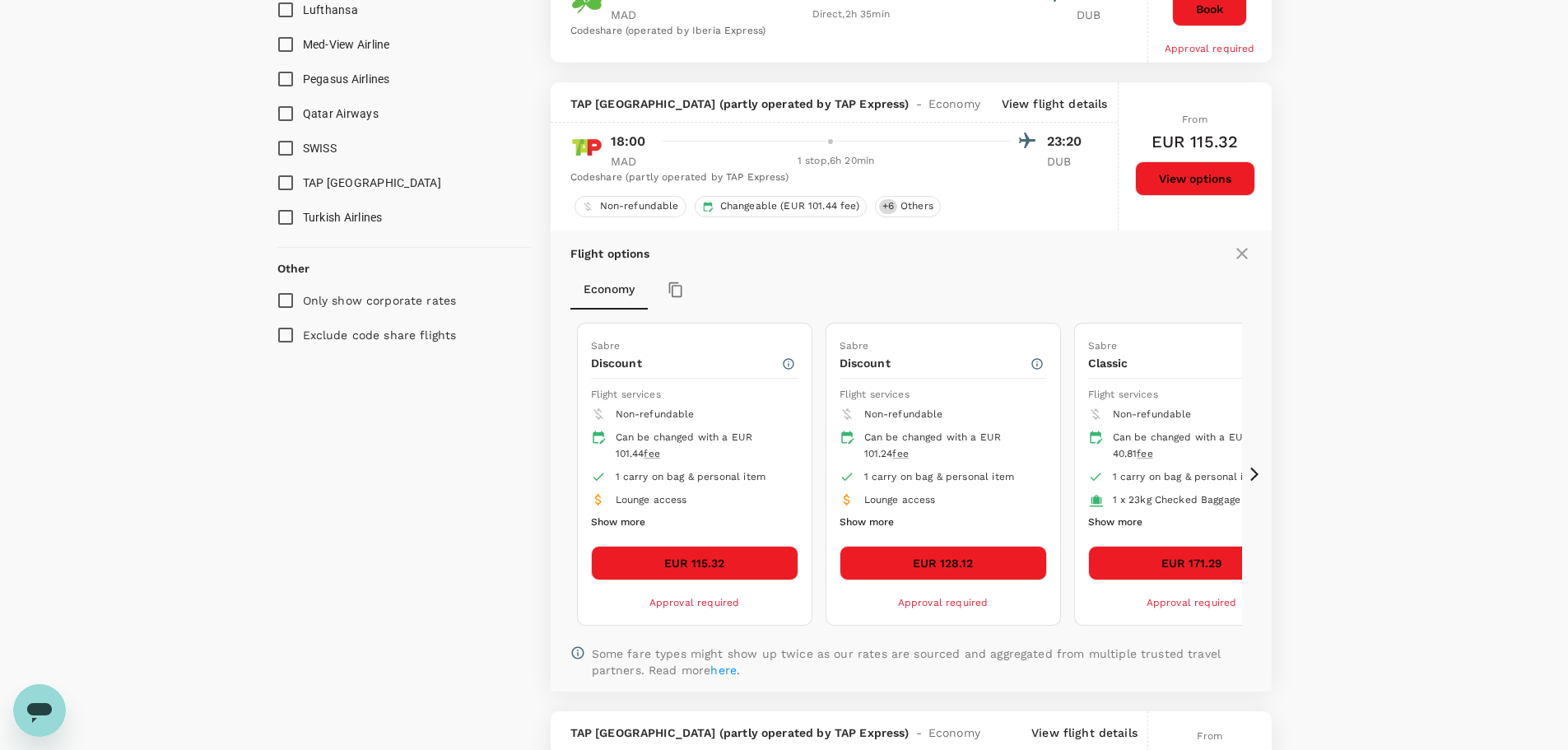
click at [849, 149] on div at bounding box center [845, 141] width 381 height 24
click at [724, 444] on div "Can be changed with a EUR 101.44 fee" at bounding box center [700, 446] width 170 height 33
click at [734, 560] on button "EUR 115.32" at bounding box center [694, 562] width 207 height 34
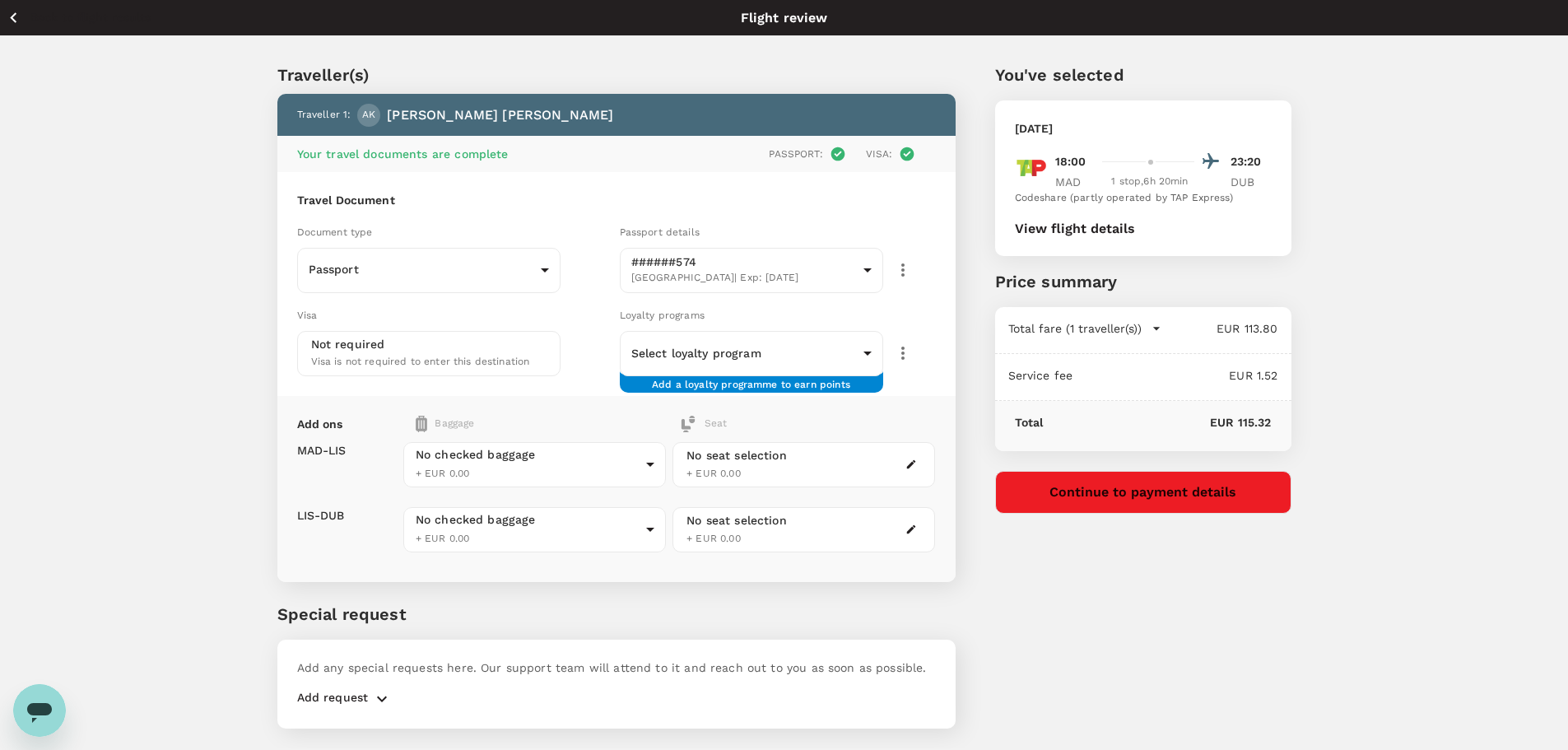
click at [16, 11] on icon "button" at bounding box center [14, 18] width 20 height 20
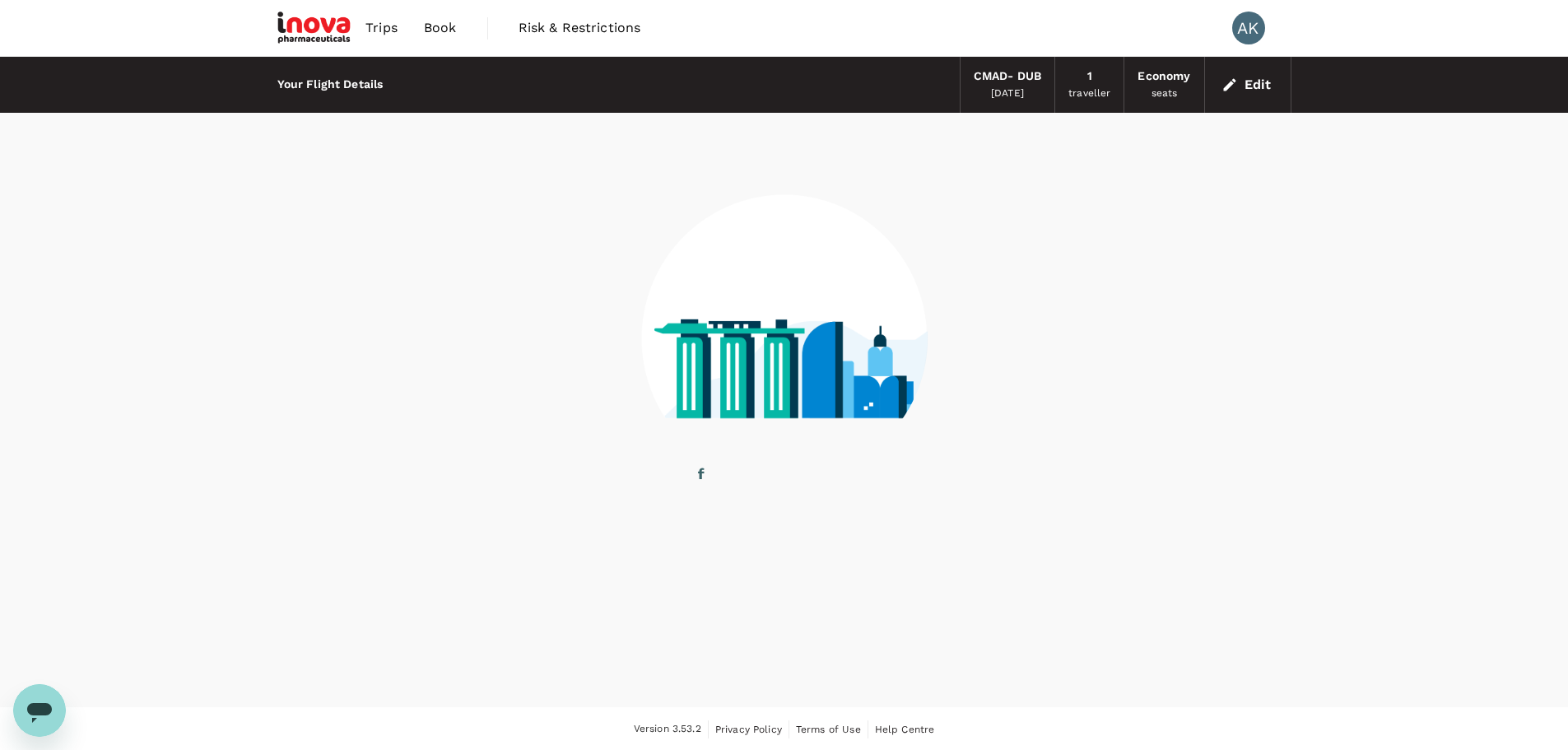
scroll to position [2, 0]
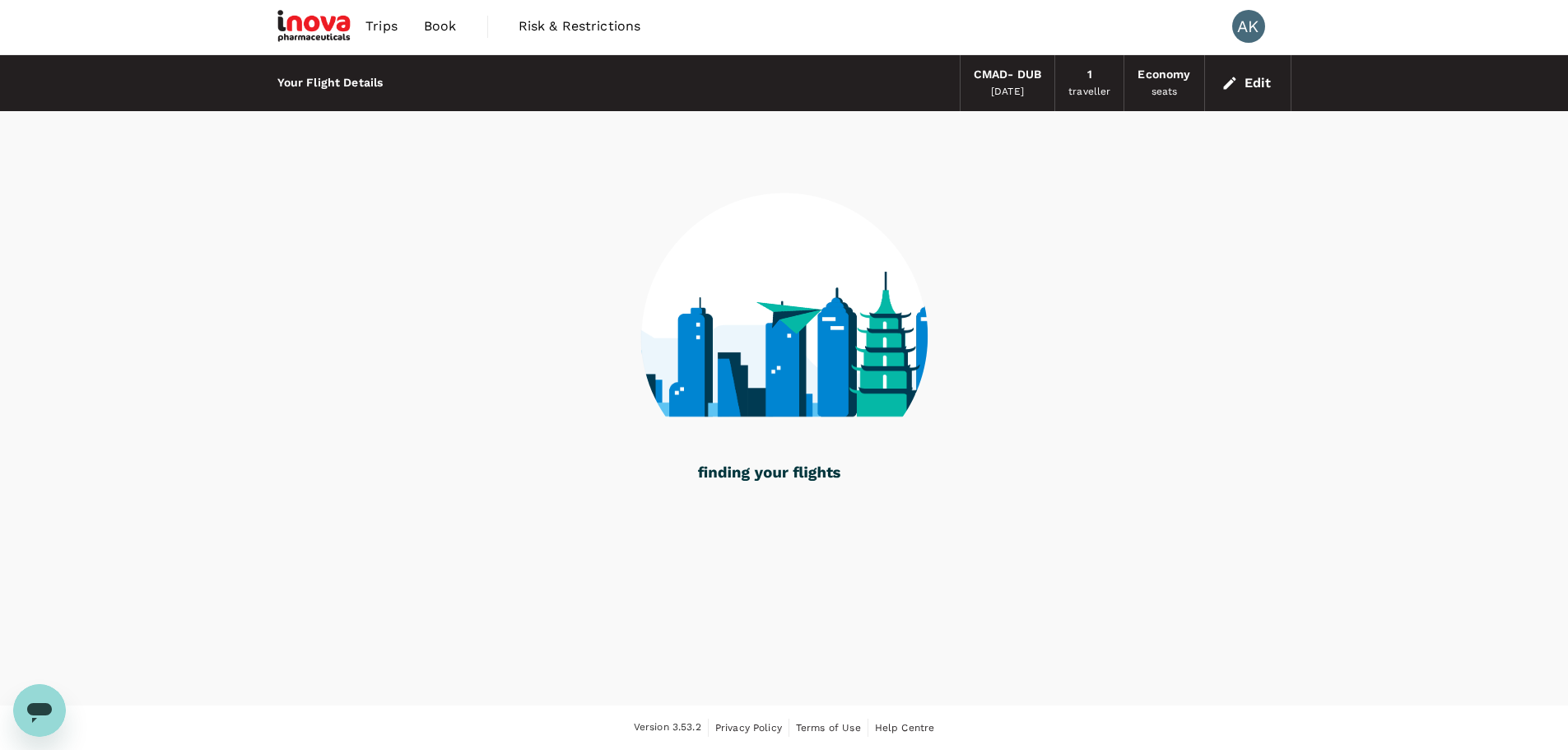
click at [1012, 79] on div "CMAD - DUB" at bounding box center [1007, 74] width 68 height 18
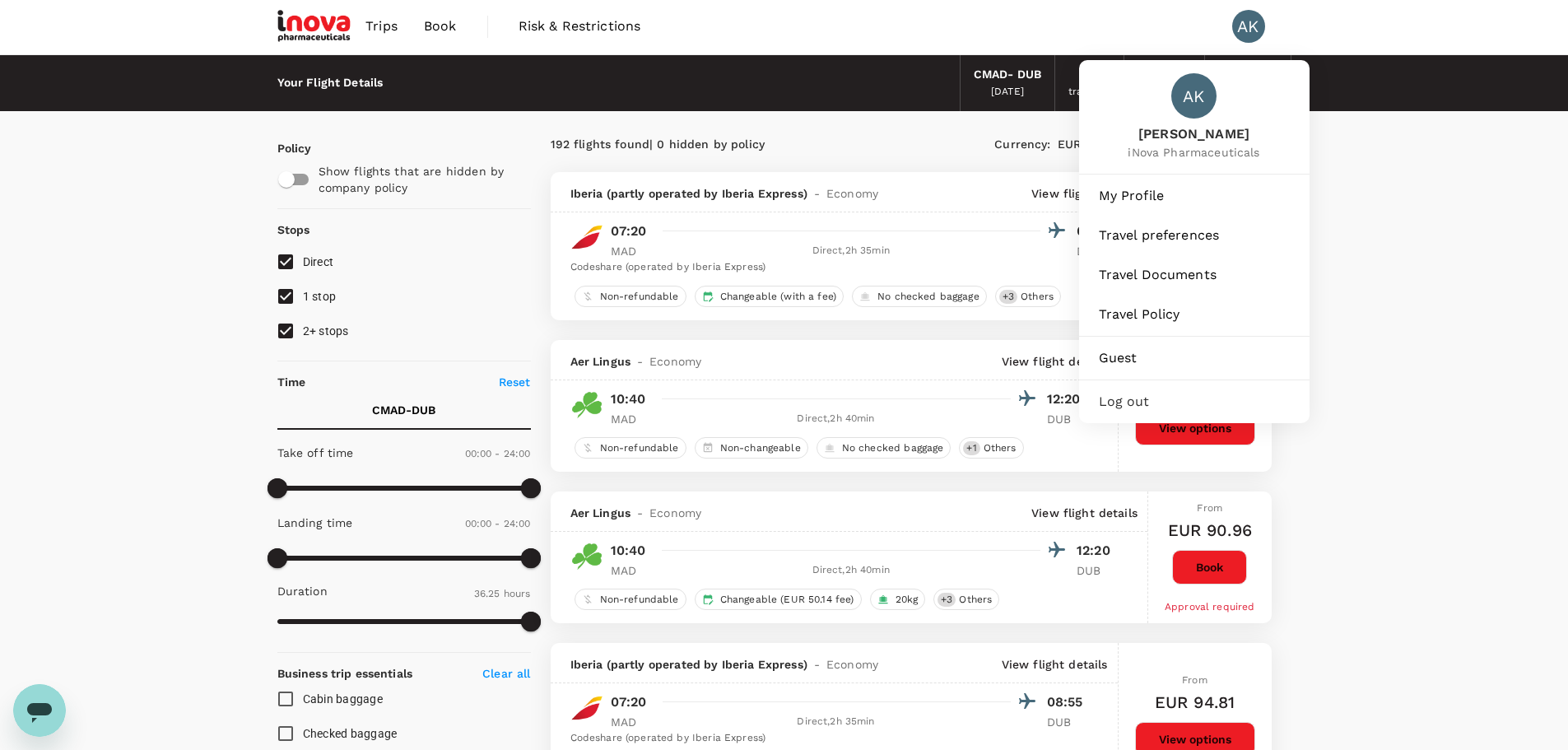
click at [1248, 80] on div "AK Anna Kavanagh iNova Pharmaceuticals" at bounding box center [1195, 117] width 230 height 113
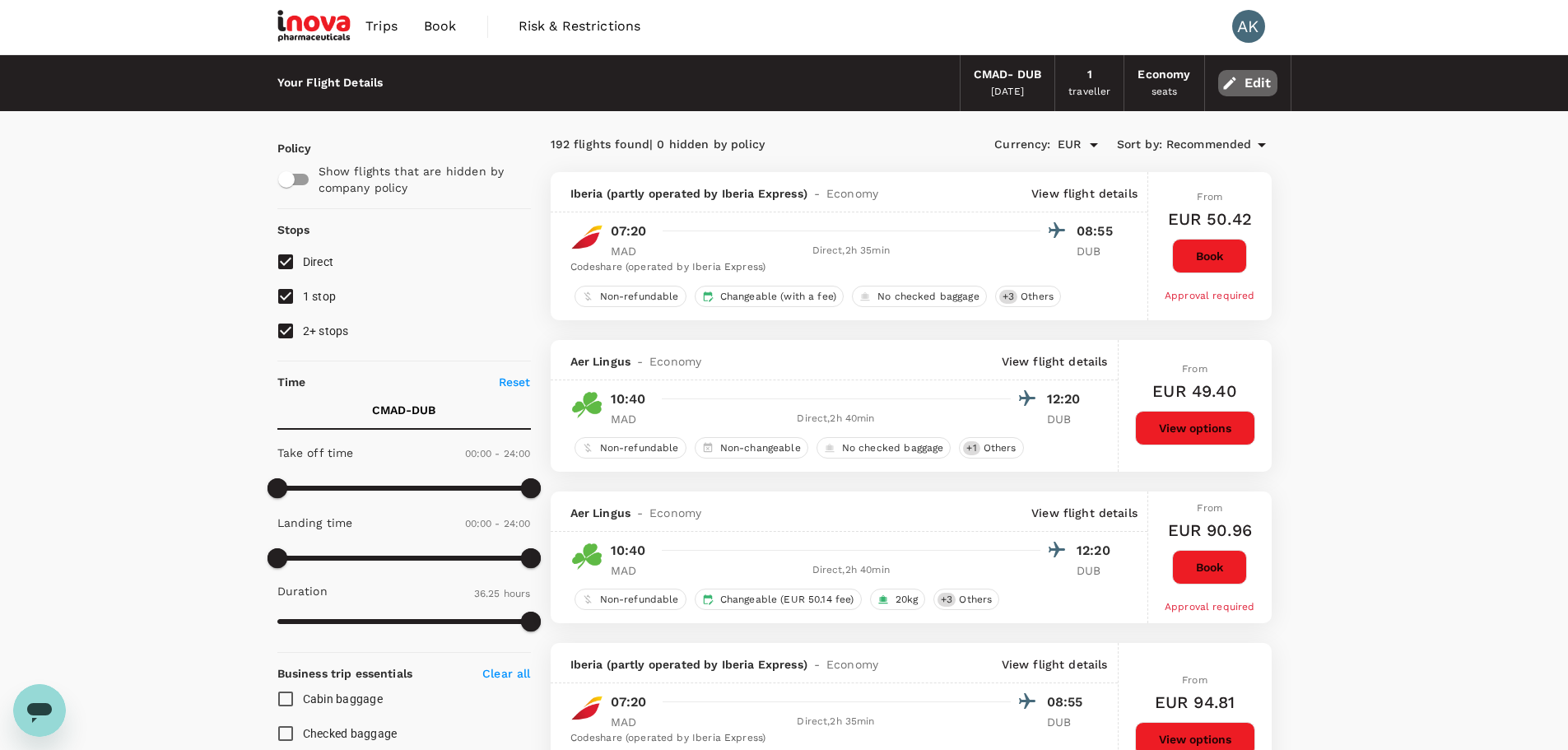
click at [1247, 78] on button "Edit" at bounding box center [1248, 83] width 59 height 26
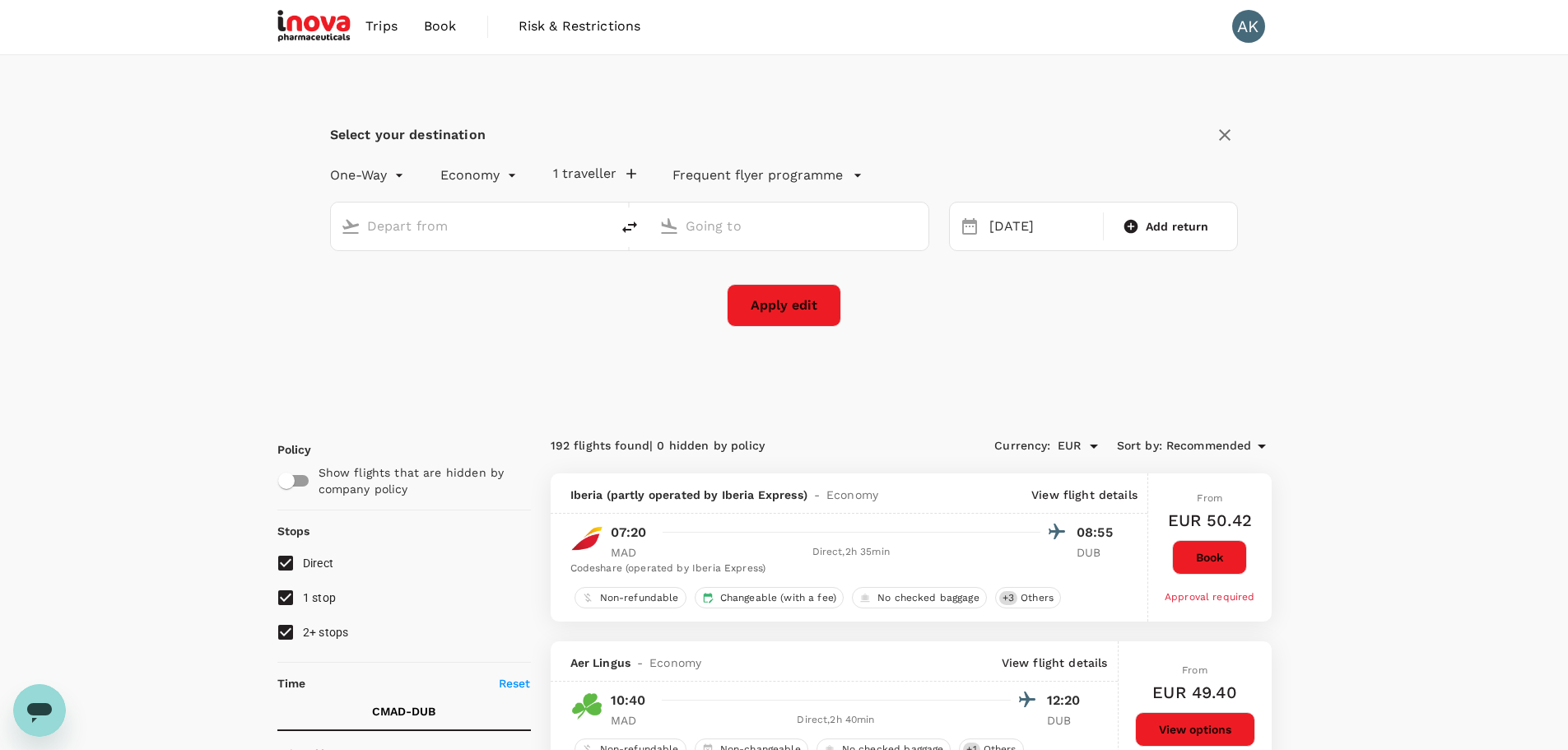
type input "Madrid, Spain (any)"
type input "[GEOGRAPHIC_DATA] (DUB)"
drag, startPoint x: 503, startPoint y: 226, endPoint x: 359, endPoint y: 227, distance: 144.0
click at [359, 227] on div "Madrid, Spain (any)" at bounding box center [467, 223] width 266 height 34
click at [406, 291] on p "Dublin" at bounding box center [494, 291] width 288 height 17
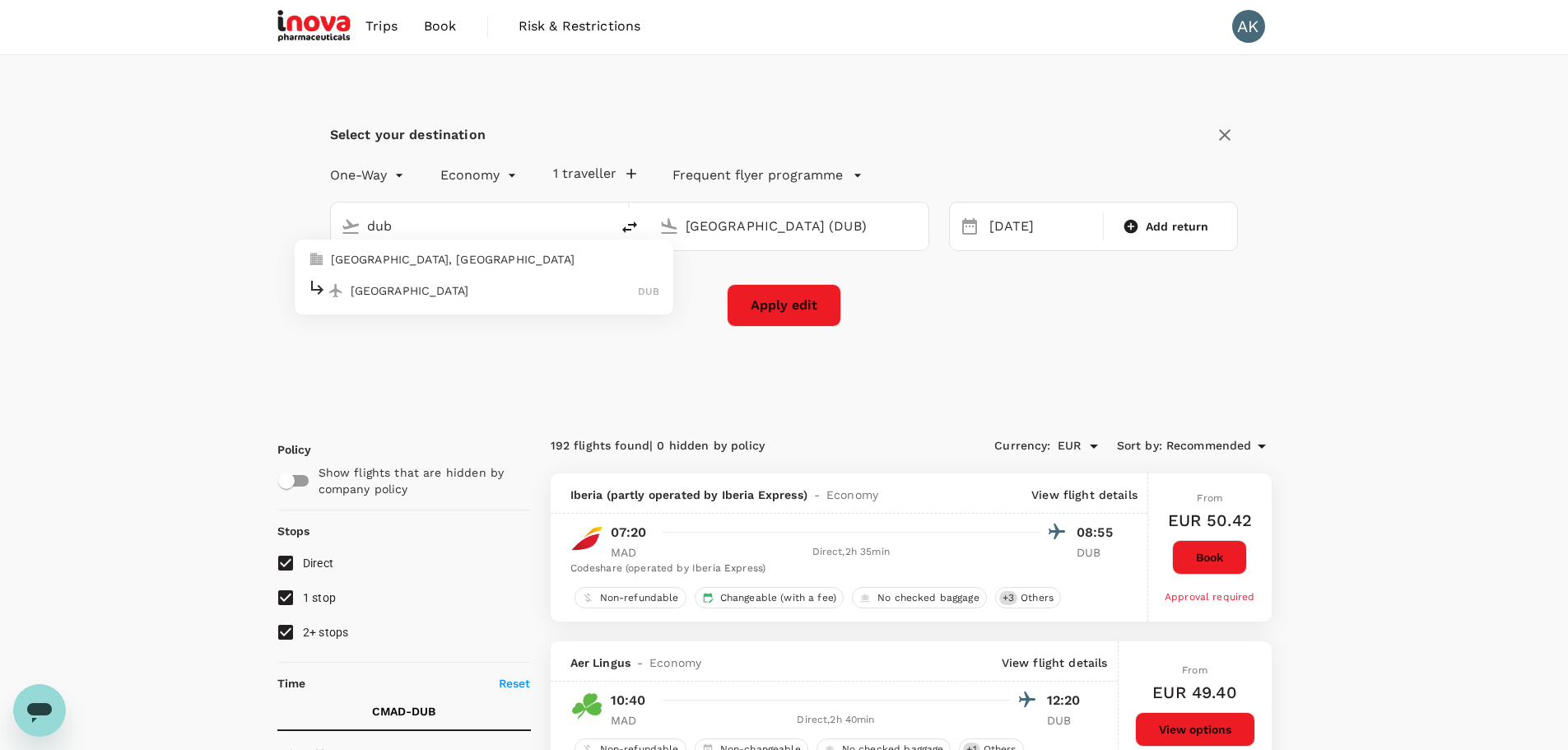
type input "[GEOGRAPHIC_DATA] (DUB)"
click at [817, 228] on input "[GEOGRAPHIC_DATA] (DUB)" at bounding box center [790, 226] width 208 height 25
drag, startPoint x: 794, startPoint y: 227, endPoint x: 738, endPoint y: 224, distance: 56.1
click at [734, 226] on input "[GEOGRAPHIC_DATA] (DUB)" at bounding box center [790, 226] width 208 height 25
click at [784, 227] on input "[GEOGRAPHIC_DATA] (DUB)" at bounding box center [790, 226] width 208 height 25
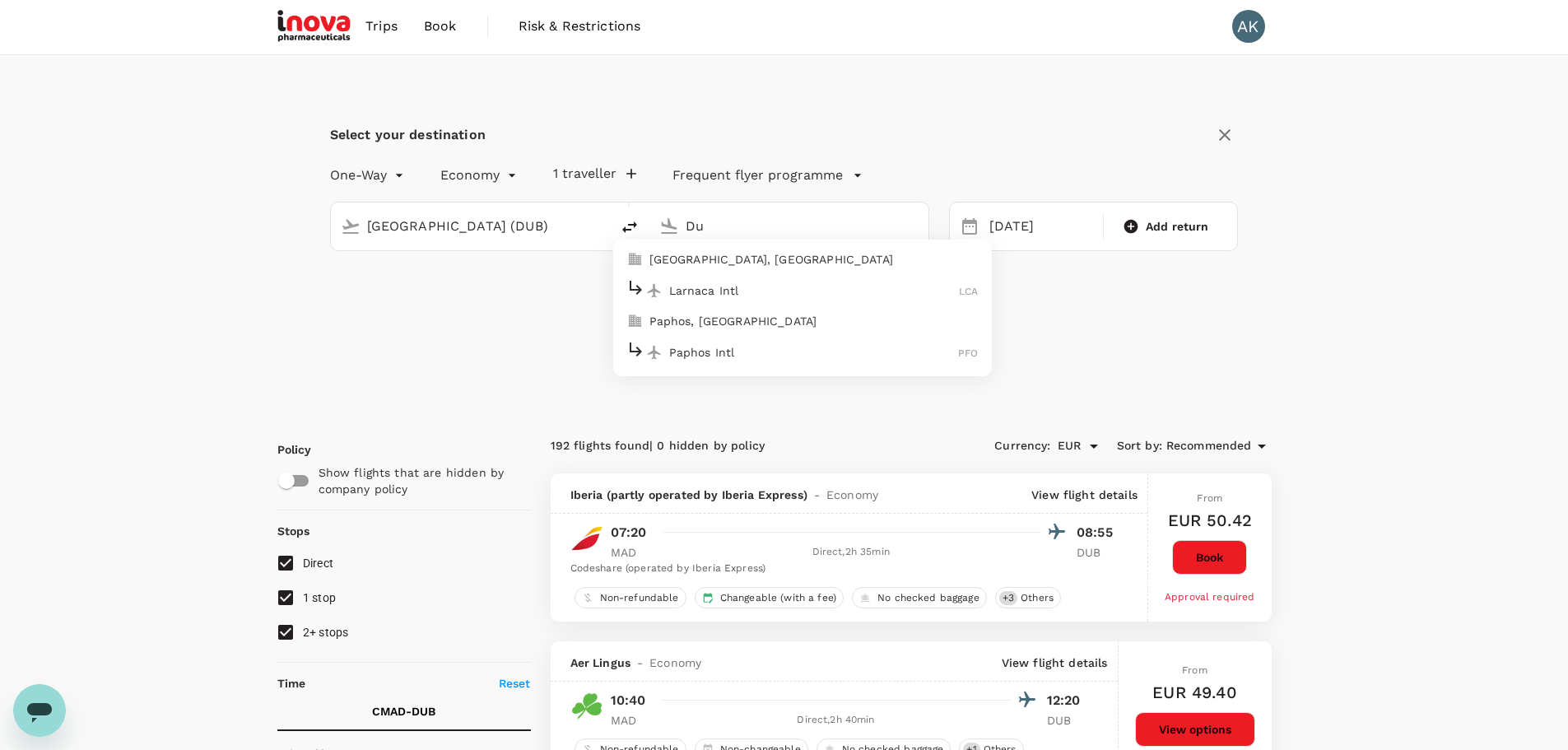
type input "D"
click at [757, 264] on p "[GEOGRAPHIC_DATA], [GEOGRAPHIC_DATA]" at bounding box center [814, 259] width 329 height 17
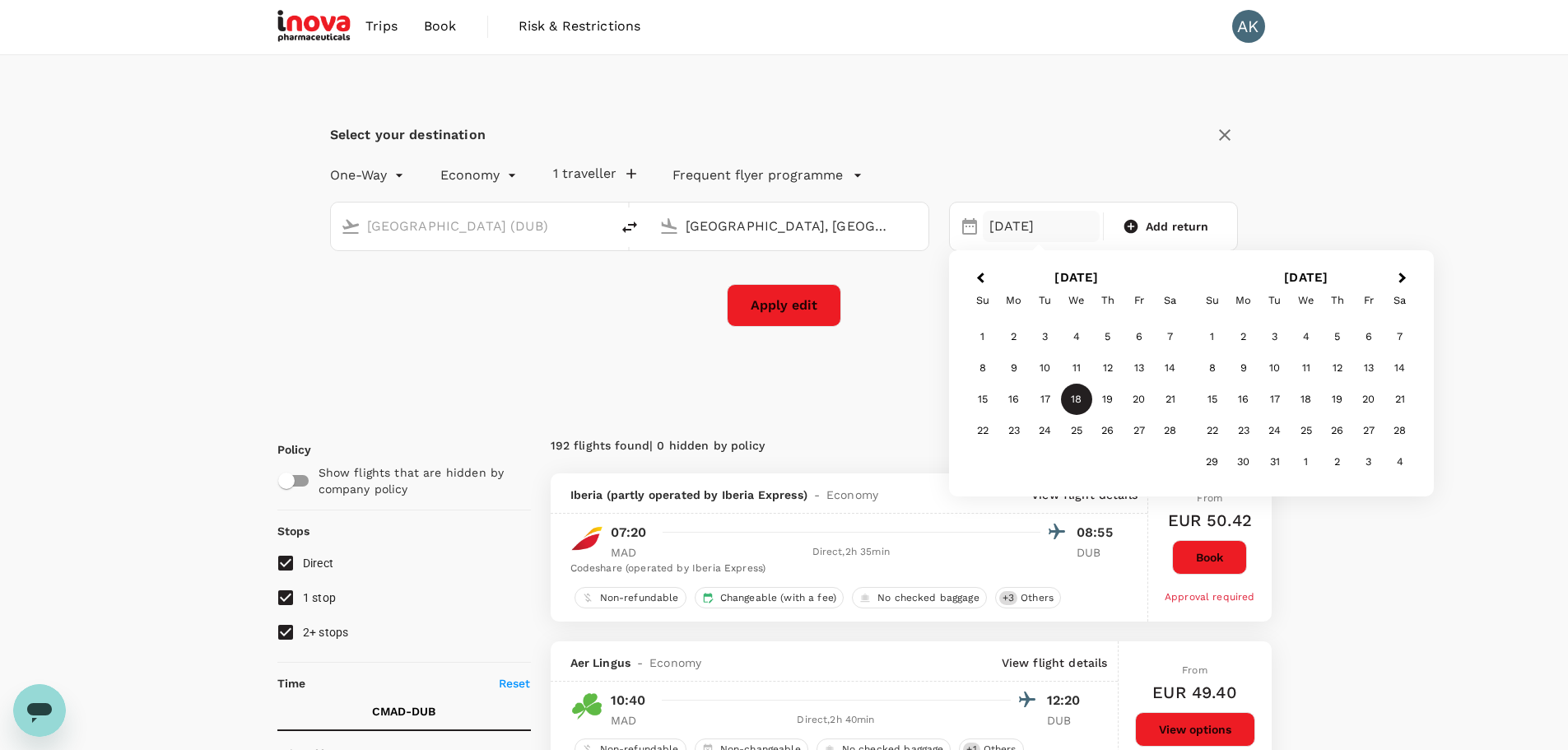
type input "Larnaca, Cyprus (any)"
click at [1304, 402] on div "18" at bounding box center [1306, 400] width 32 height 32
click at [1194, 222] on span "Add return" at bounding box center [1177, 227] width 63 height 17
type input "roundtrip"
click at [1167, 404] on div "21" at bounding box center [1170, 401] width 32 height 32
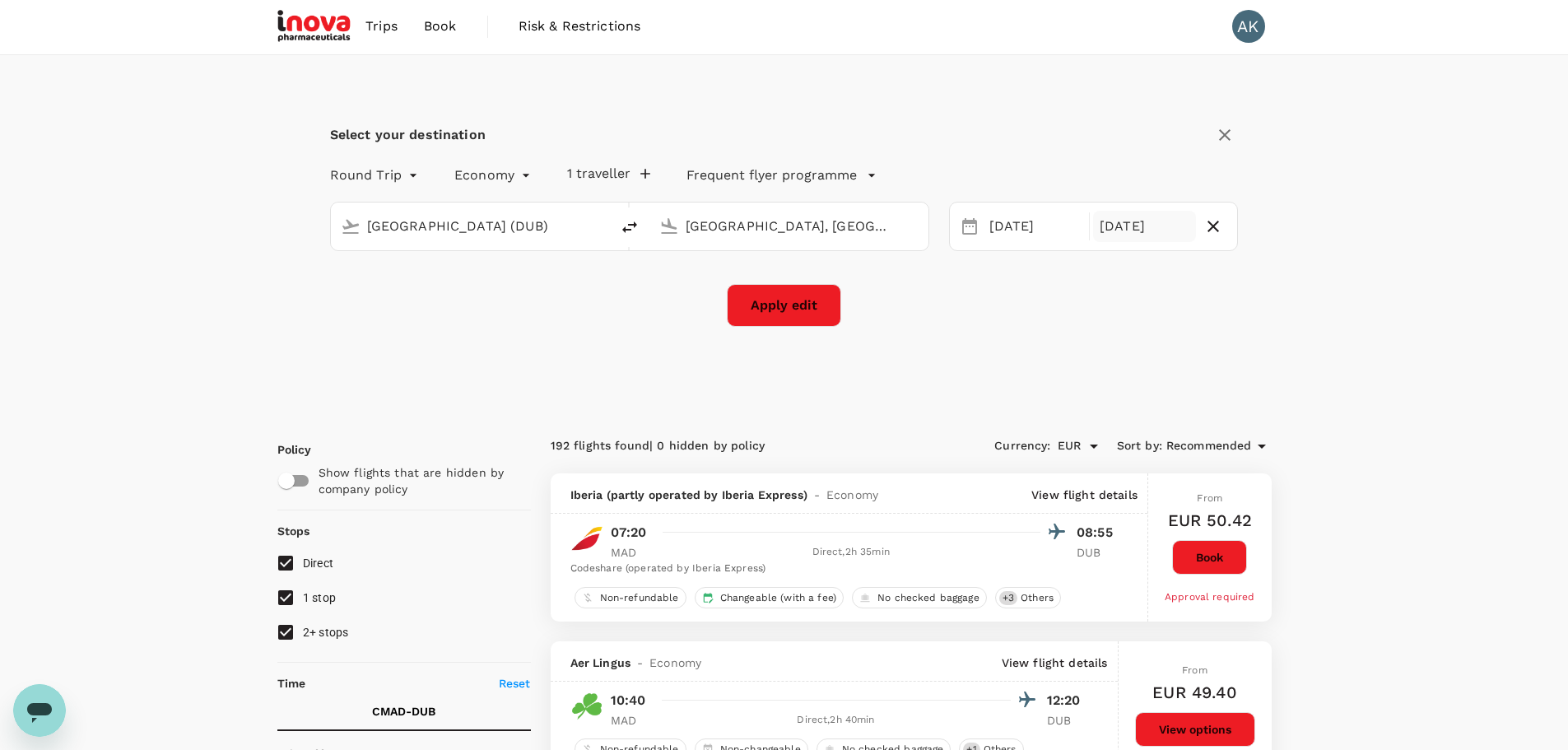
click at [770, 310] on button "Apply edit" at bounding box center [783, 306] width 114 height 43
checkbox input "false"
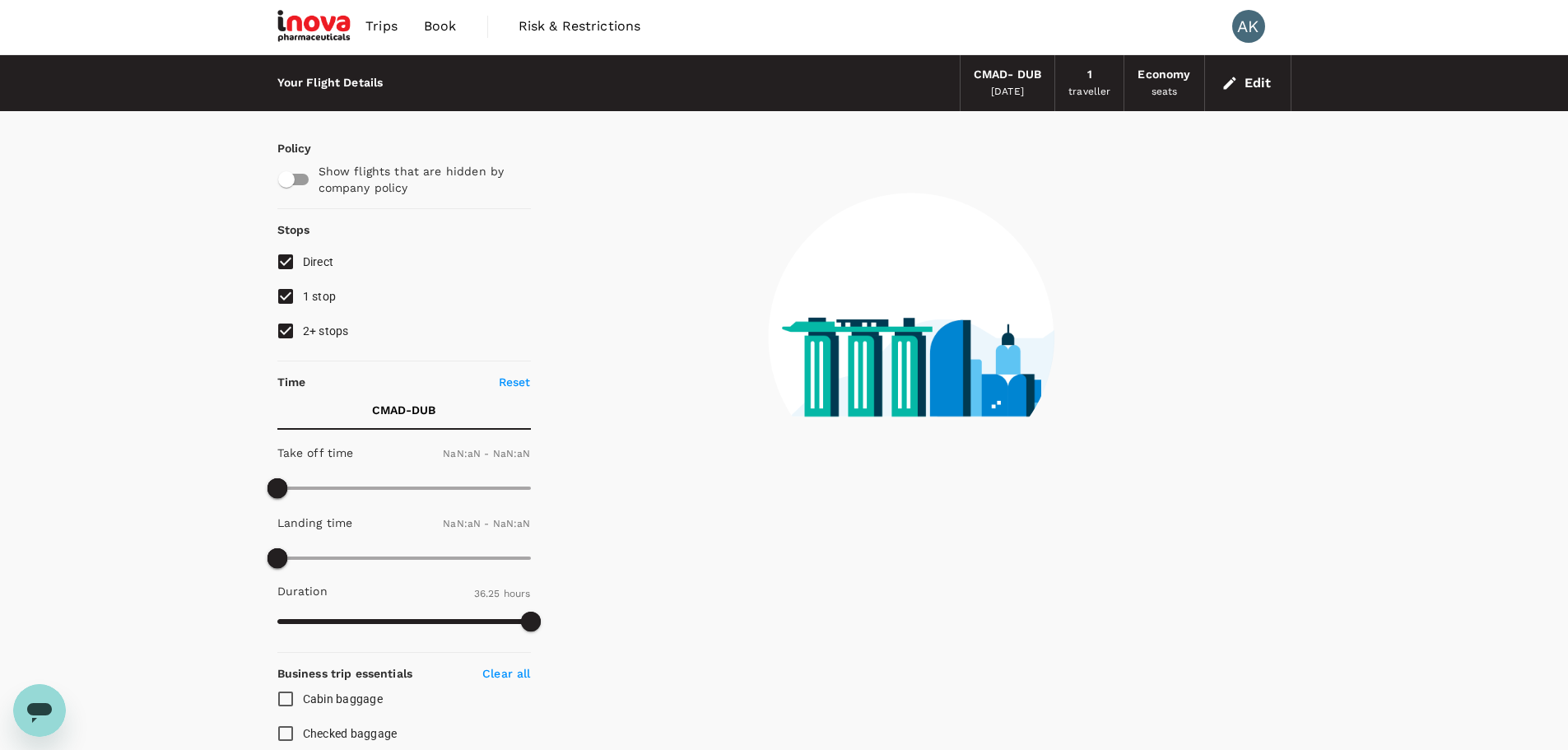
type input "1440"
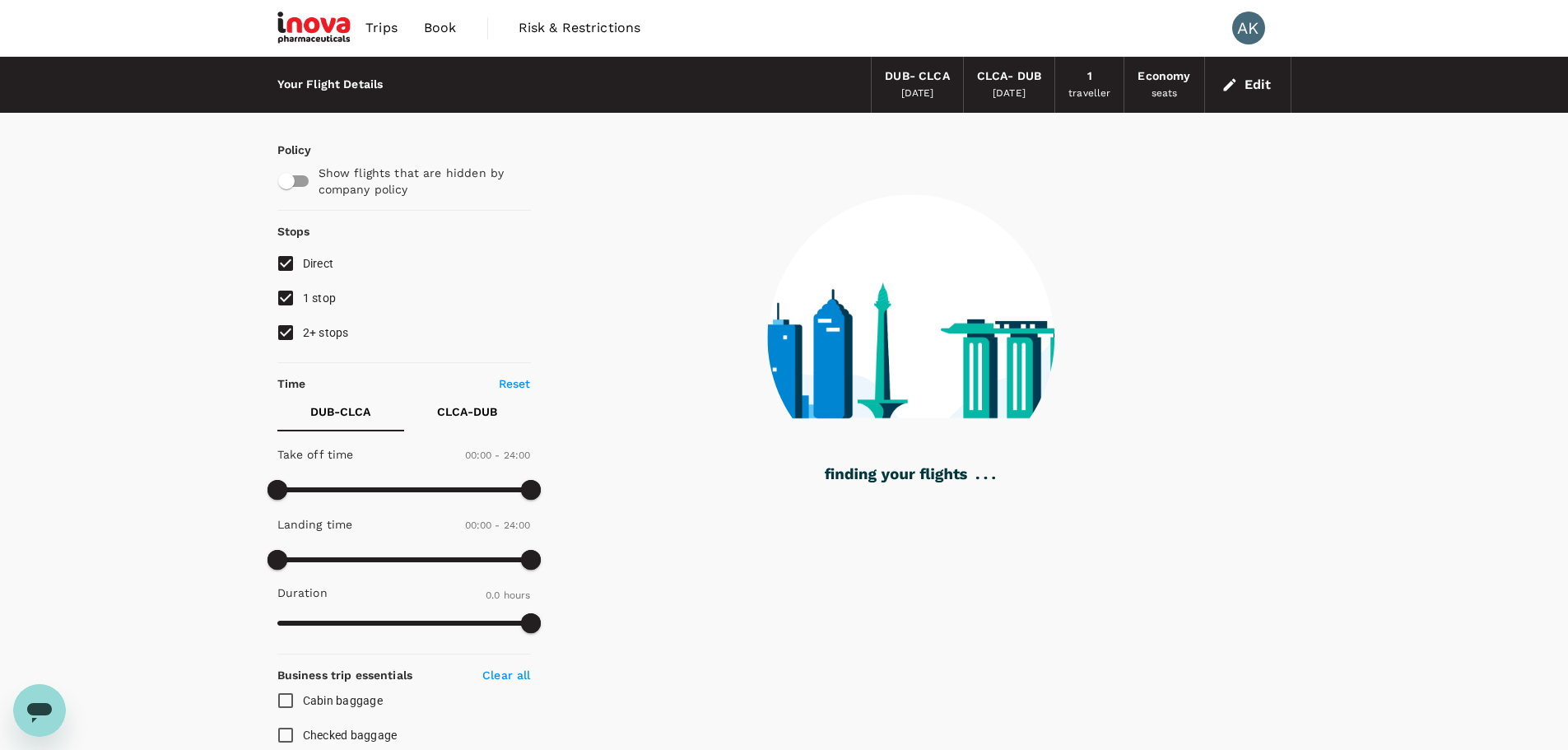
checkbox input "true"
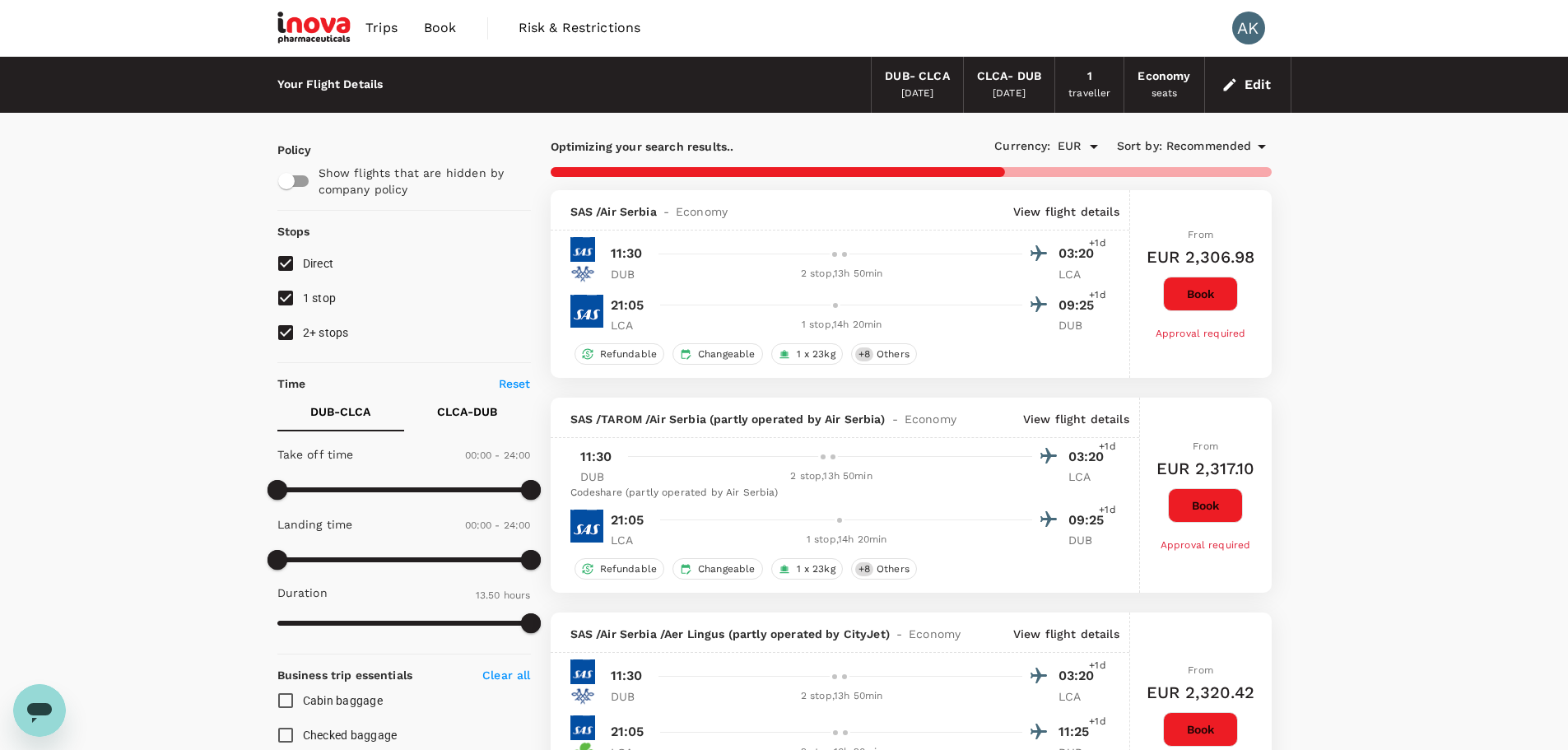
type input "1440"
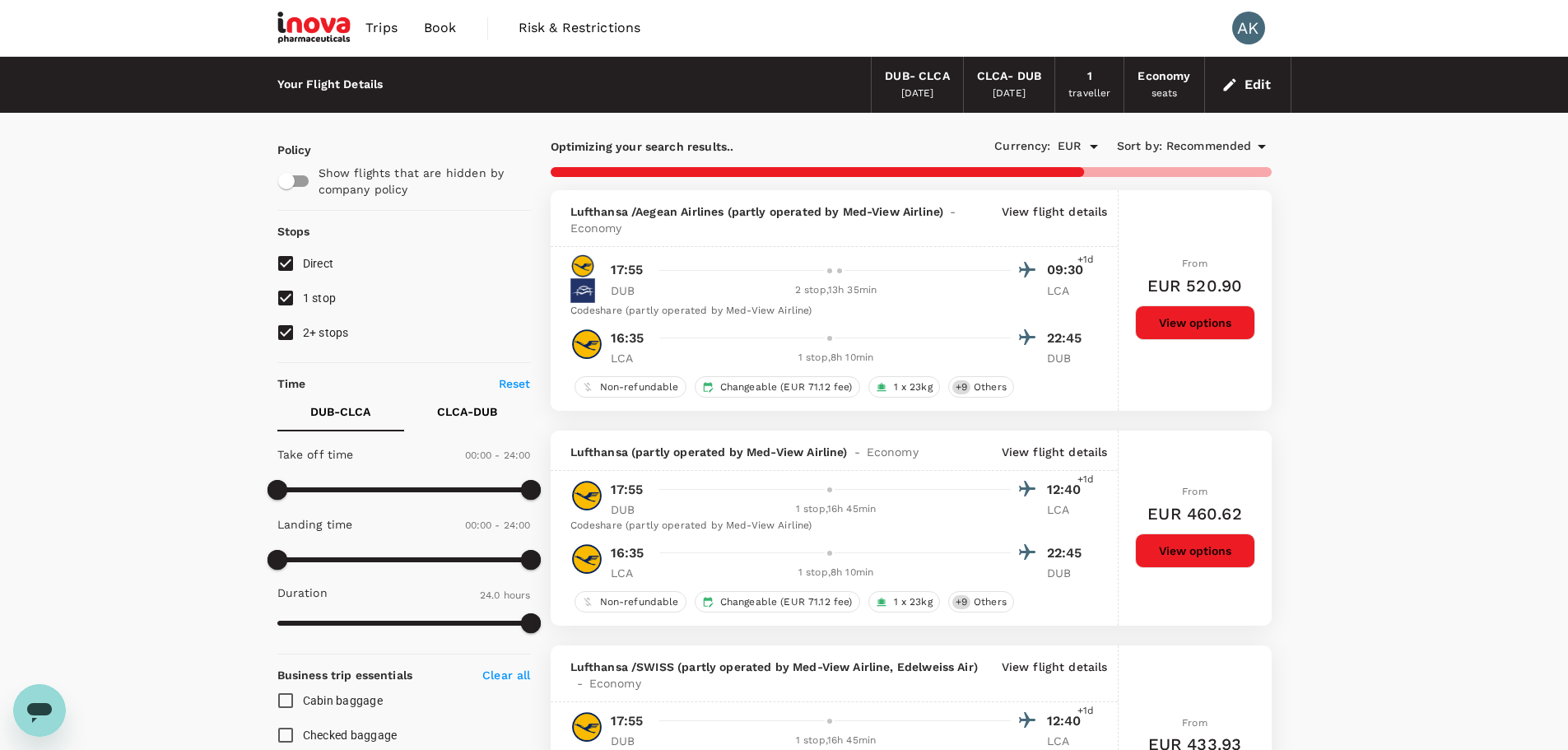
click at [291, 329] on input "2+ stops" at bounding box center [285, 332] width 34 height 34
checkbox input "false"
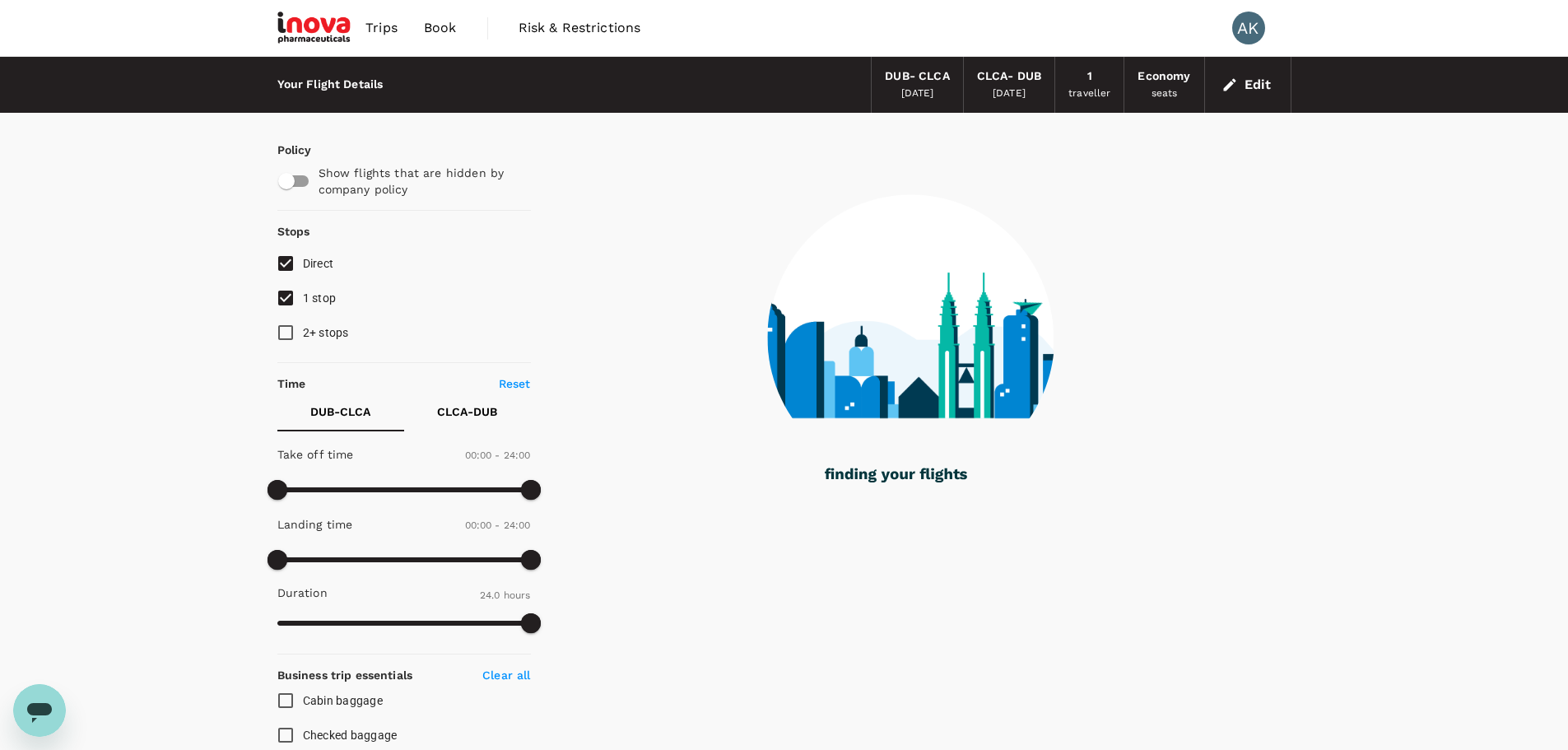
type input "1530"
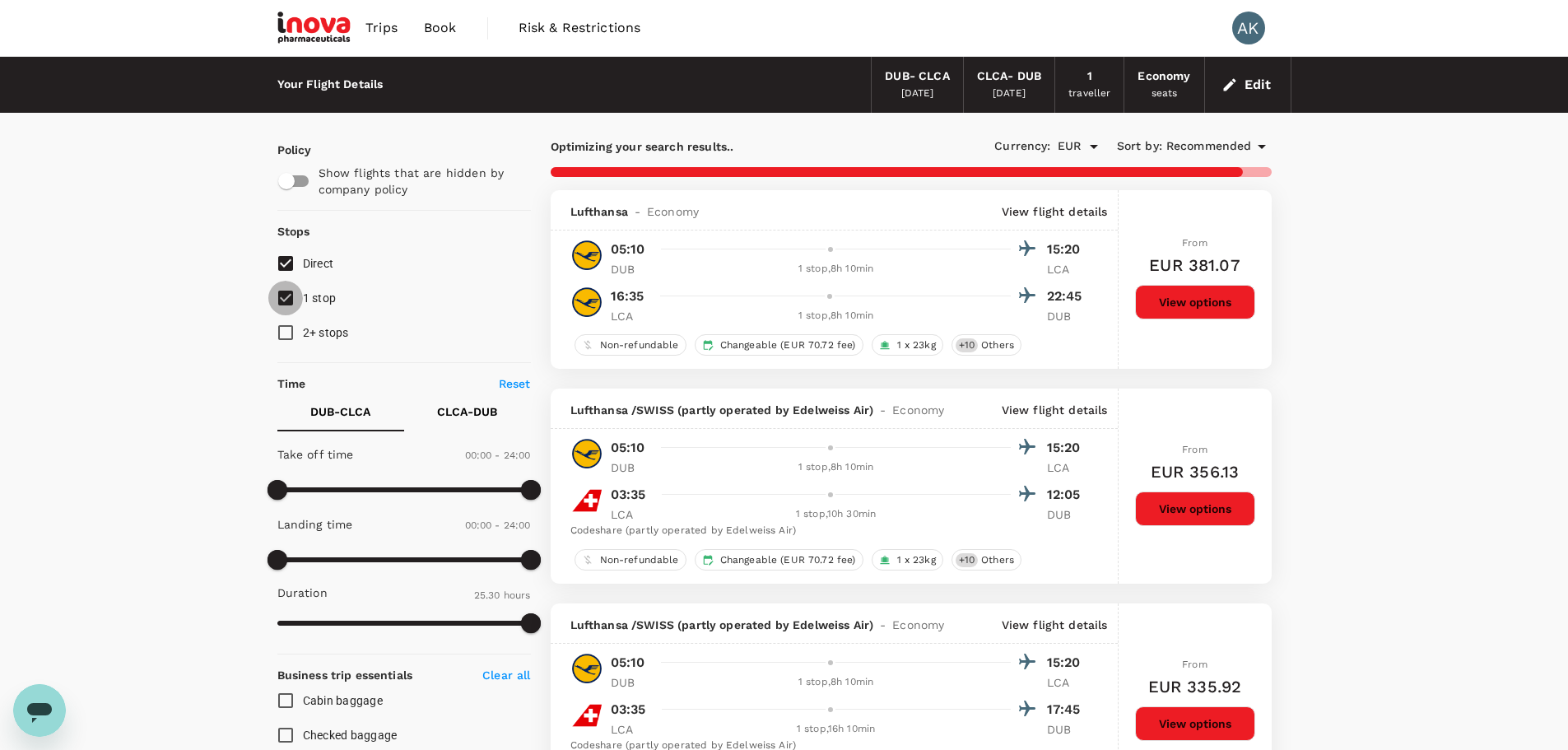
click at [285, 296] on input "1 stop" at bounding box center [285, 297] width 34 height 34
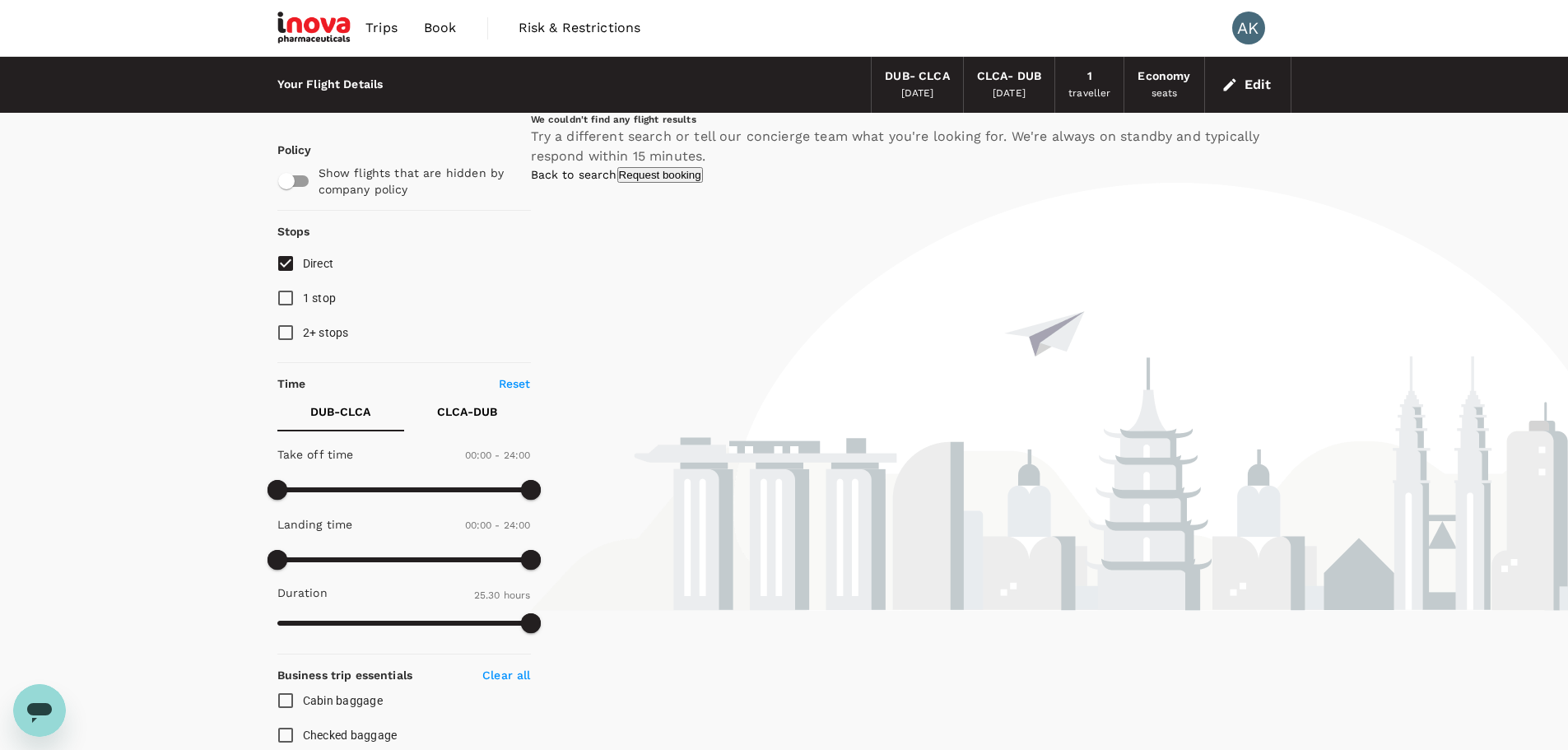
click at [286, 299] on input "1 stop" at bounding box center [285, 297] width 34 height 34
checkbox input "true"
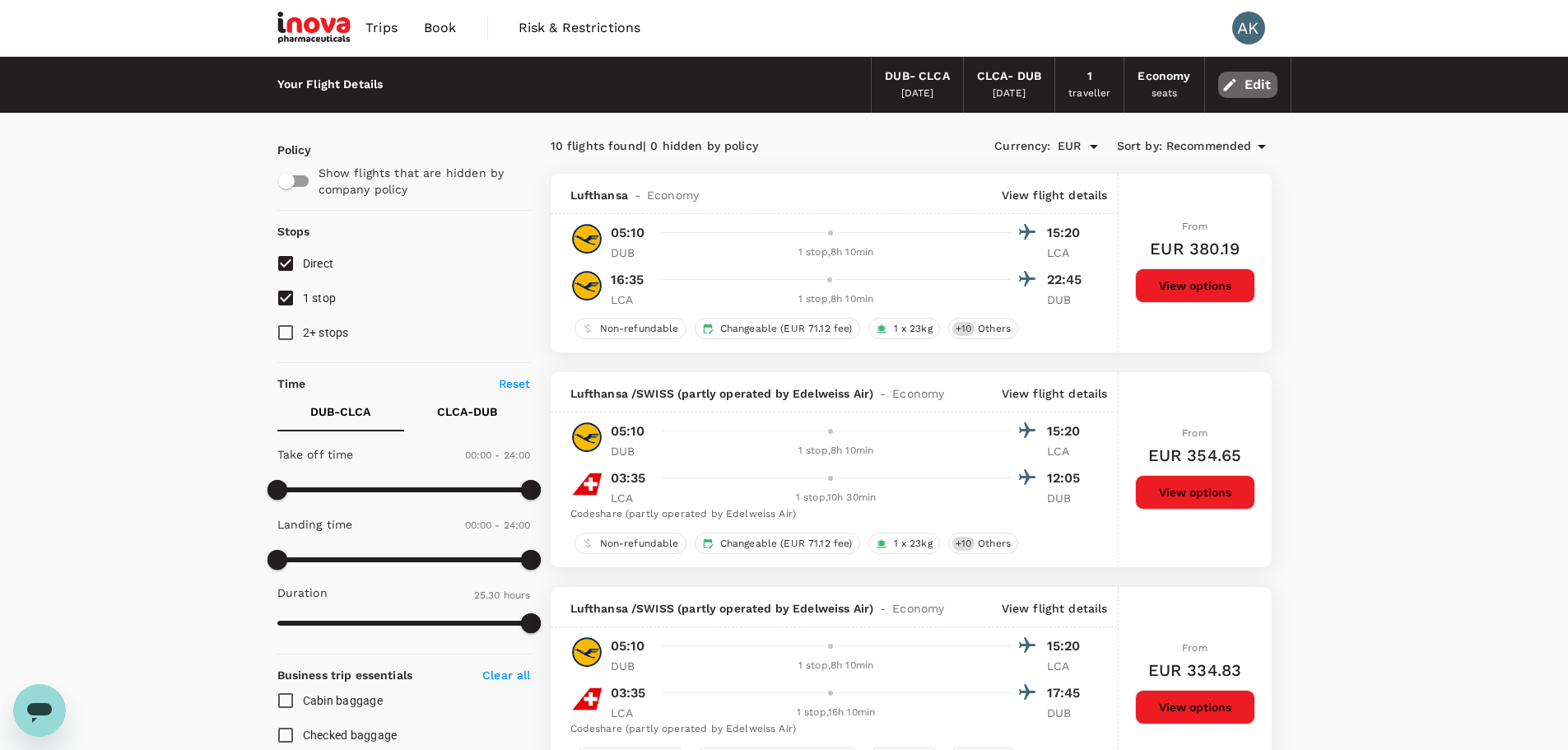
click at [1259, 82] on button "Edit" at bounding box center [1248, 85] width 59 height 26
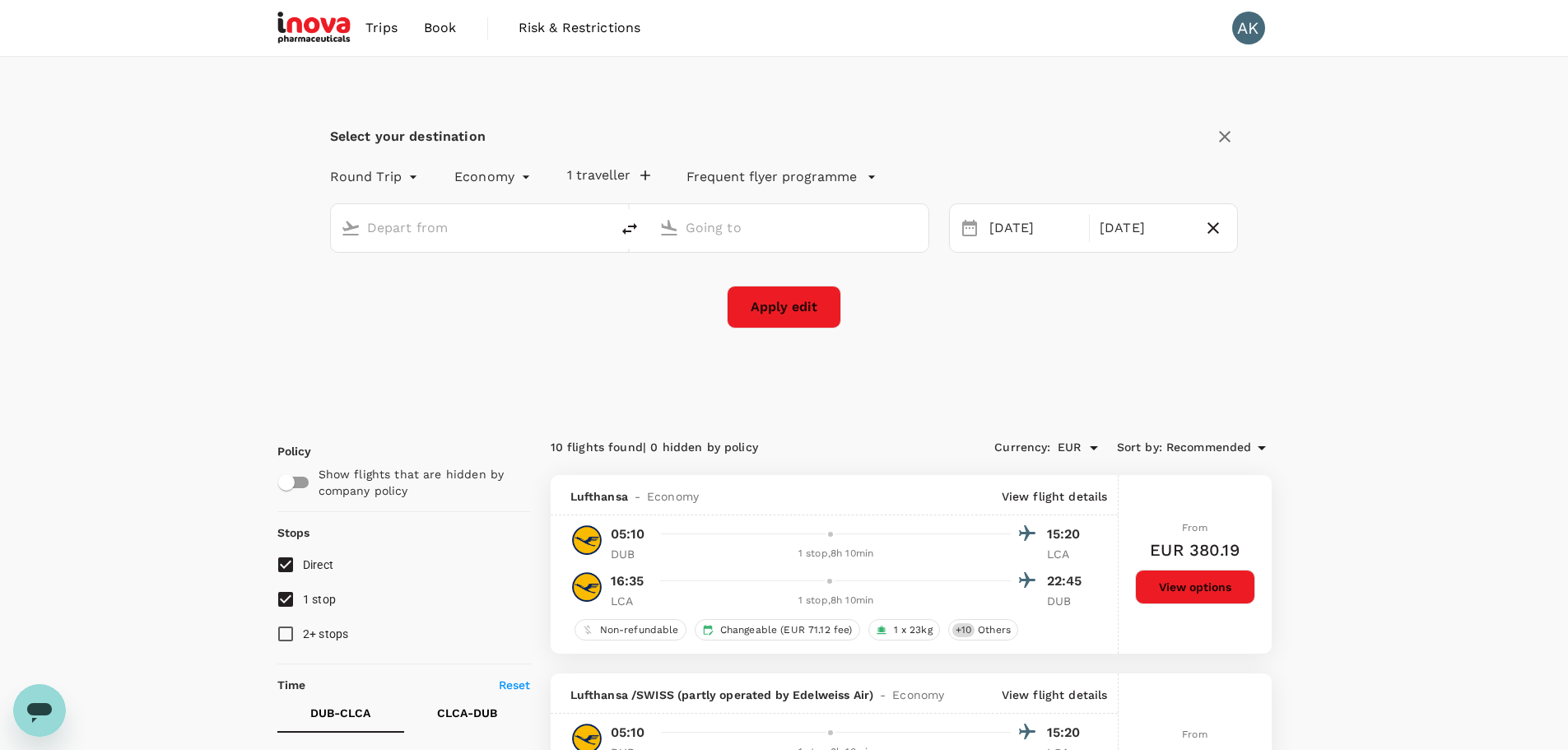
type input "[GEOGRAPHIC_DATA] (DUB)"
type input "Larnaca, Cyprus (any)"
click at [1157, 225] on div "21 Mar" at bounding box center [1144, 229] width 103 height 33
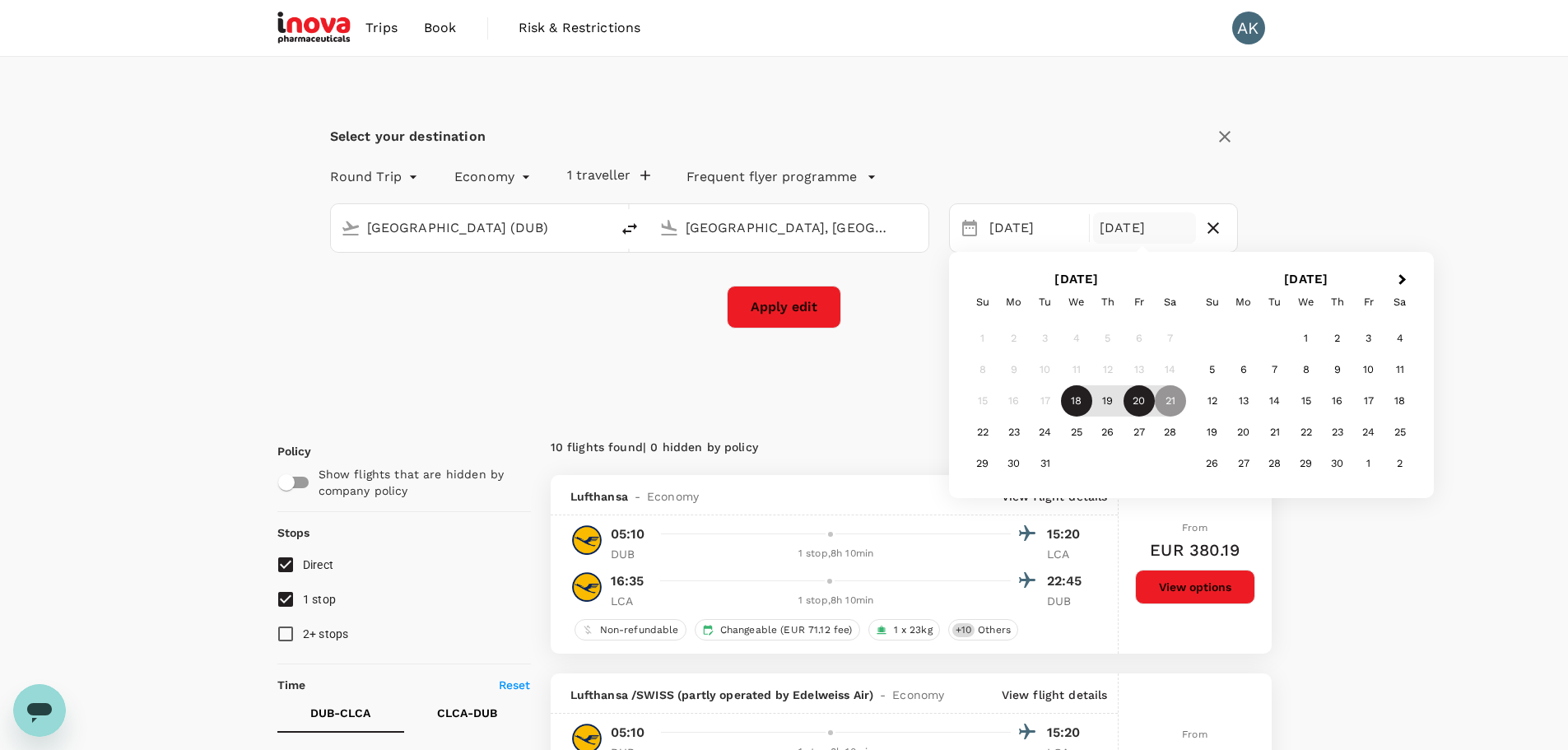
click at [1139, 395] on div "20" at bounding box center [1140, 401] width 32 height 32
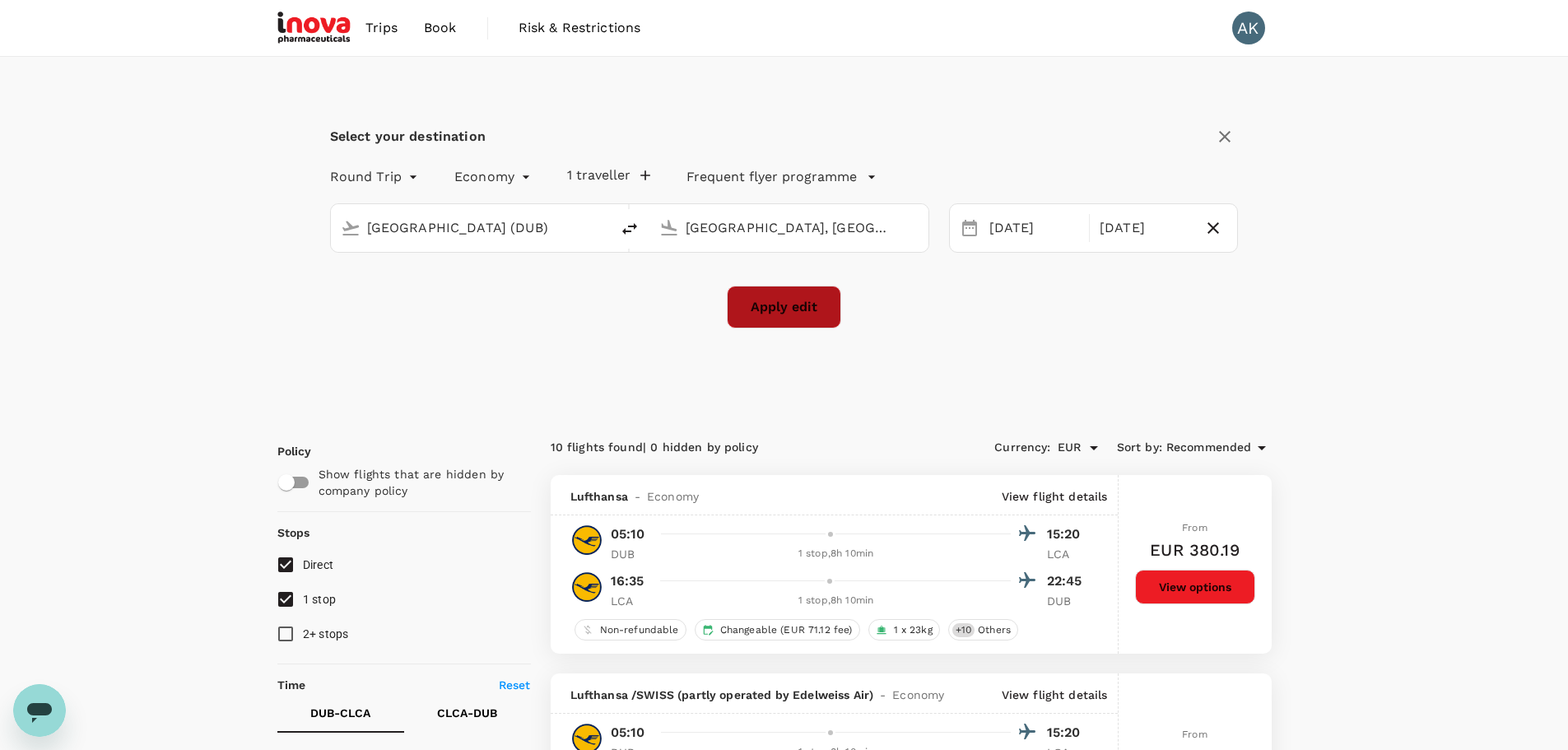
click at [770, 299] on button "Apply edit" at bounding box center [783, 307] width 114 height 43
checkbox input "false"
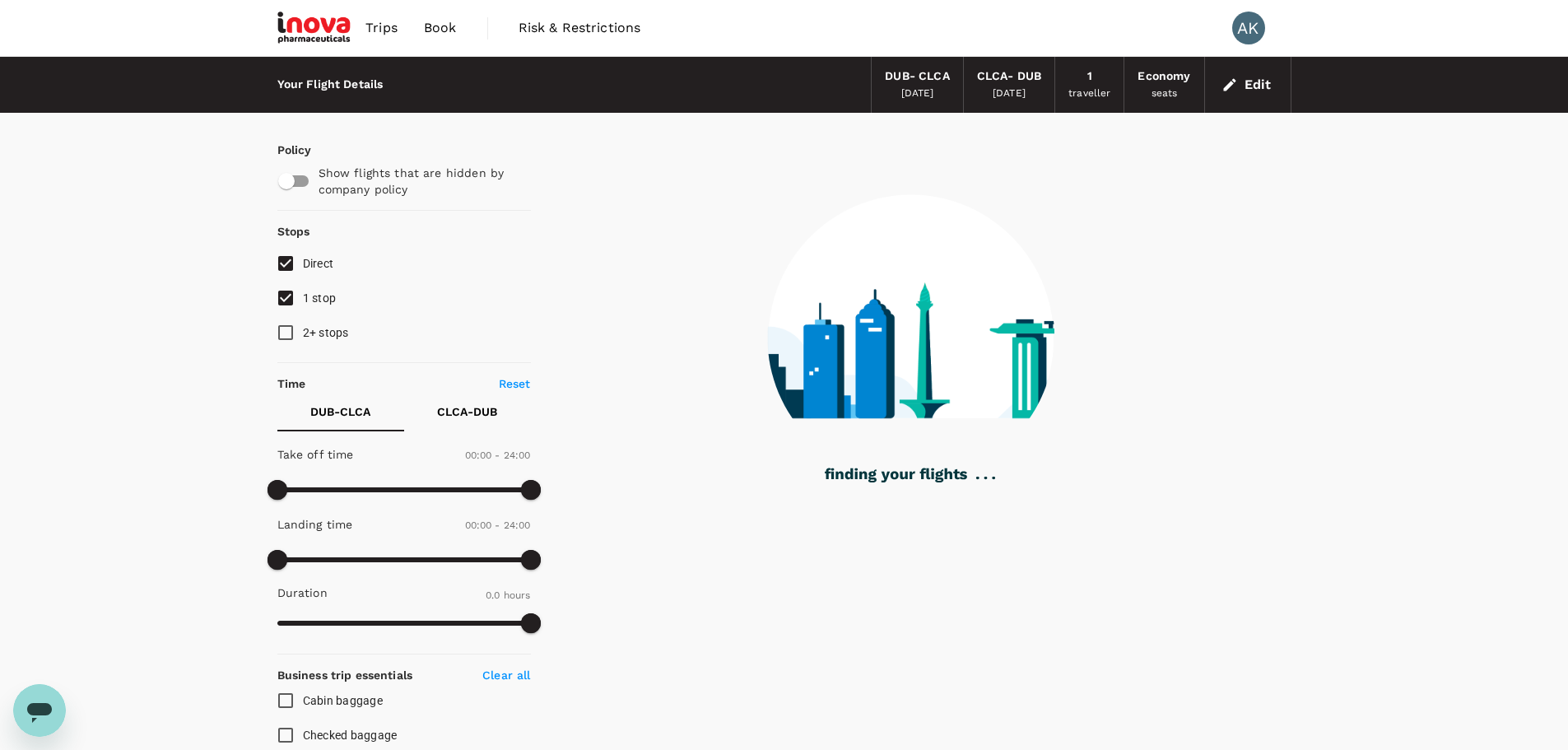
type input "1215"
checkbox input "true"
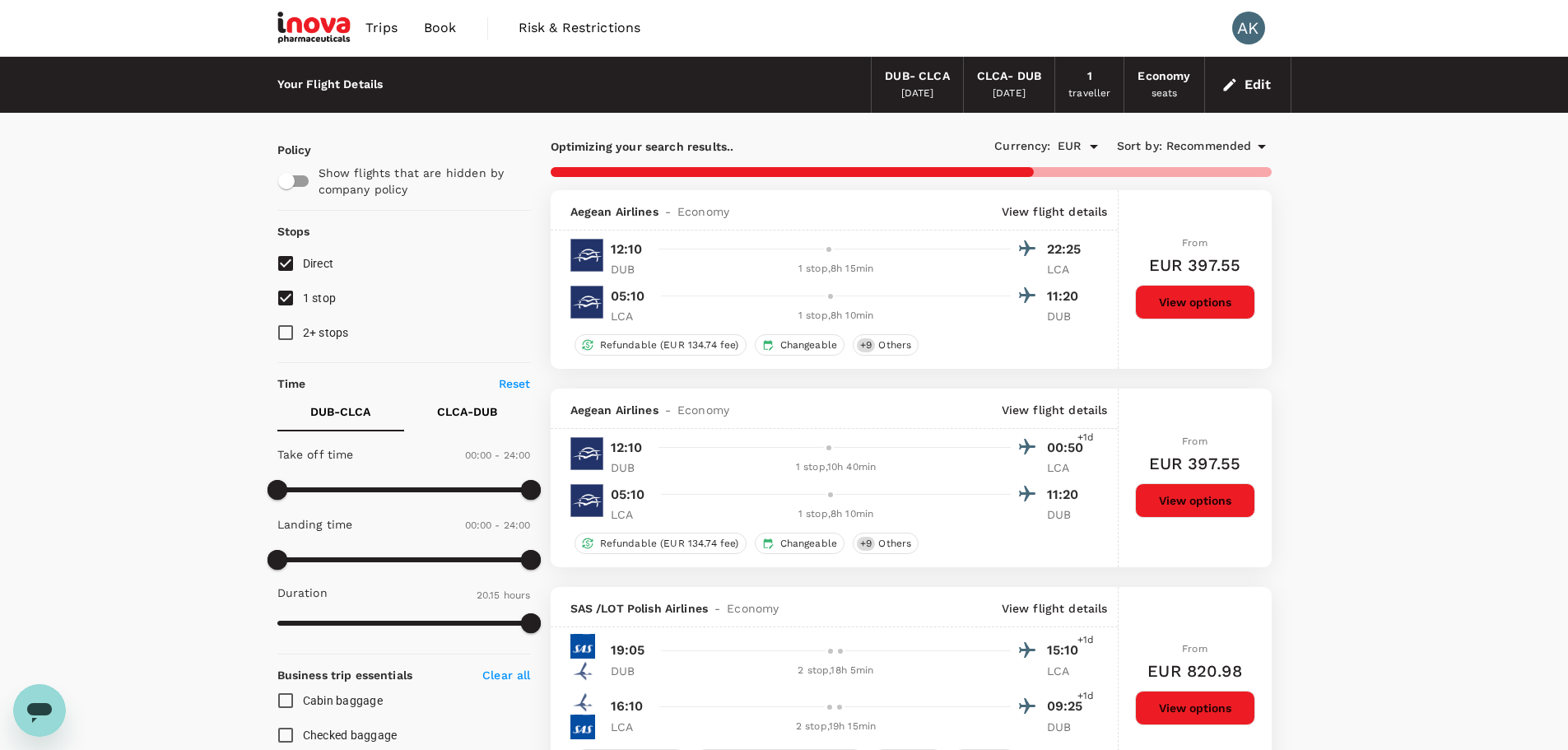
type input "1440"
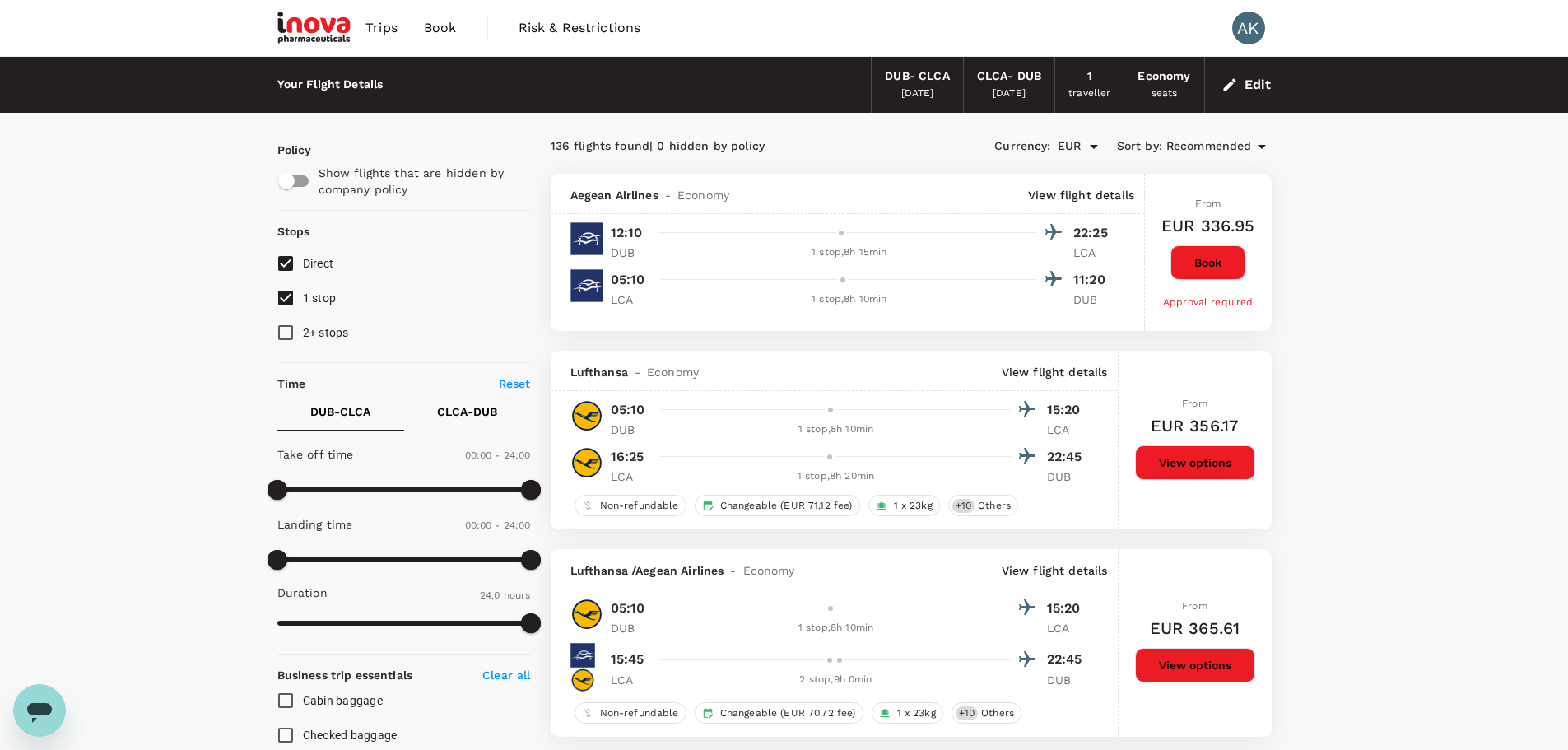
click at [1261, 81] on button "Edit" at bounding box center [1248, 85] width 59 height 26
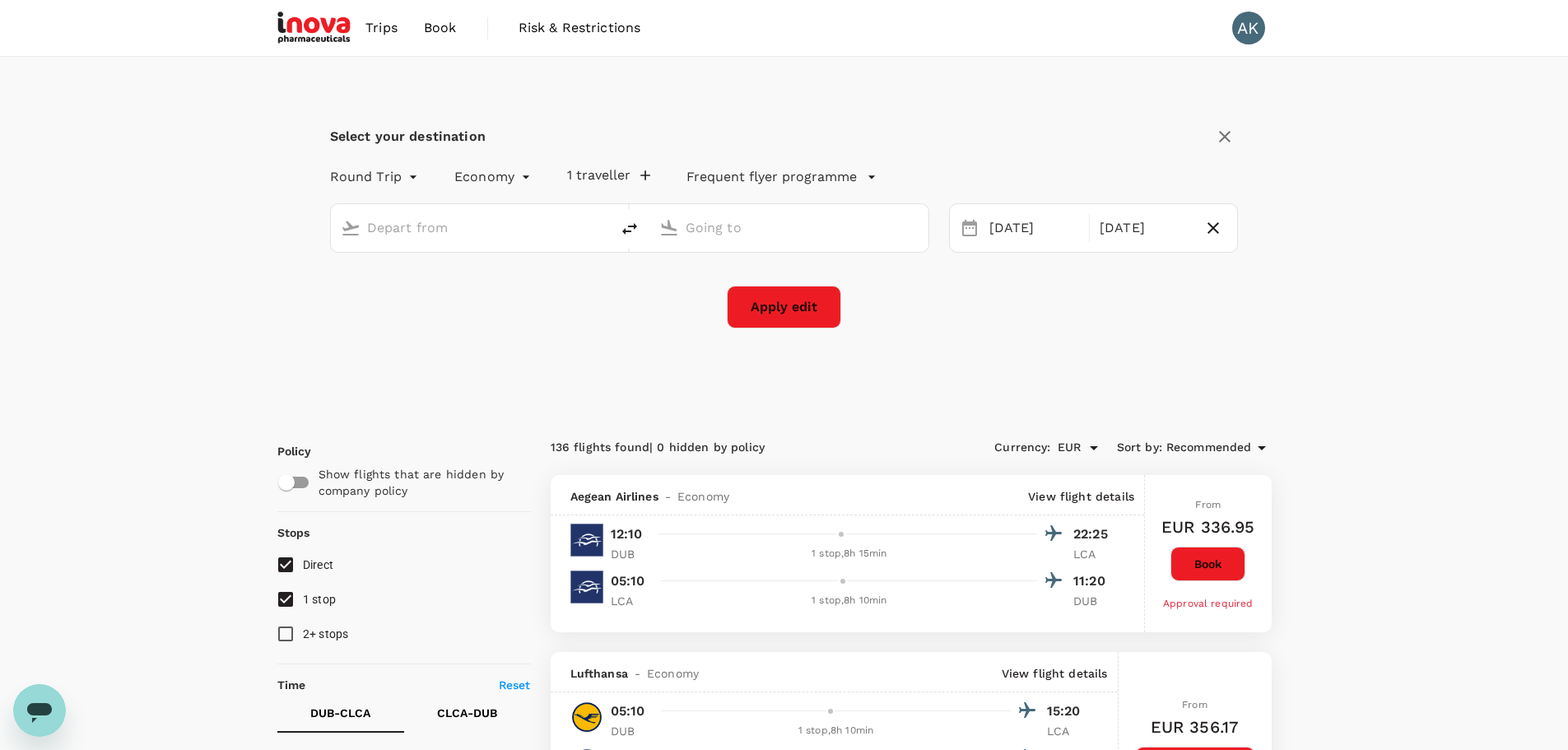
type input "[GEOGRAPHIC_DATA] (DUB)"
type input "Larnaca, Cyprus (any)"
click at [630, 226] on icon "delete" at bounding box center [630, 229] width 15 height 11
type input "Larnaca, Cyprus (any)"
click at [796, 230] on input "[GEOGRAPHIC_DATA] (DUB)" at bounding box center [790, 227] width 208 height 25
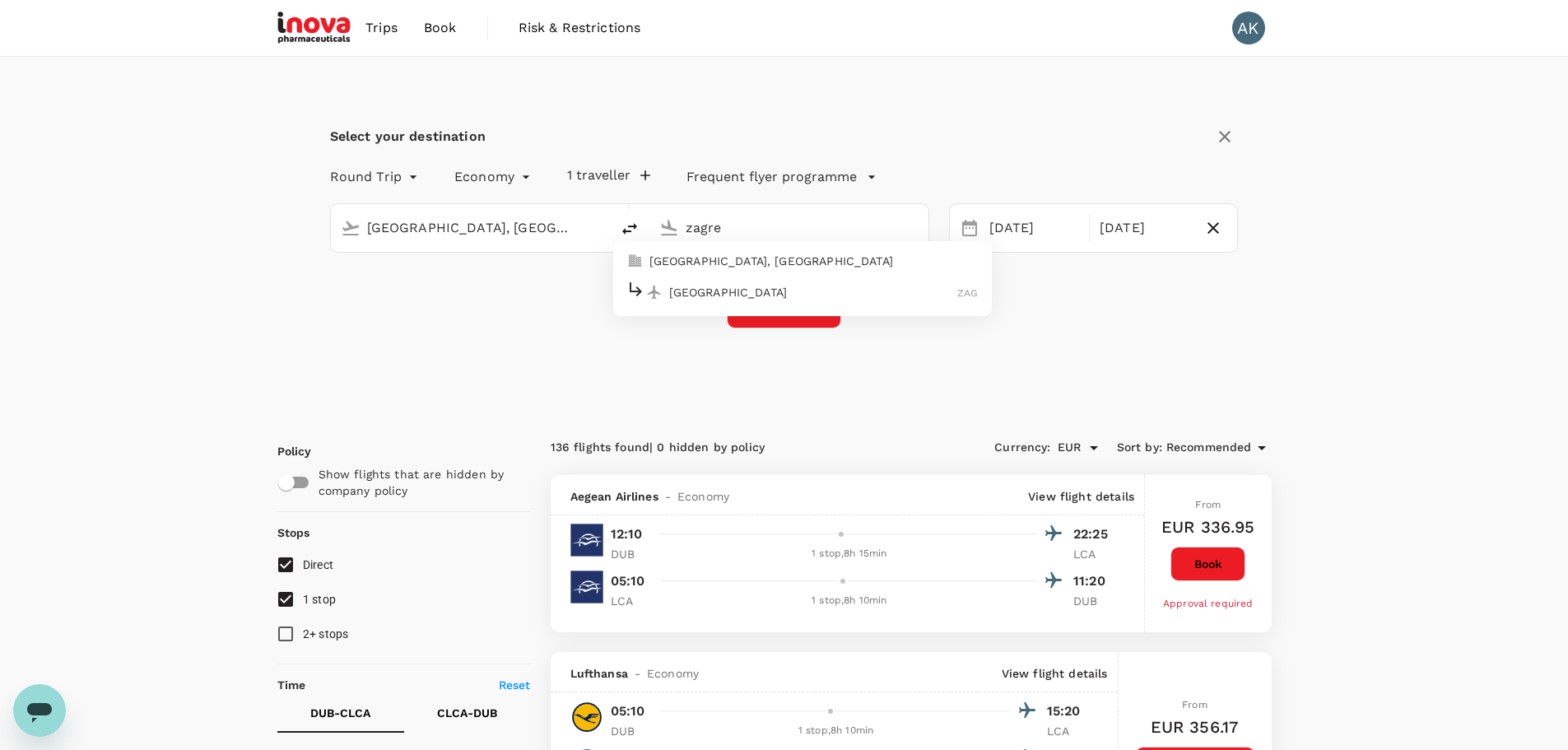
click at [734, 287] on p "[GEOGRAPHIC_DATA]" at bounding box center [813, 293] width 289 height 17
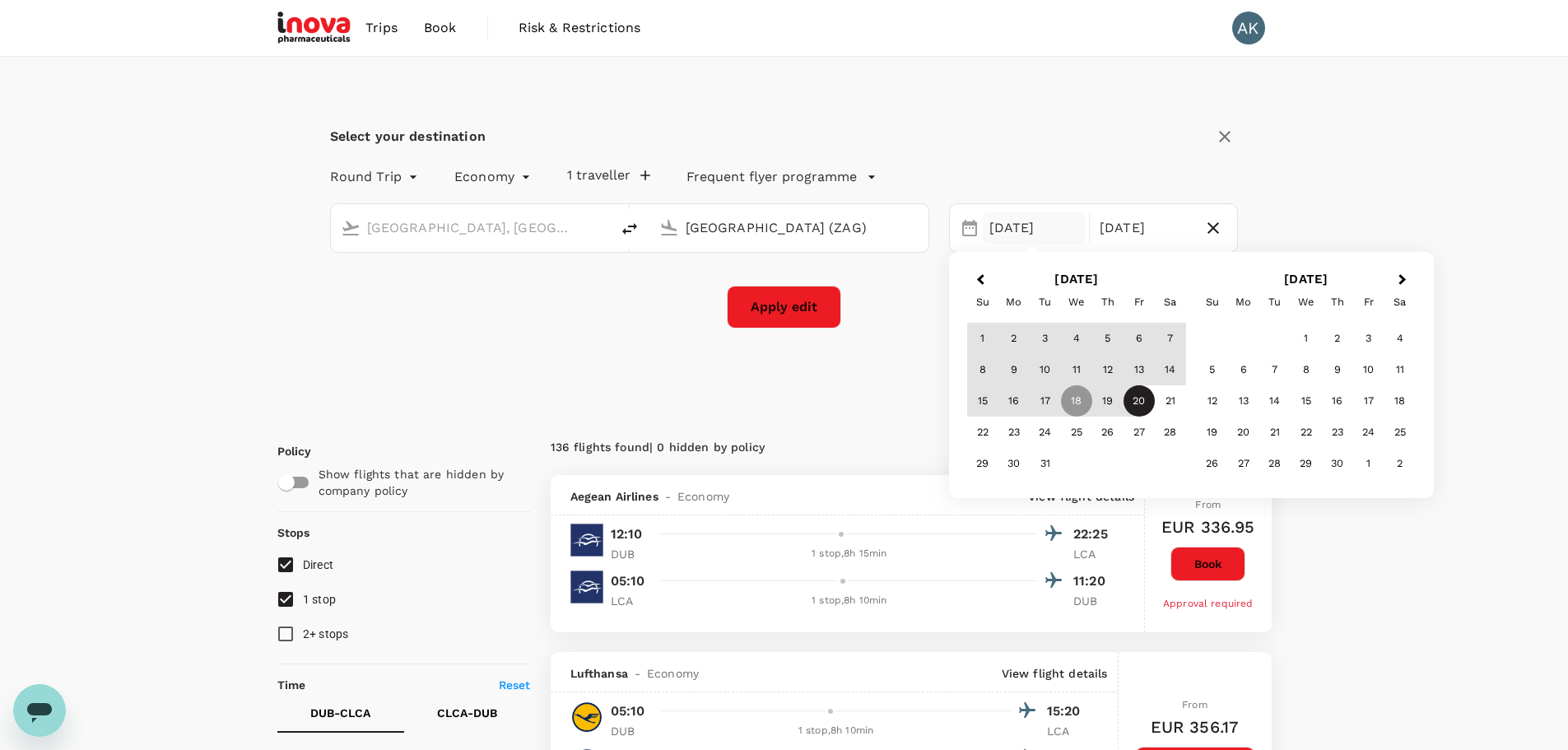
type input "[GEOGRAPHIC_DATA] (ZAG)"
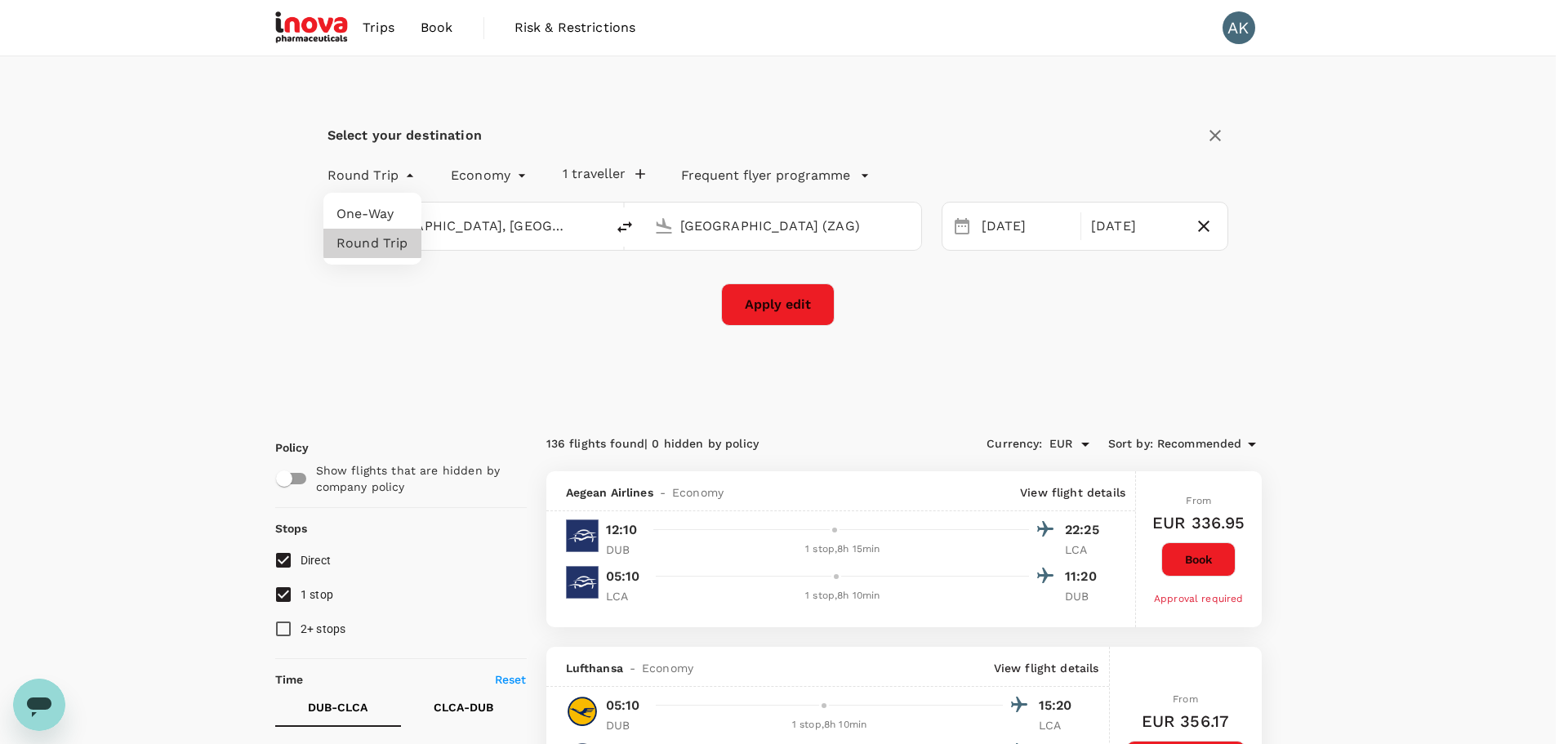
click at [381, 219] on li "One-Way" at bounding box center [372, 214] width 98 height 30
type input "oneway"
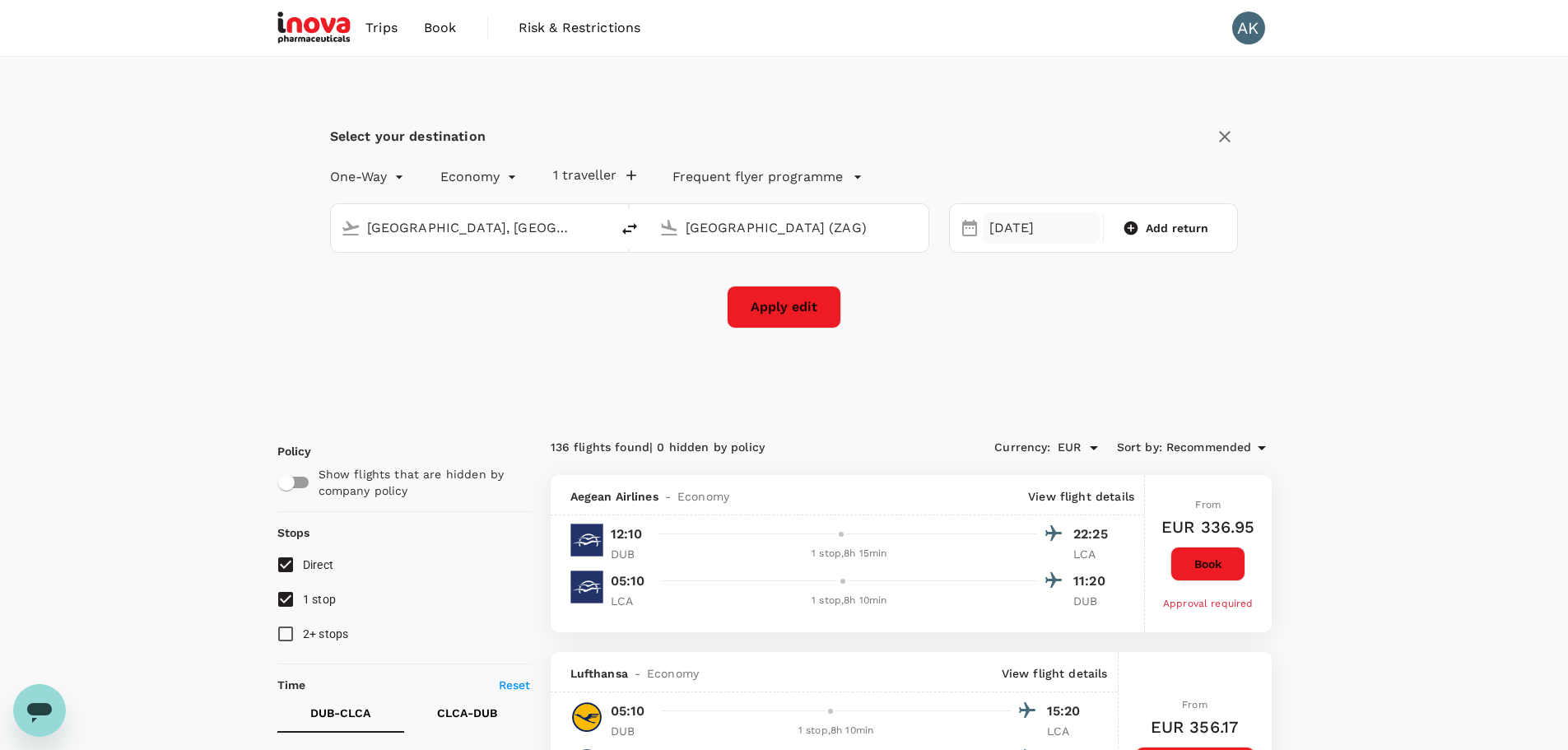
click at [1037, 229] on div "[DATE]" at bounding box center [1041, 229] width 117 height 33
click at [1138, 402] on div "20" at bounding box center [1140, 401] width 32 height 32
click at [798, 310] on button "Apply edit" at bounding box center [783, 307] width 114 height 43
checkbox input "false"
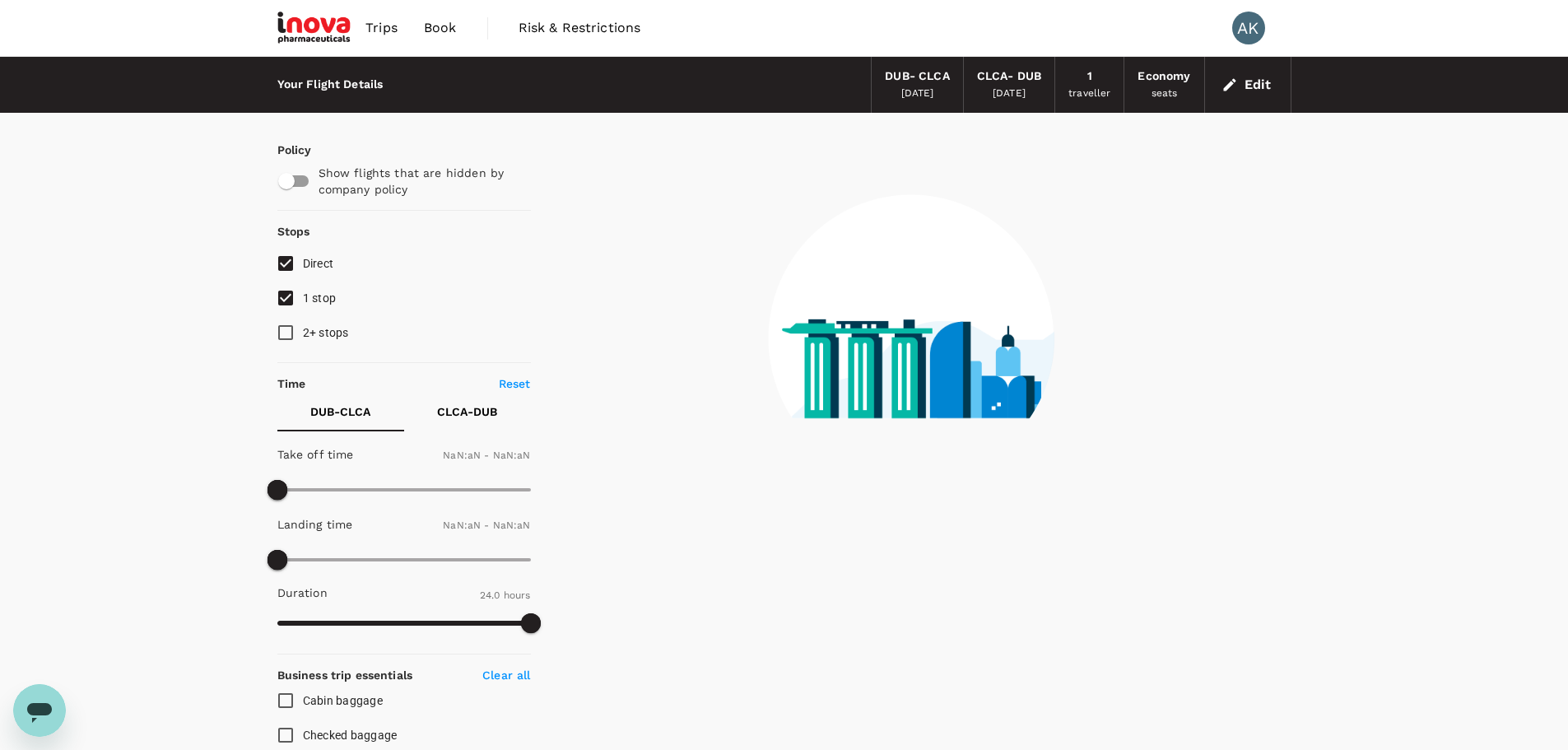
type input "1440"
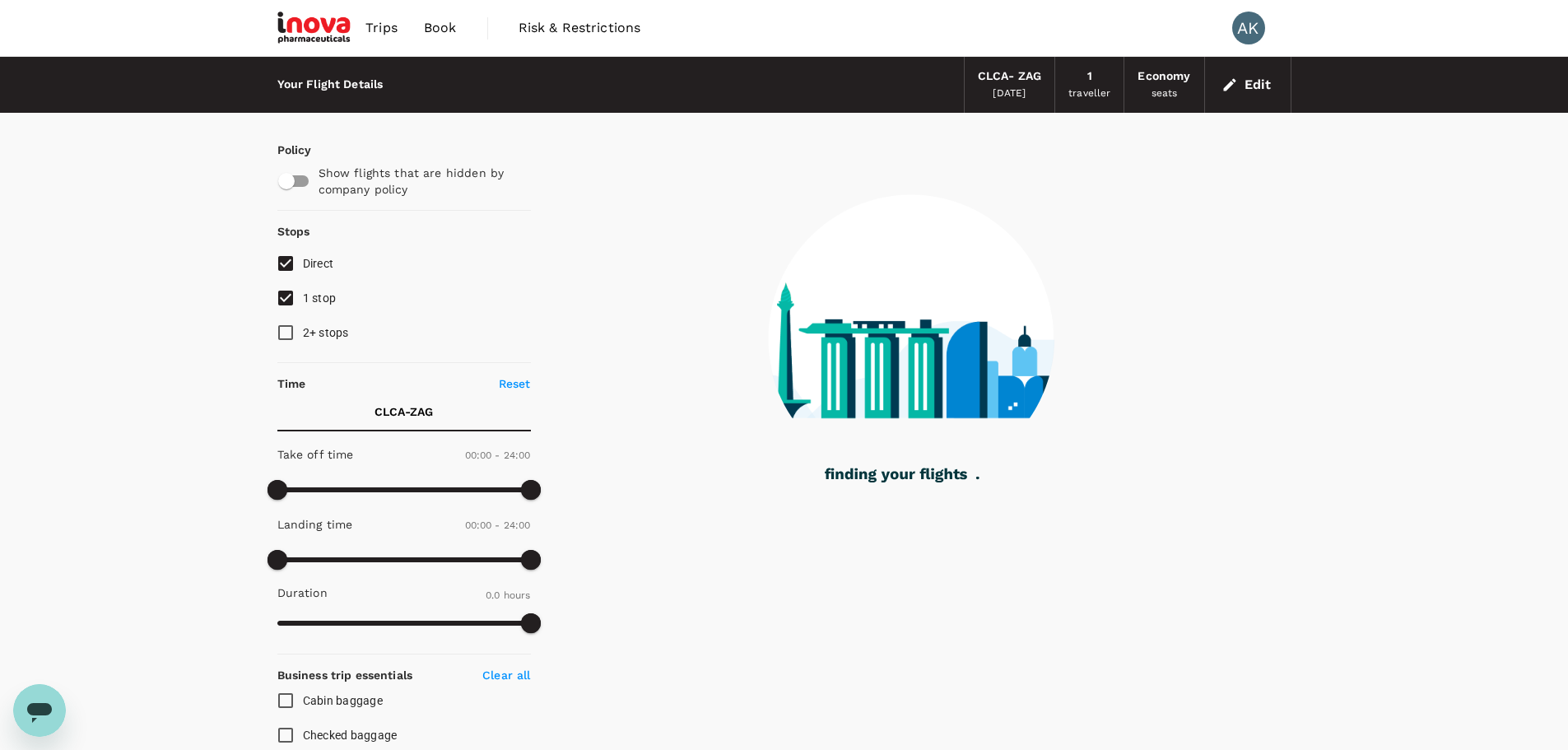
type input "1345"
checkbox input "true"
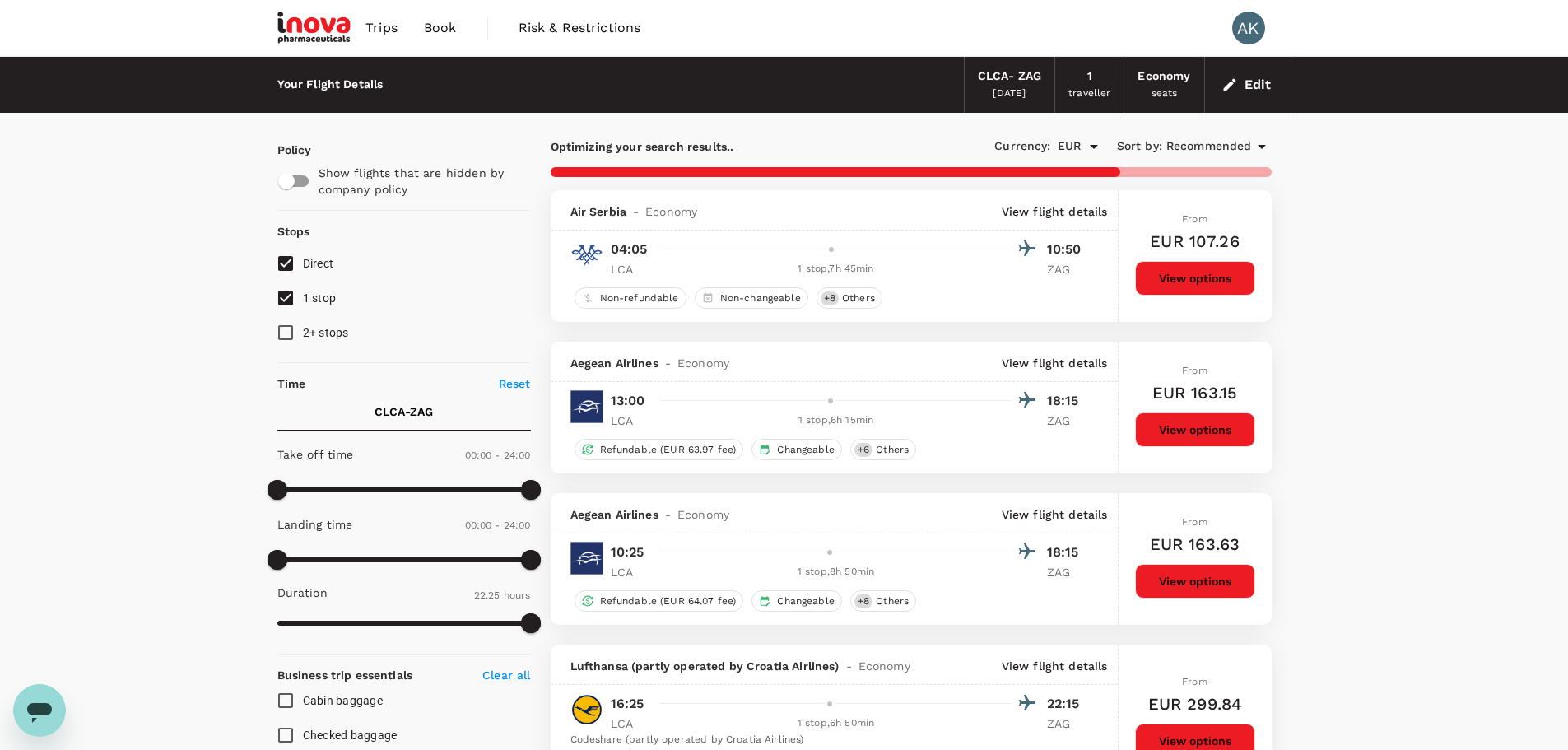
click at [1262, 147] on icon at bounding box center [1261, 147] width 8 height 4
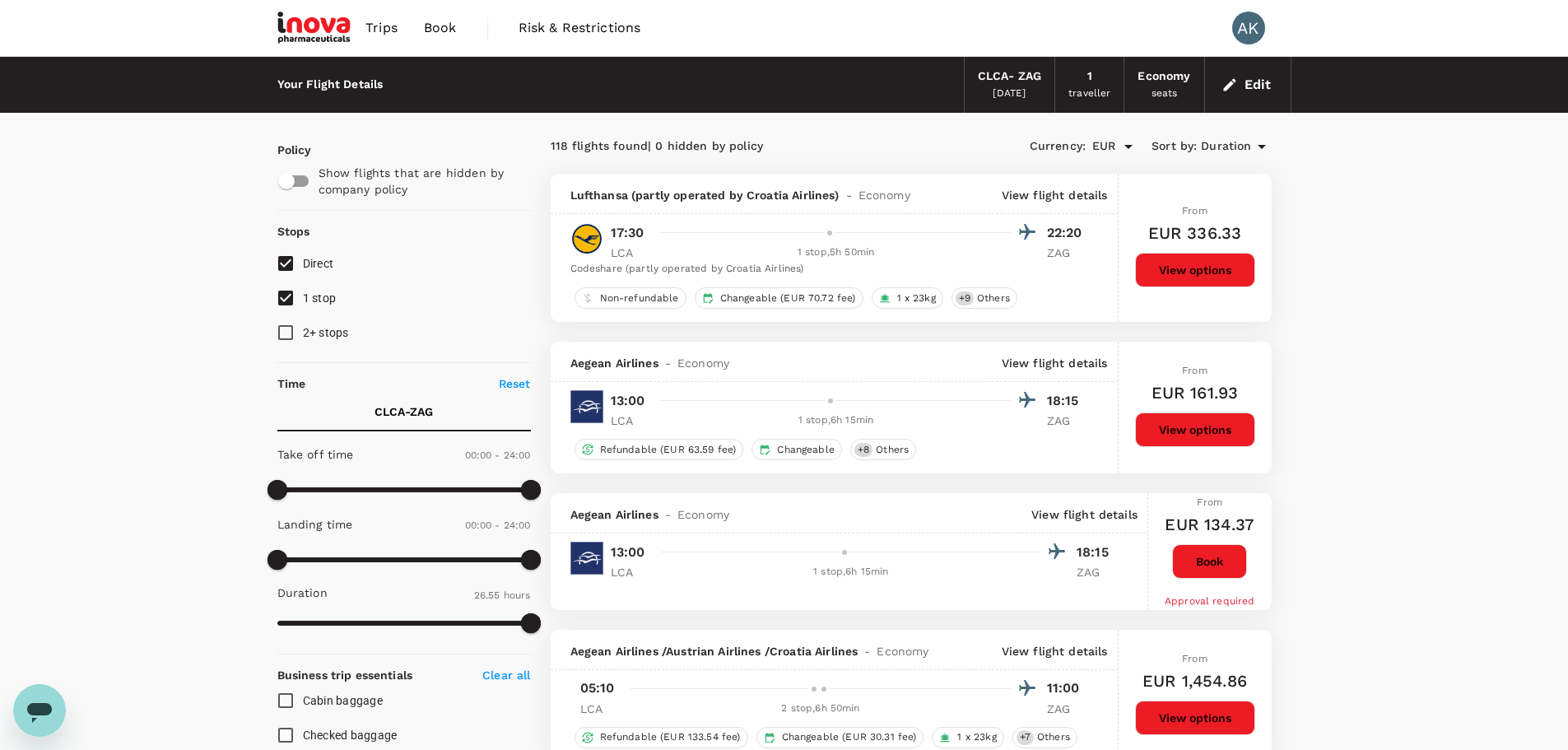
click at [1261, 145] on icon at bounding box center [1261, 146] width 20 height 20
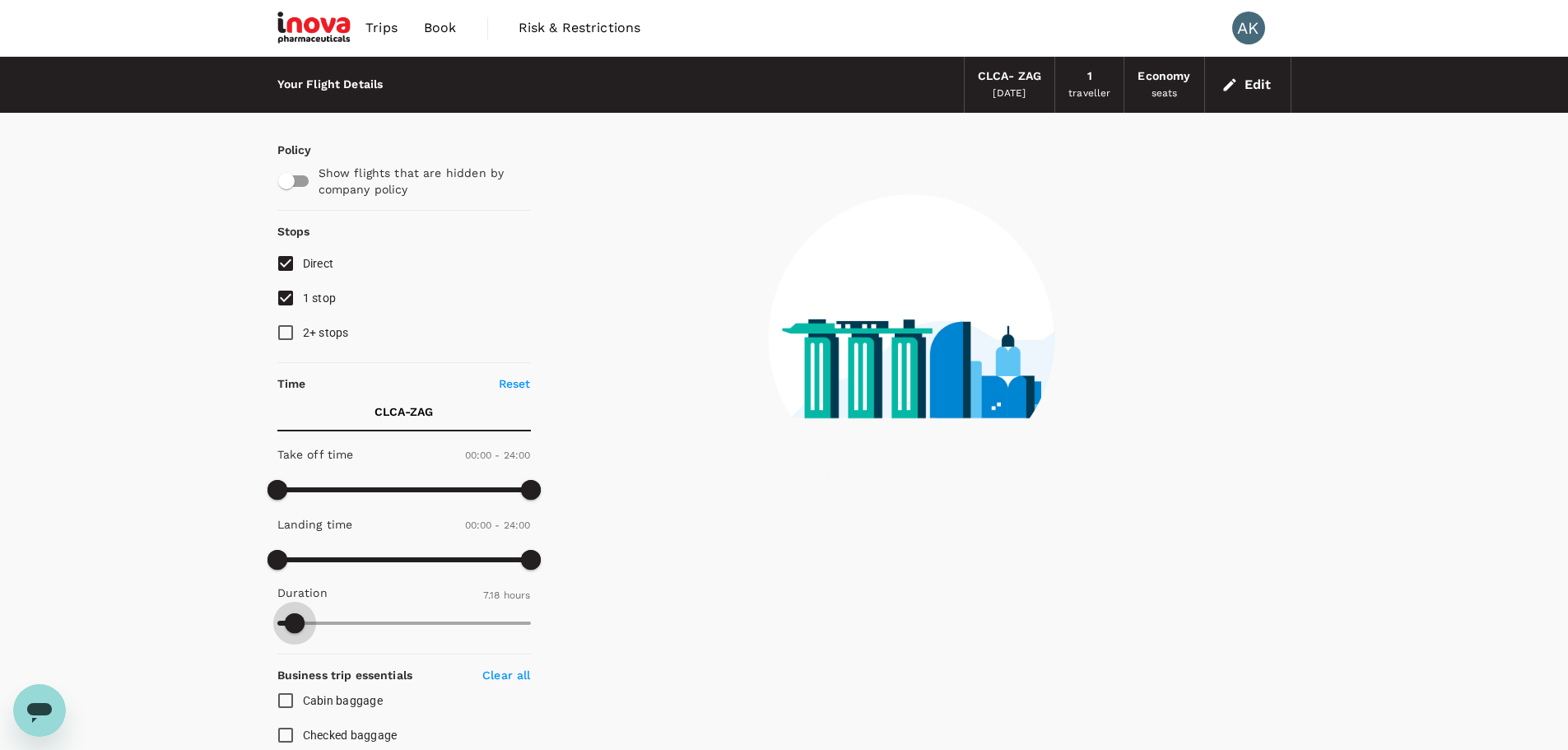
type input "426"
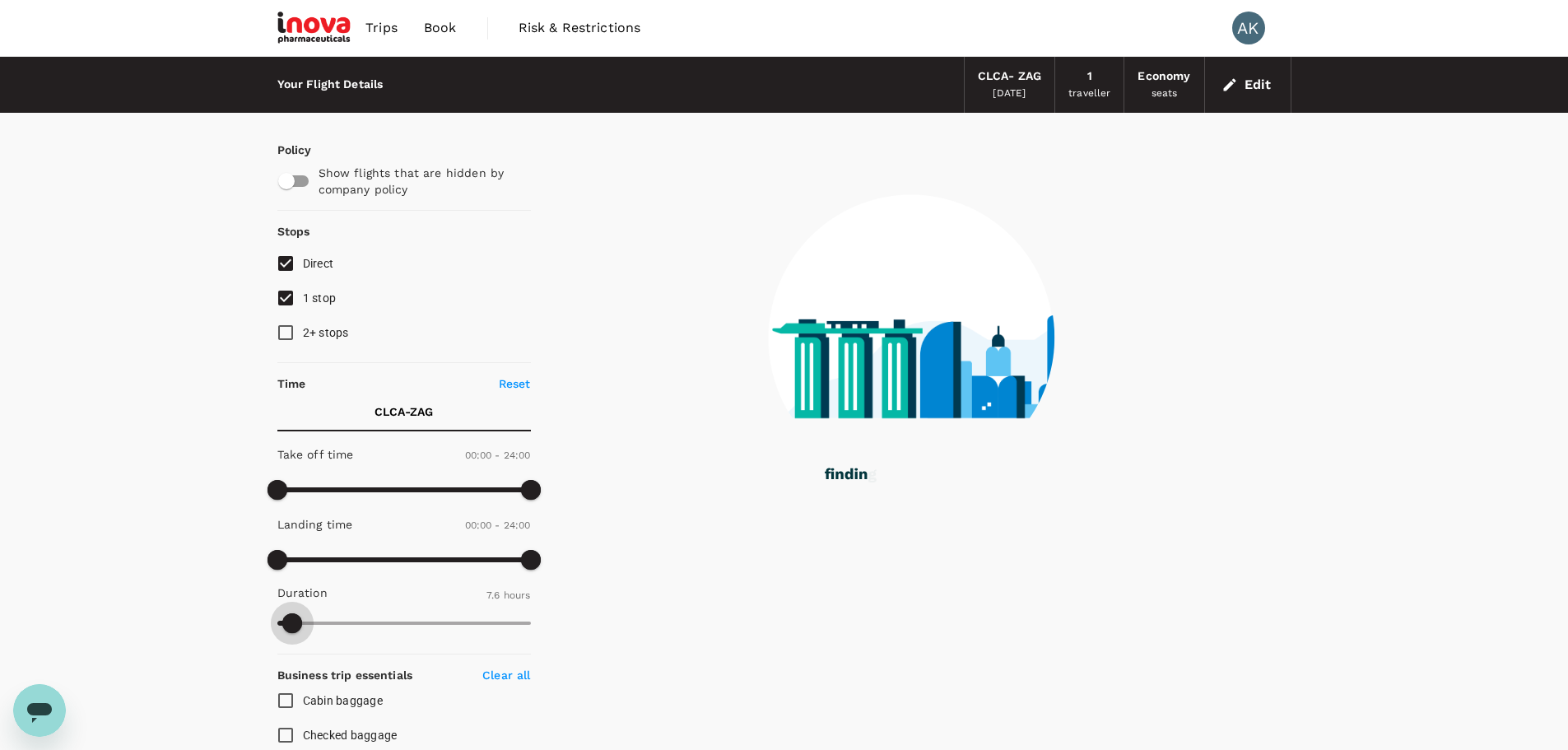
drag, startPoint x: 534, startPoint y: 621, endPoint x: 293, endPoint y: 635, distance: 241.4
click at [293, 633] on span at bounding box center [292, 623] width 20 height 20
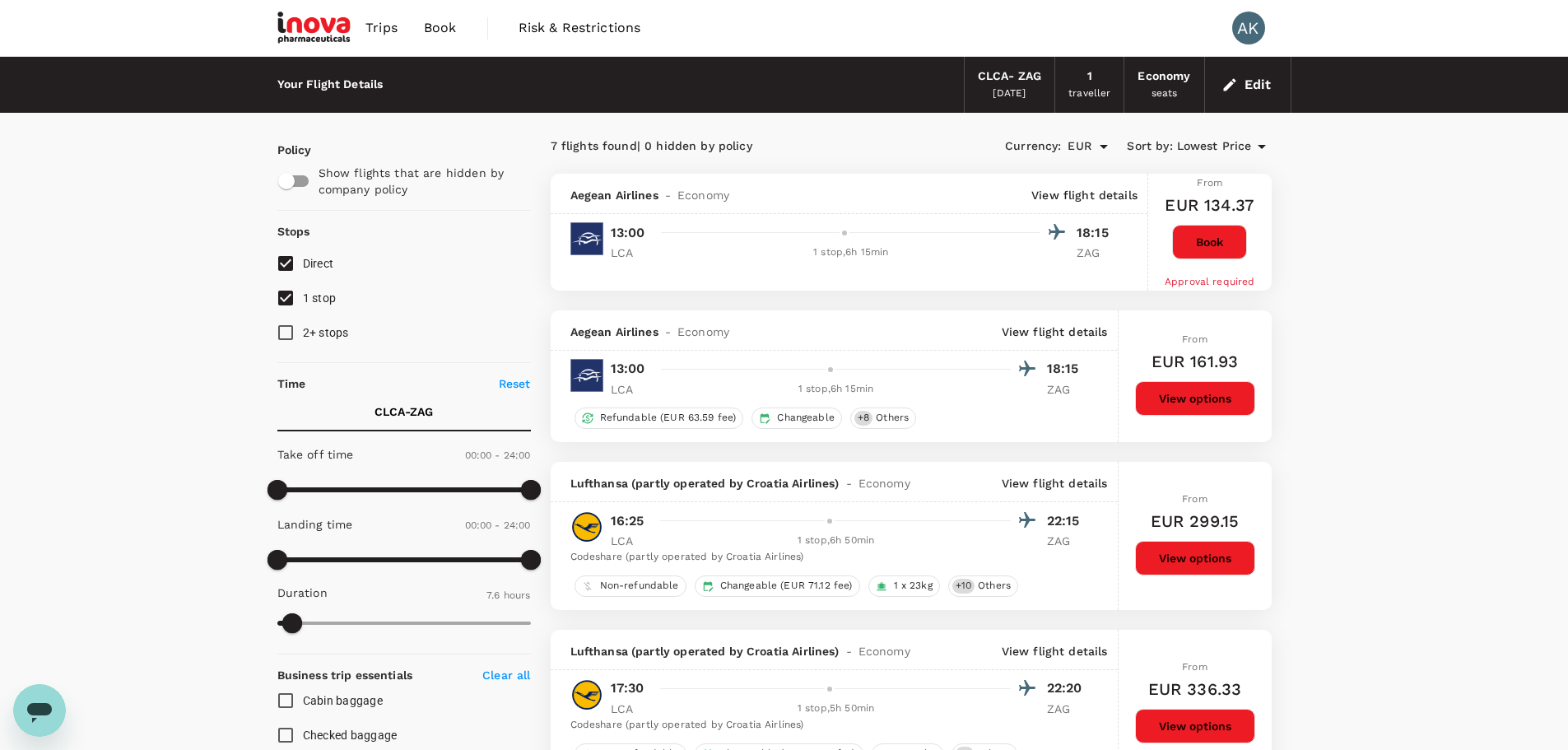
drag, startPoint x: 439, startPoint y: 23, endPoint x: 496, endPoint y: 50, distance: 63.1
click at [439, 23] on span "Book" at bounding box center [439, 27] width 33 height 20
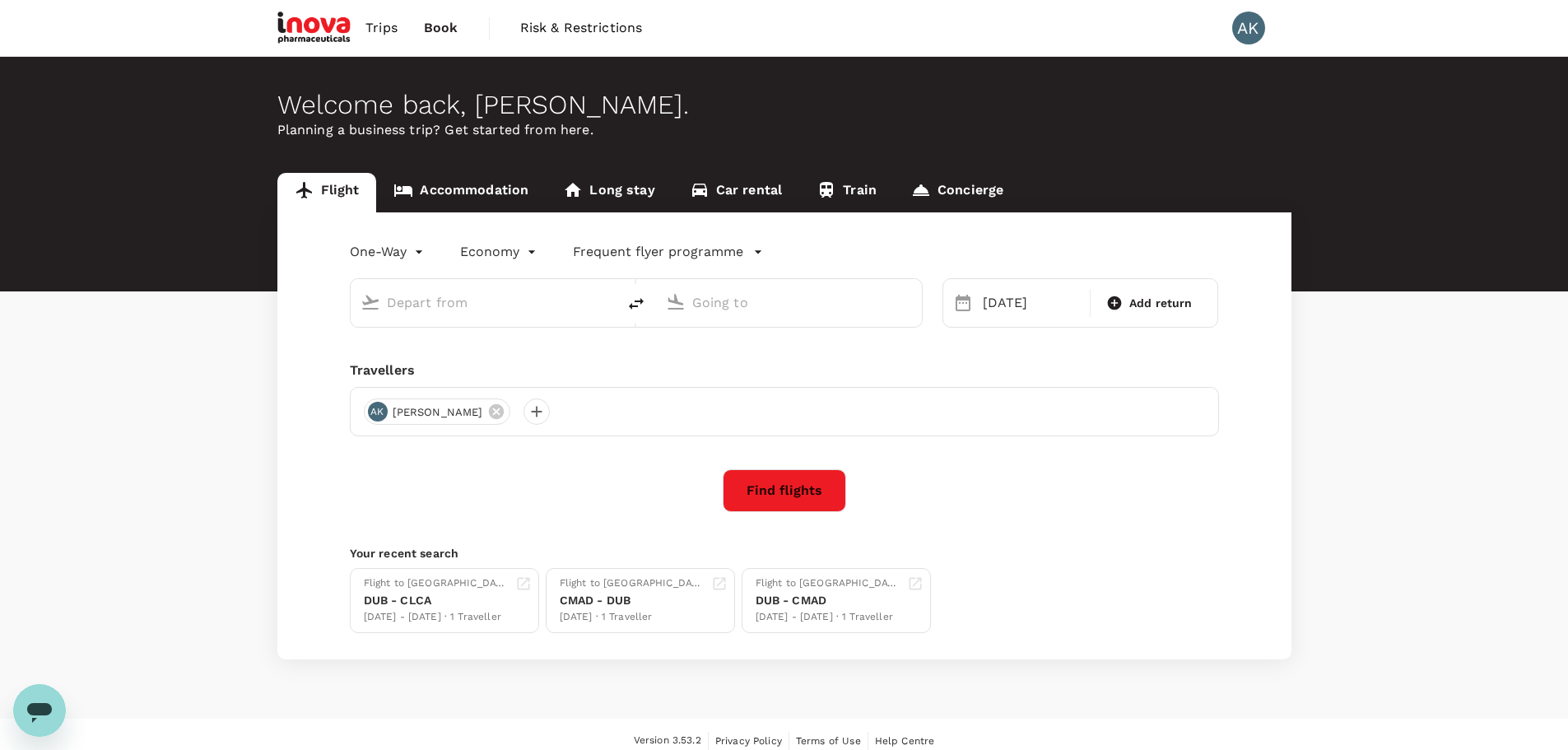
type input "Larnaca, Cyprus (any)"
type input "[GEOGRAPHIC_DATA] (ZAG)"
type input "Larnaca, Cyprus (any)"
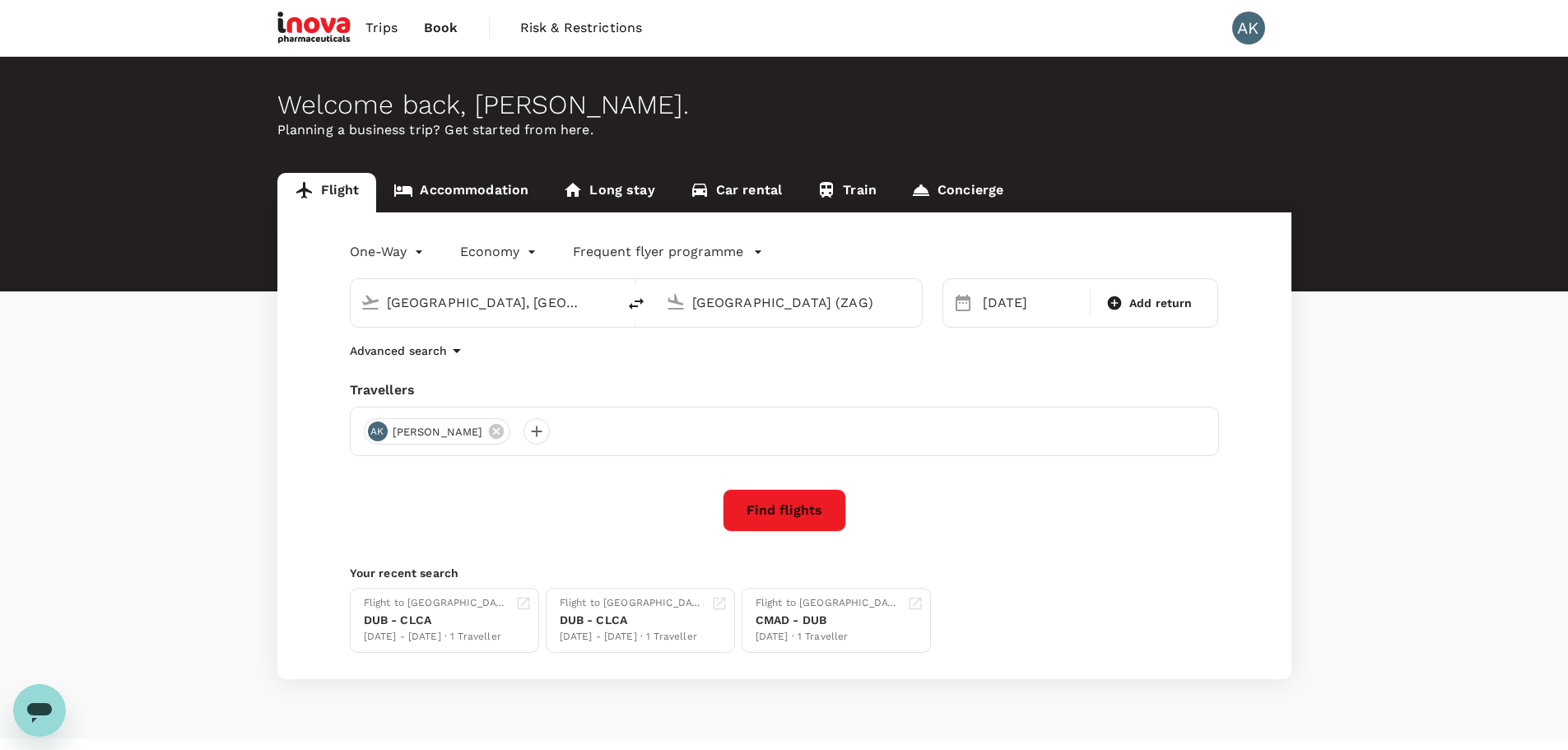
click at [786, 304] on input "[GEOGRAPHIC_DATA] (ZAG)" at bounding box center [790, 302] width 195 height 25
click at [746, 379] on div "Dublin DUB" at bounding box center [802, 366] width 352 height 25
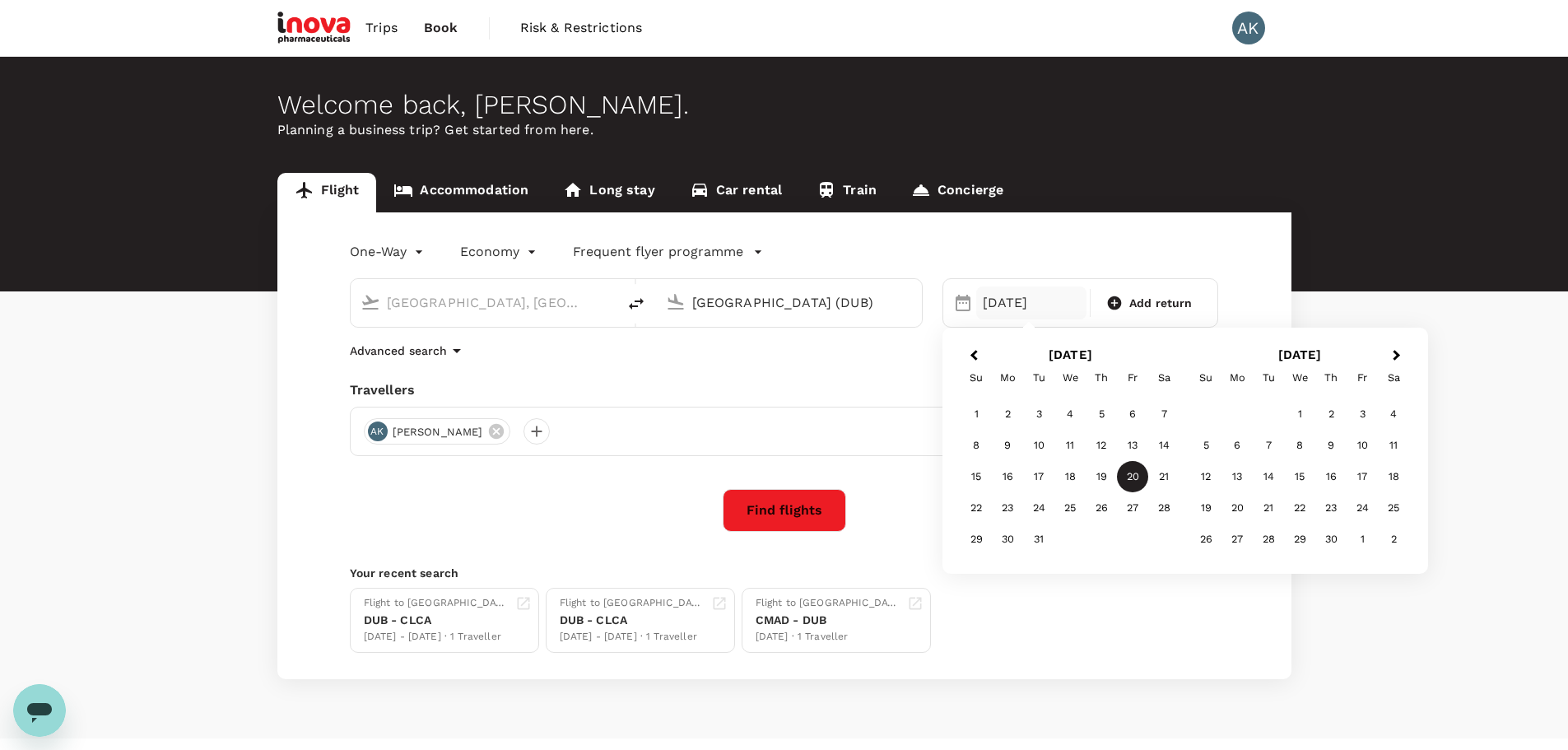
type input "[GEOGRAPHIC_DATA] (DUB)"
click at [785, 505] on button "Find flights" at bounding box center [784, 510] width 124 height 43
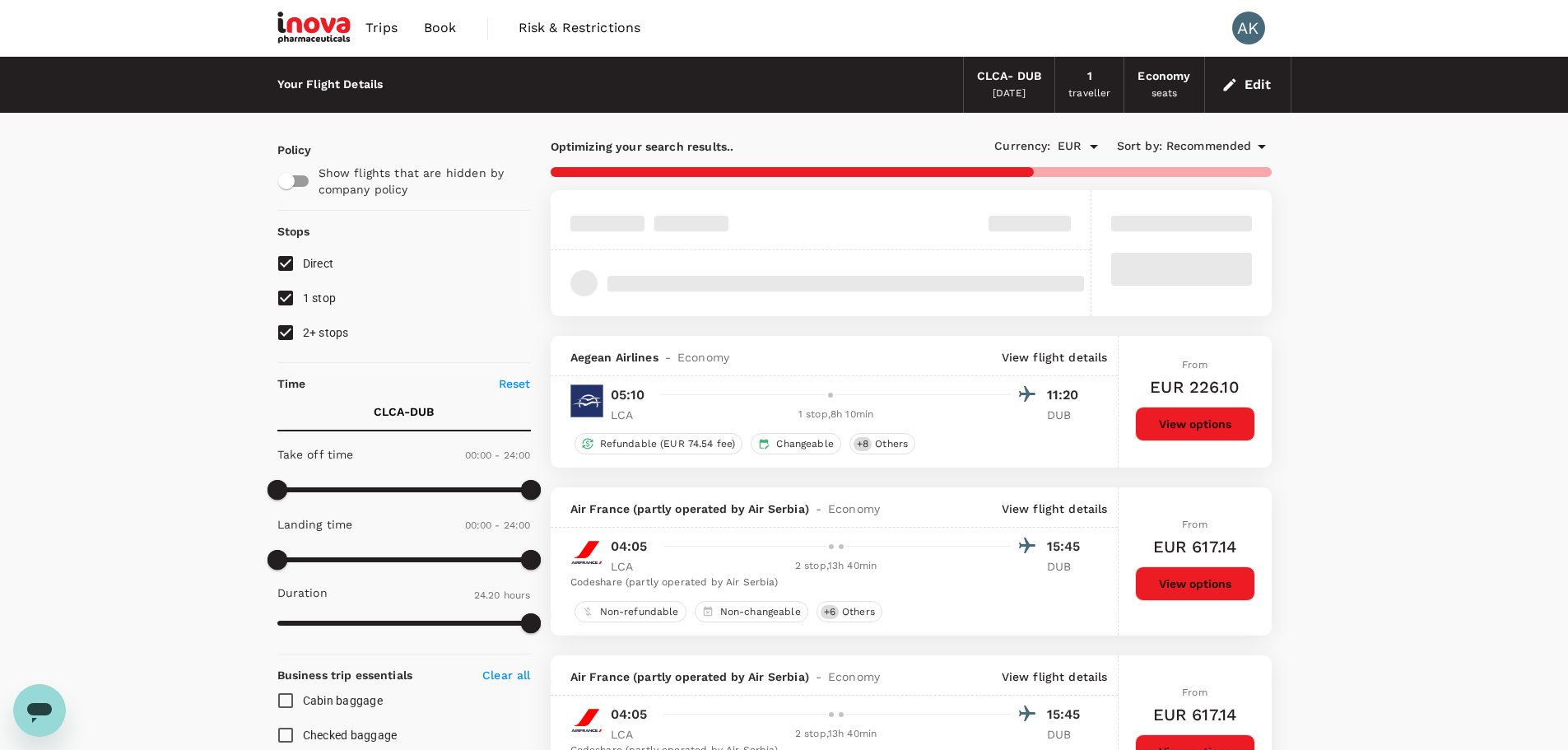
click at [288, 331] on input "2+ stops" at bounding box center [285, 332] width 34 height 34
checkbox input "false"
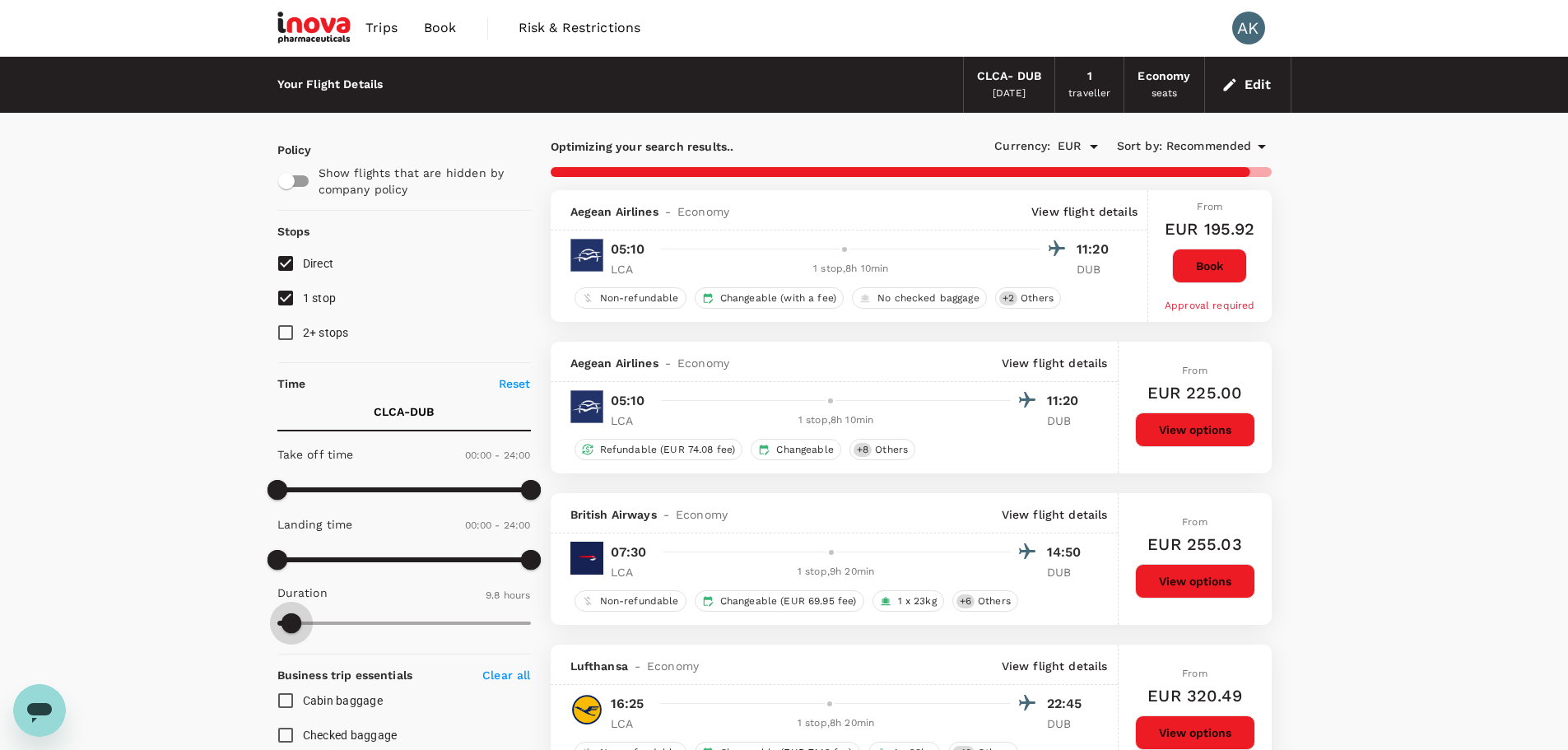
type input "538"
drag, startPoint x: 534, startPoint y: 623, endPoint x: 289, endPoint y: 640, distance: 245.6
click at [289, 633] on span at bounding box center [288, 623] width 20 height 20
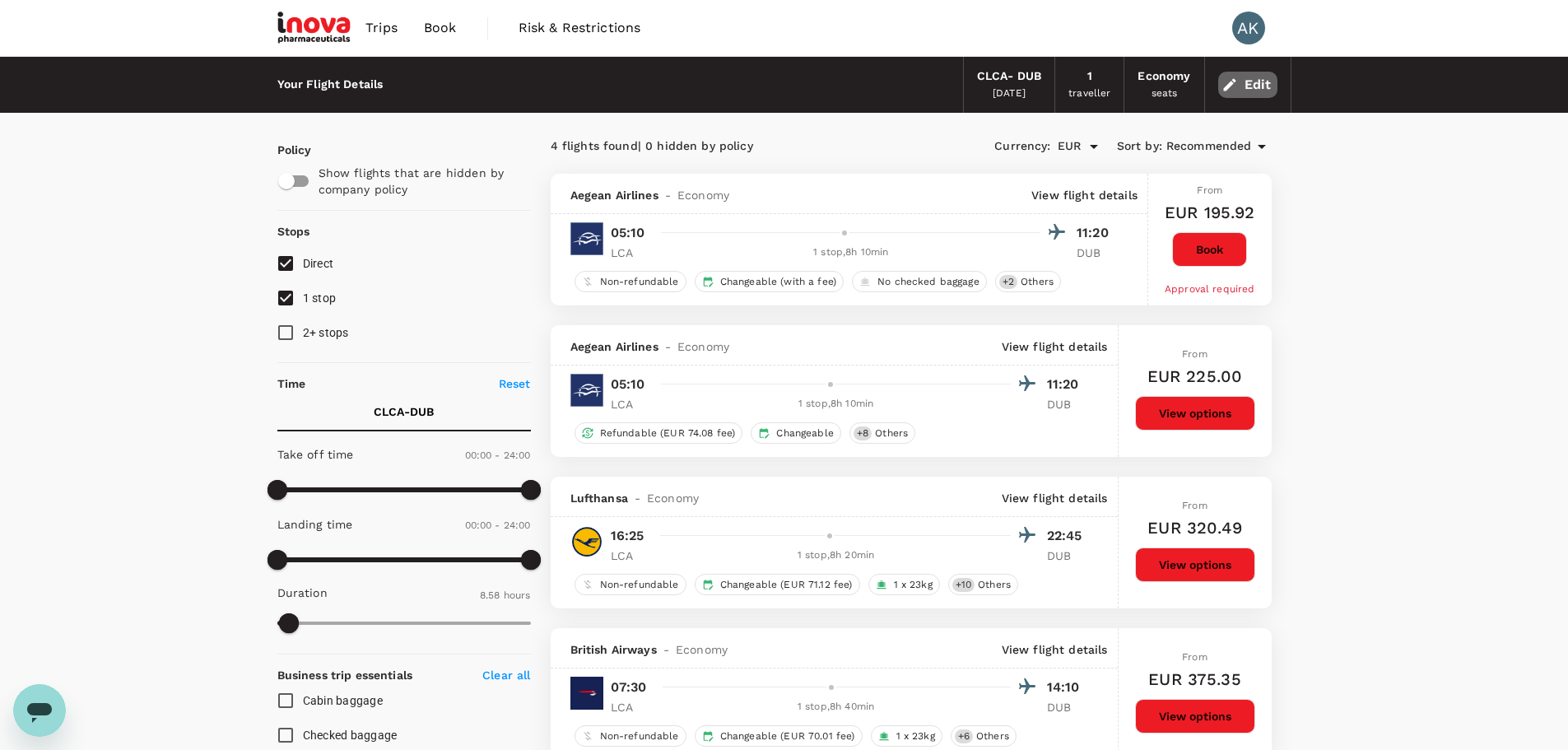
click at [1268, 79] on button "Edit" at bounding box center [1248, 85] width 59 height 26
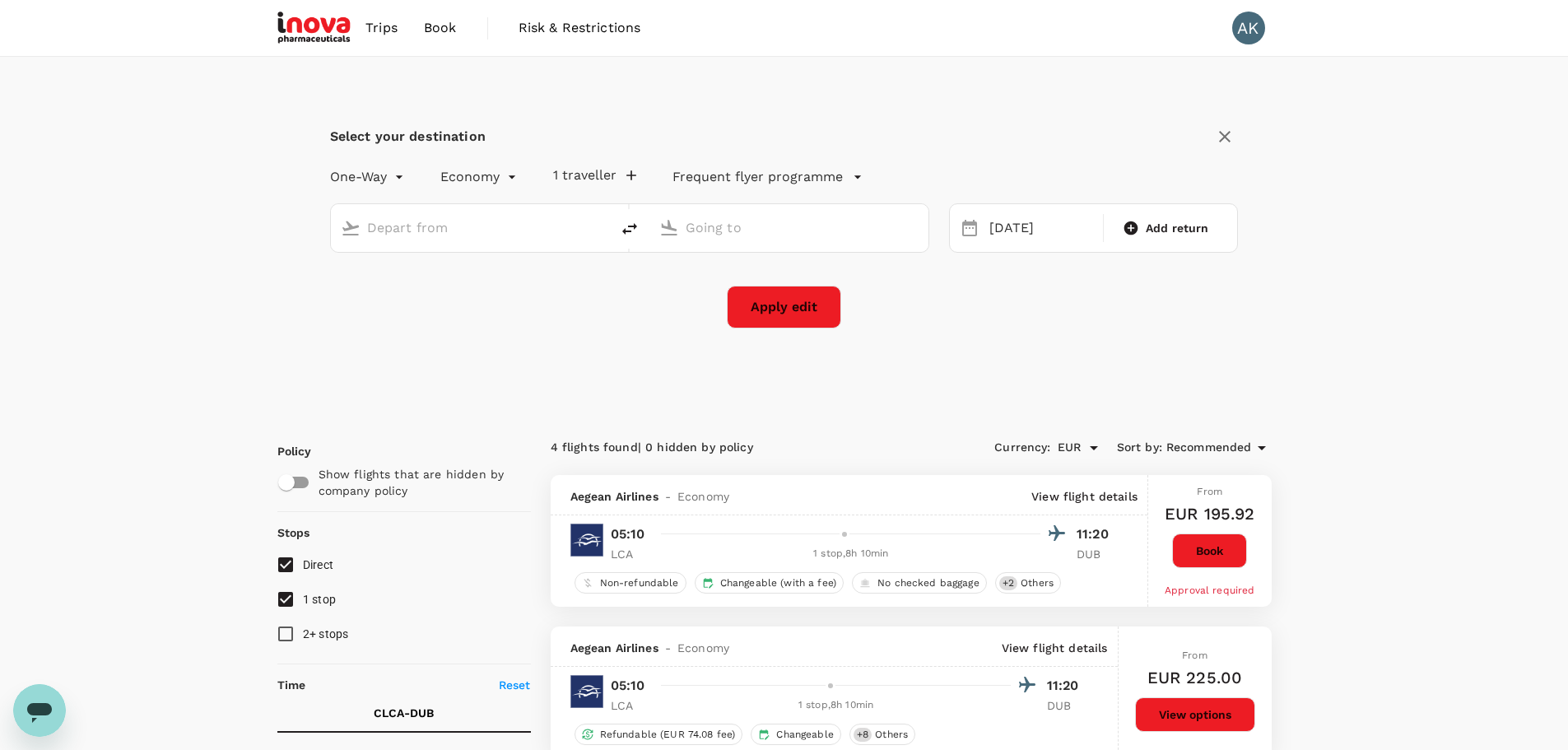
type input "Larnaca, Cyprus (any)"
type input "[GEOGRAPHIC_DATA] (DUB)"
click at [1057, 231] on div "[DATE]" at bounding box center [1041, 229] width 117 height 33
